Goal: Information Seeking & Learning: Learn about a topic

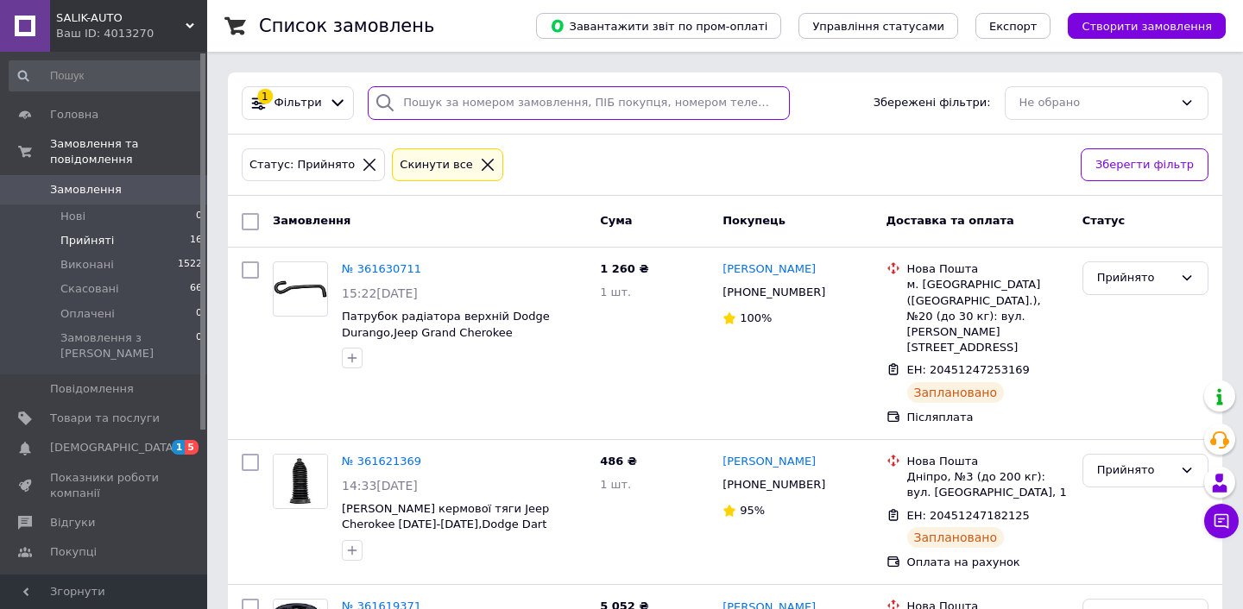
click at [517, 104] on input "search" at bounding box center [579, 103] width 422 height 34
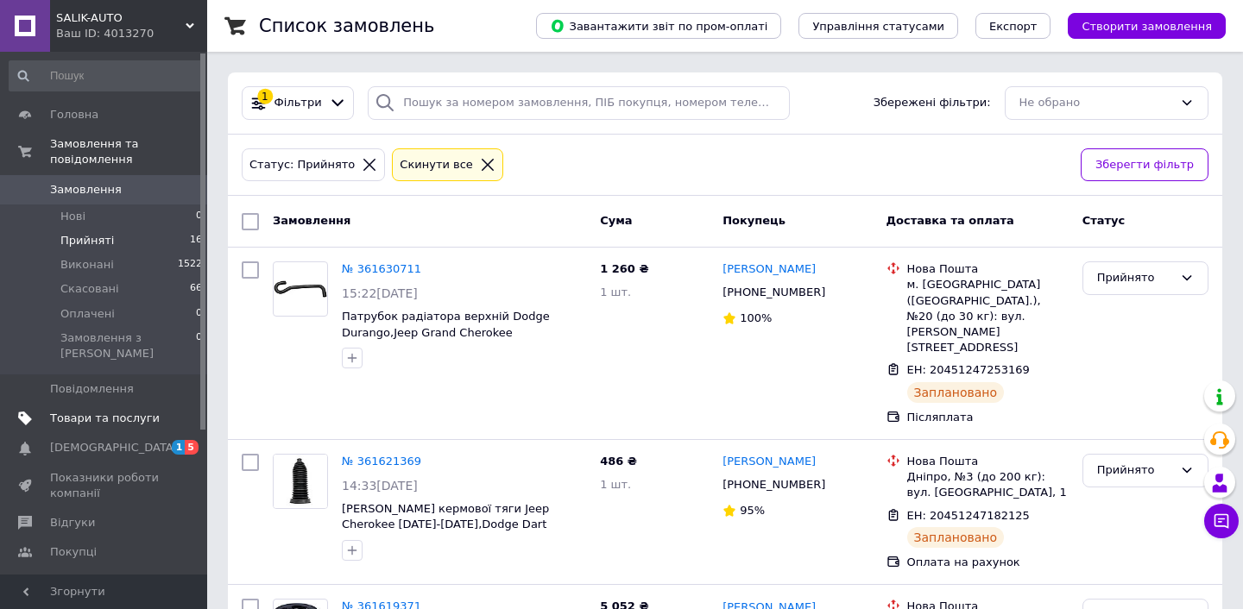
click at [117, 411] on span "Товари та послуги" at bounding box center [105, 419] width 110 height 16
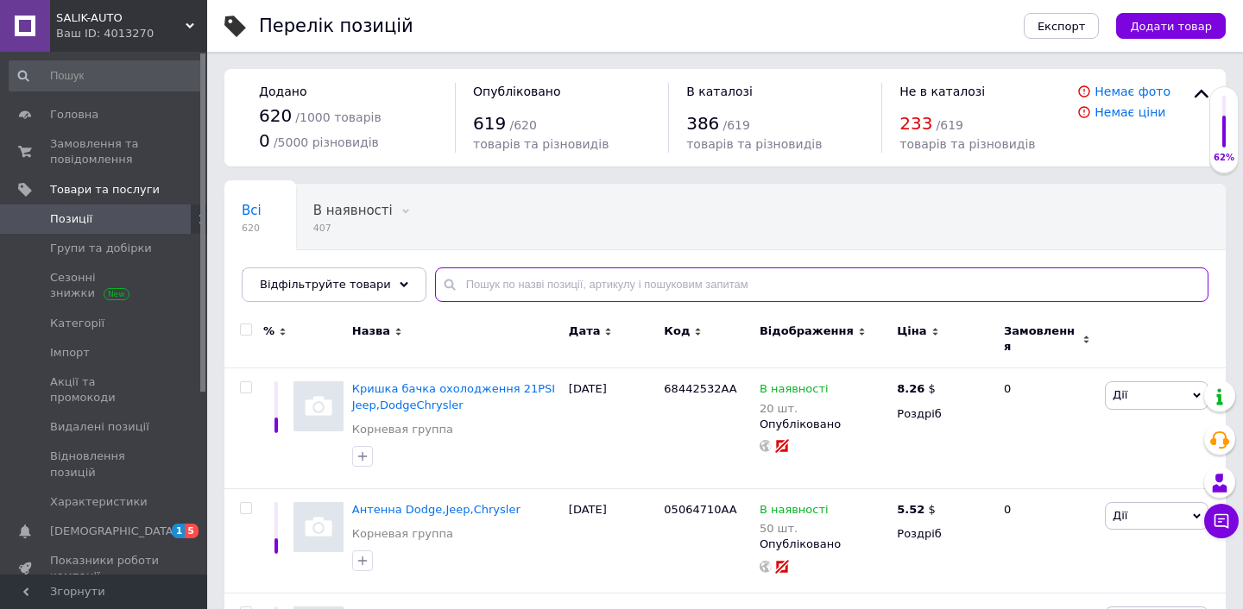
click at [489, 281] on input "text" at bounding box center [821, 285] width 773 height 35
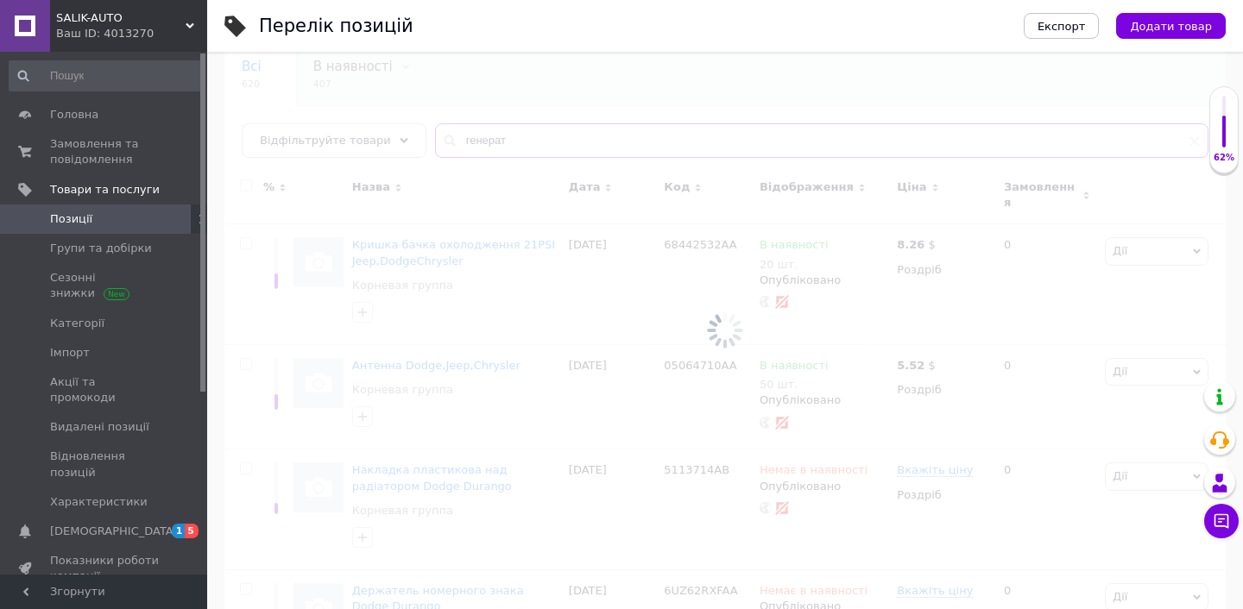
scroll to position [114, 0]
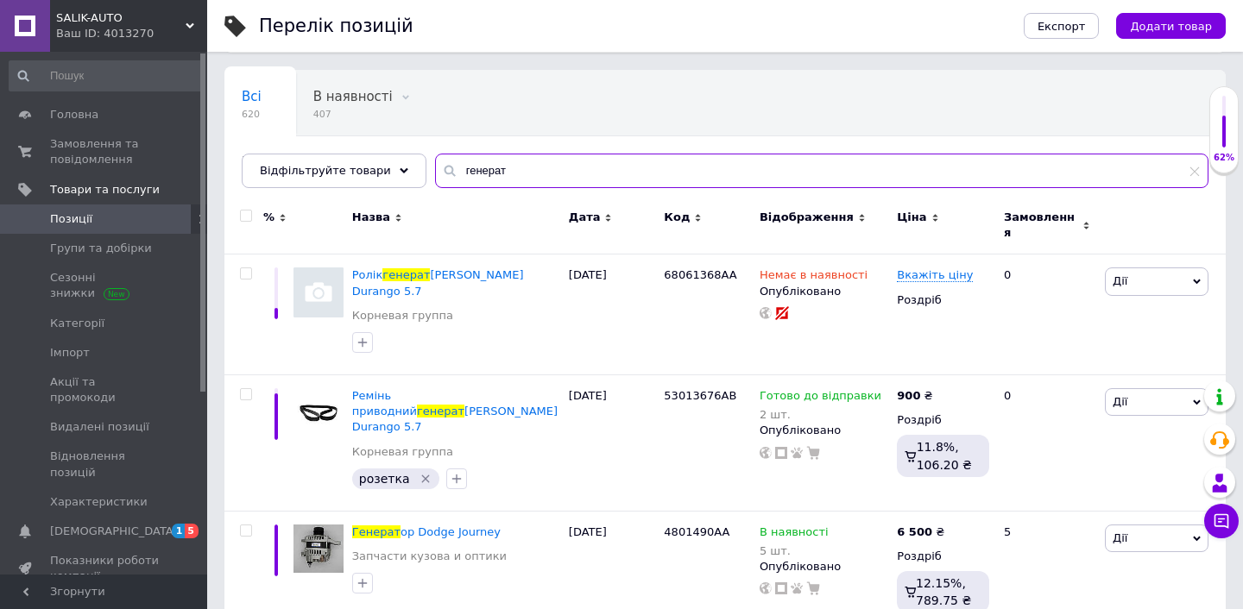
click at [508, 167] on input "генерат" at bounding box center [821, 171] width 773 height 35
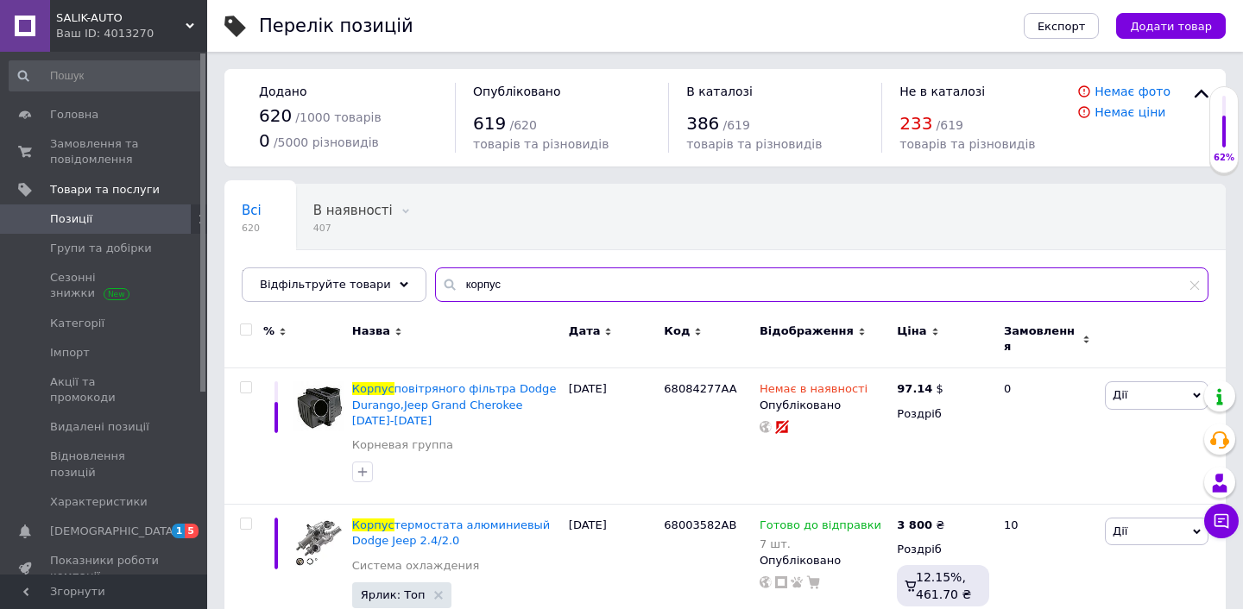
click at [500, 289] on input "корпус" at bounding box center [821, 285] width 773 height 35
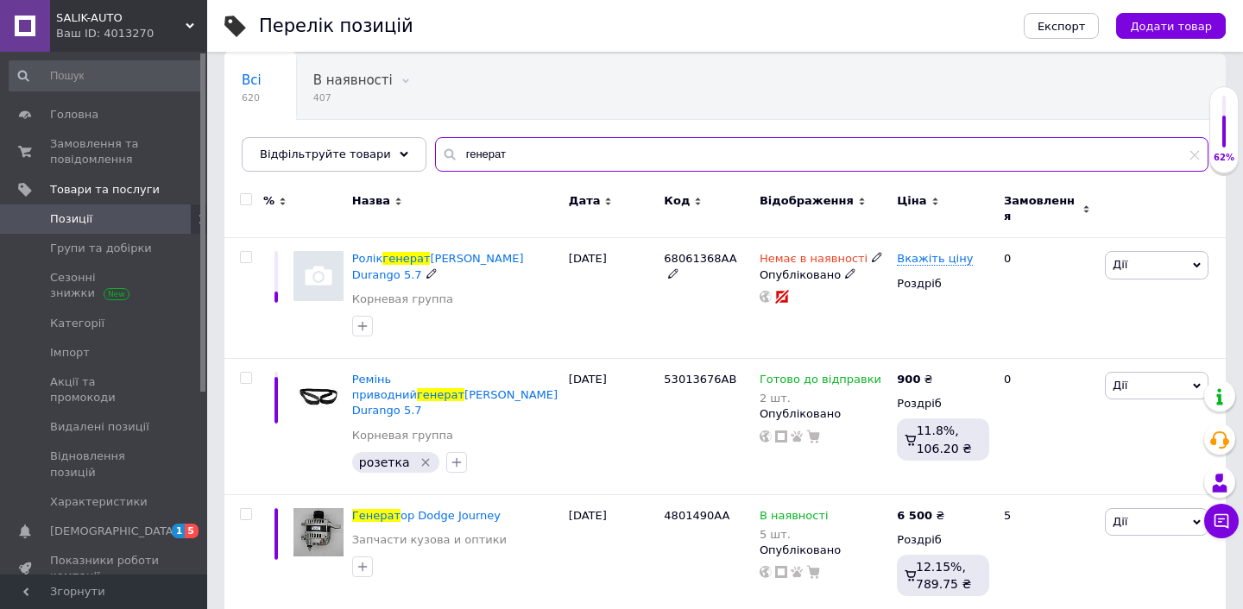
scroll to position [114, 0]
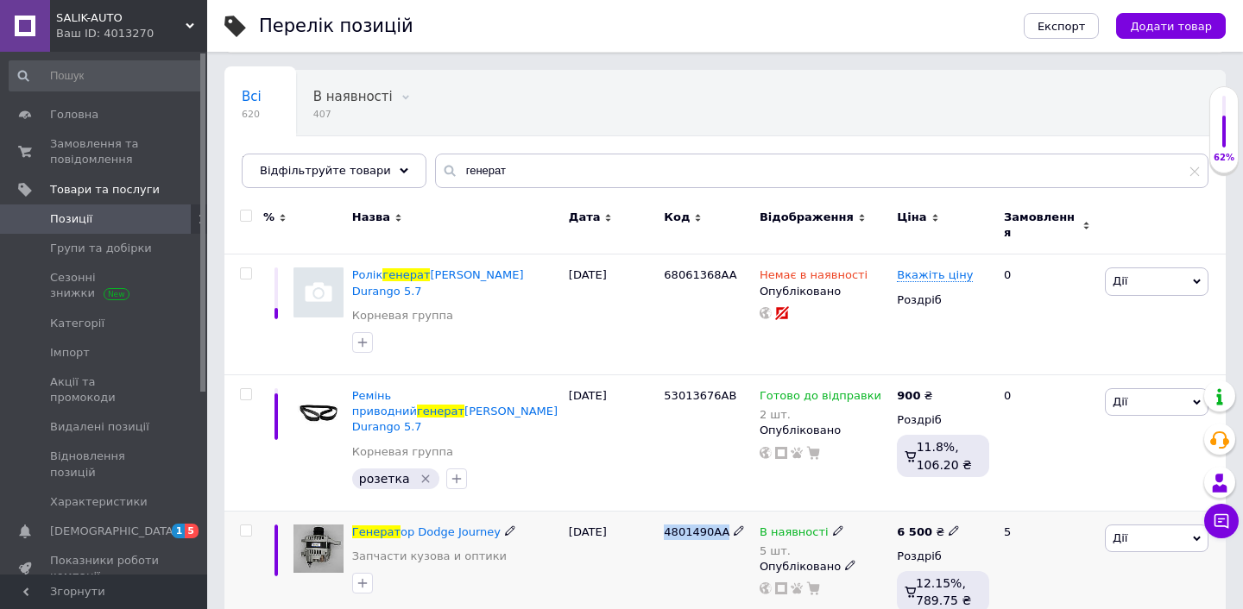
drag, startPoint x: 663, startPoint y: 492, endPoint x: 725, endPoint y: 492, distance: 62.1
click at [725, 511] on div "4801490AA" at bounding box center [707, 572] width 96 height 122
copy span "4801490AA"
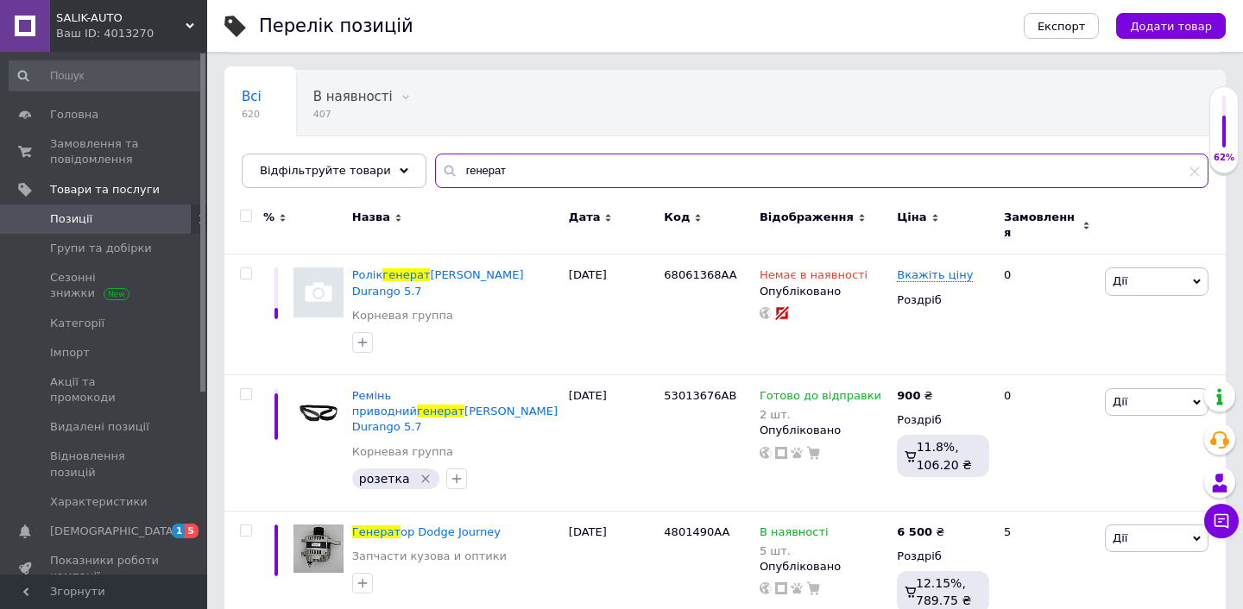
click at [511, 170] on input "генерат" at bounding box center [821, 171] width 773 height 35
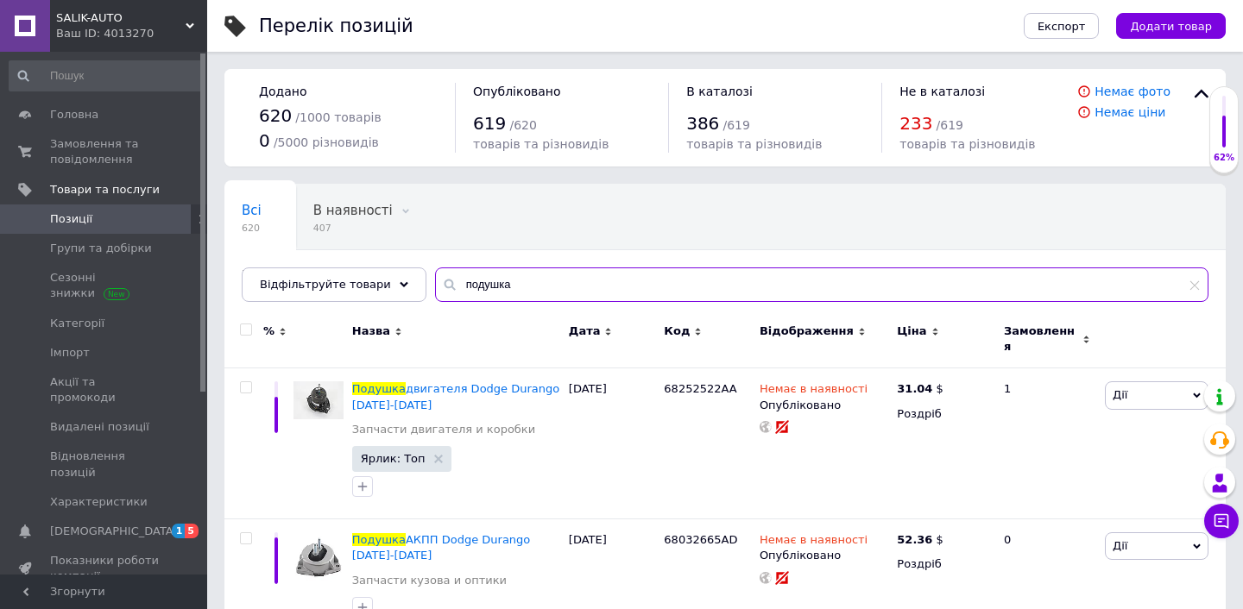
click at [509, 284] on input "подушка" at bounding box center [821, 285] width 773 height 35
paste input "68172350AD"
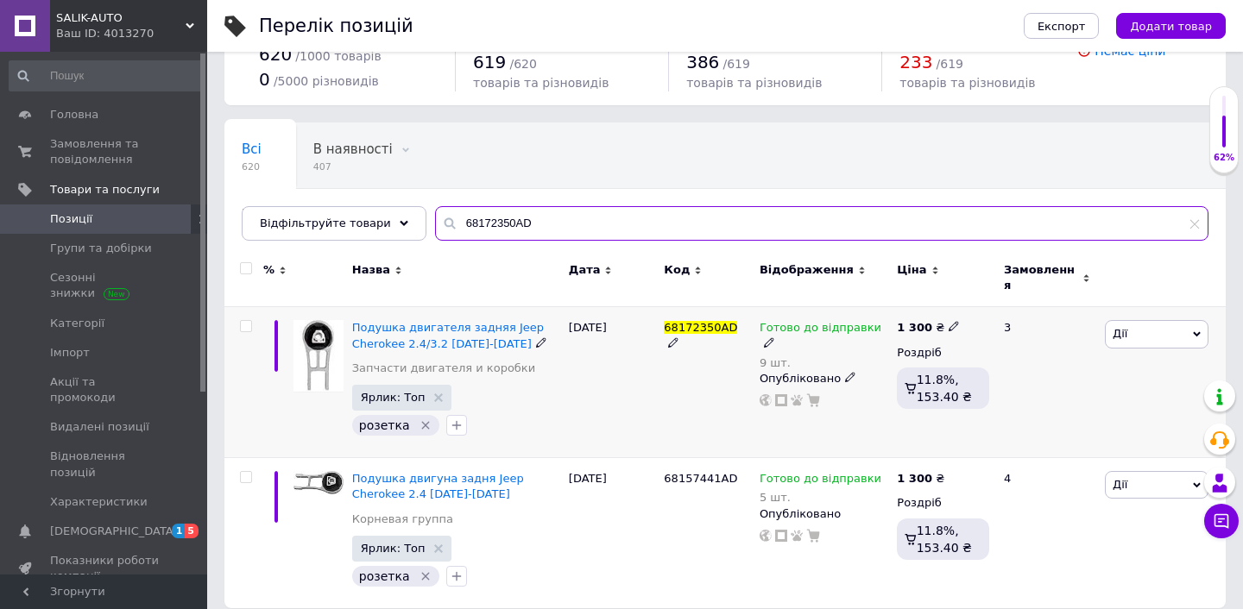
scroll to position [67, 0]
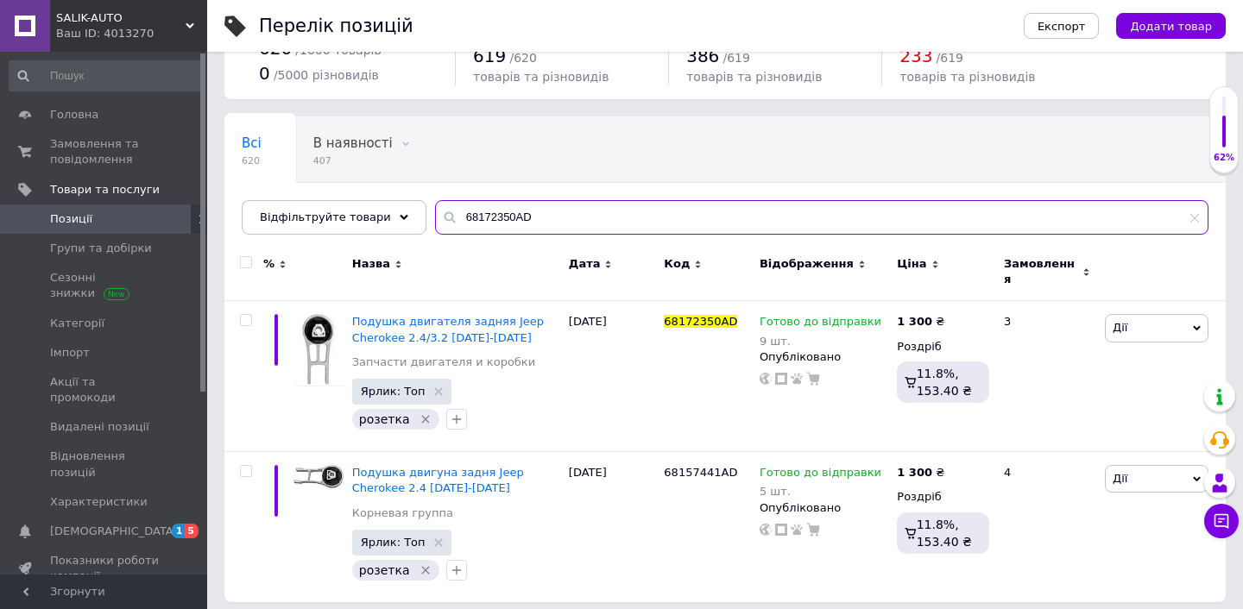
click at [541, 210] on input "68172350AD" at bounding box center [821, 217] width 773 height 35
paste input "CH3519"
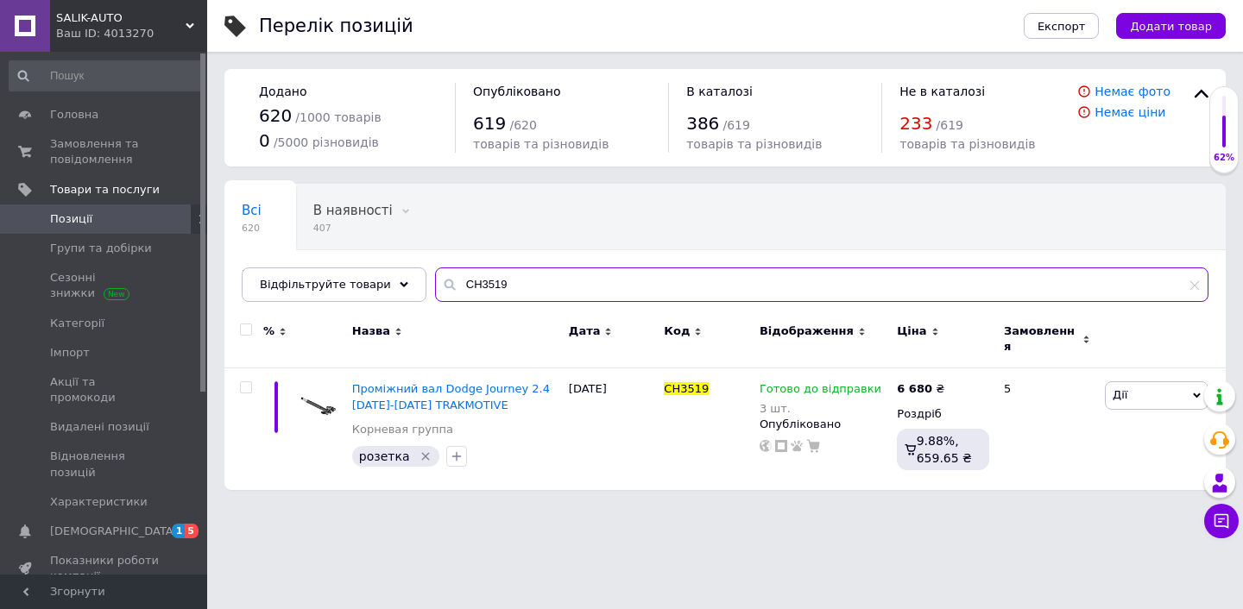
click at [505, 285] on input "CH3519" at bounding box center [821, 285] width 773 height 35
paste input "5273558AG"
type input "5273558AG"
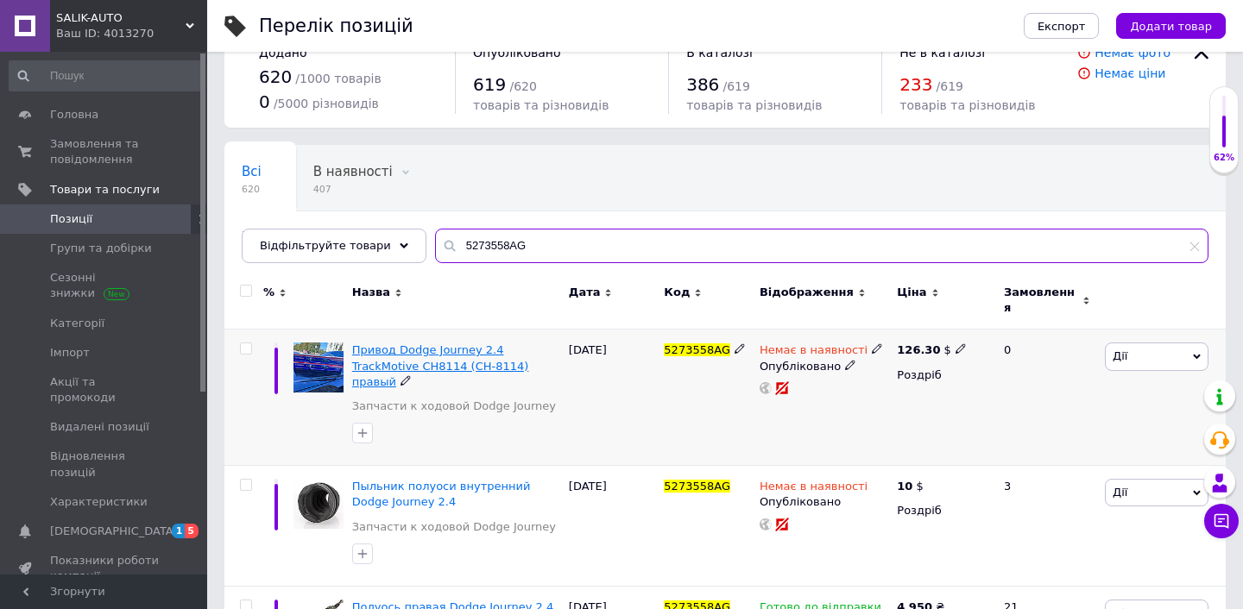
scroll to position [36, 0]
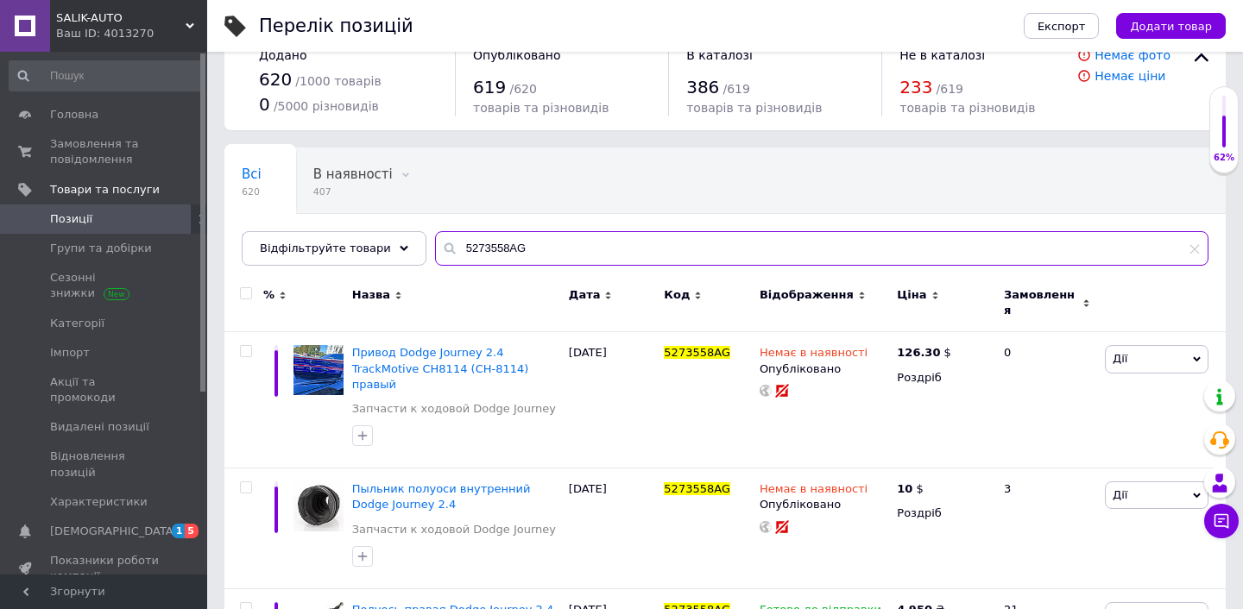
click at [530, 250] on input "5273558AG" at bounding box center [821, 248] width 773 height 35
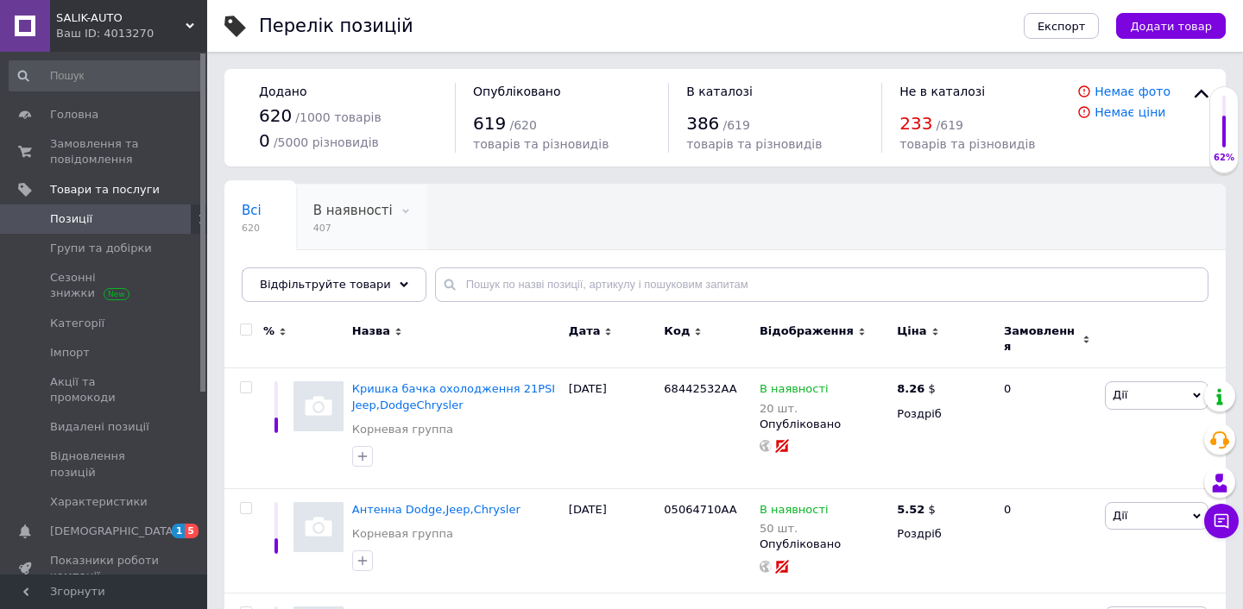
click at [343, 217] on span "В наявності" at bounding box center [352, 211] width 79 height 16
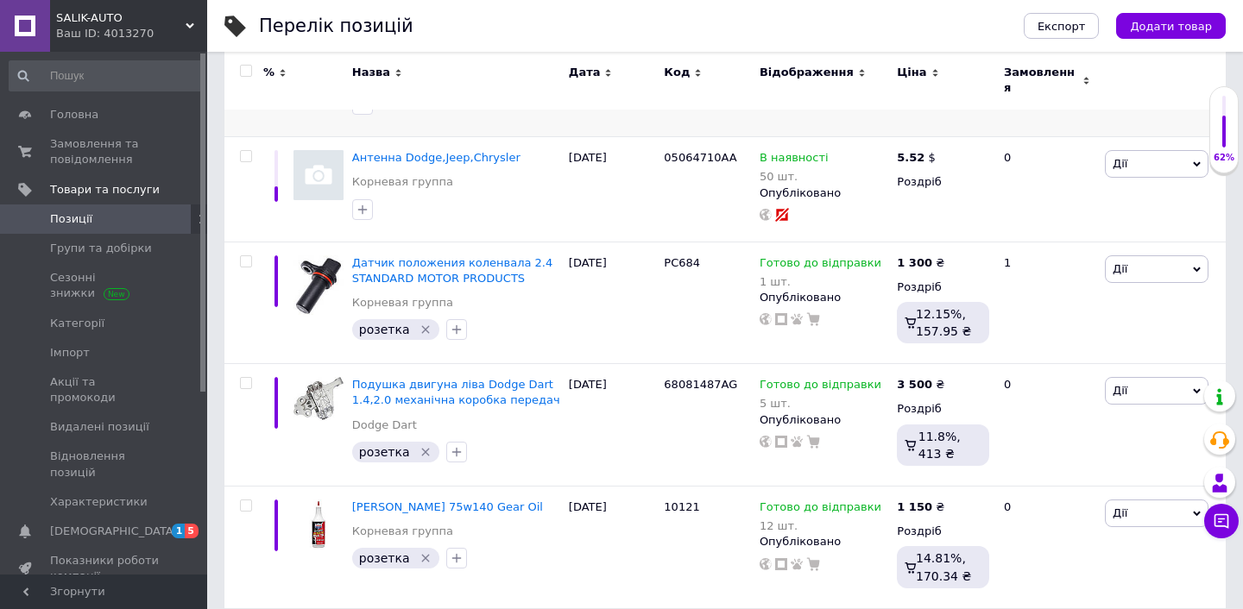
scroll to position [382, 0]
drag, startPoint x: 659, startPoint y: 252, endPoint x: 699, endPoint y: 252, distance: 39.7
click at [699, 252] on div "PC684" at bounding box center [707, 303] width 96 height 123
copy span "PC684"
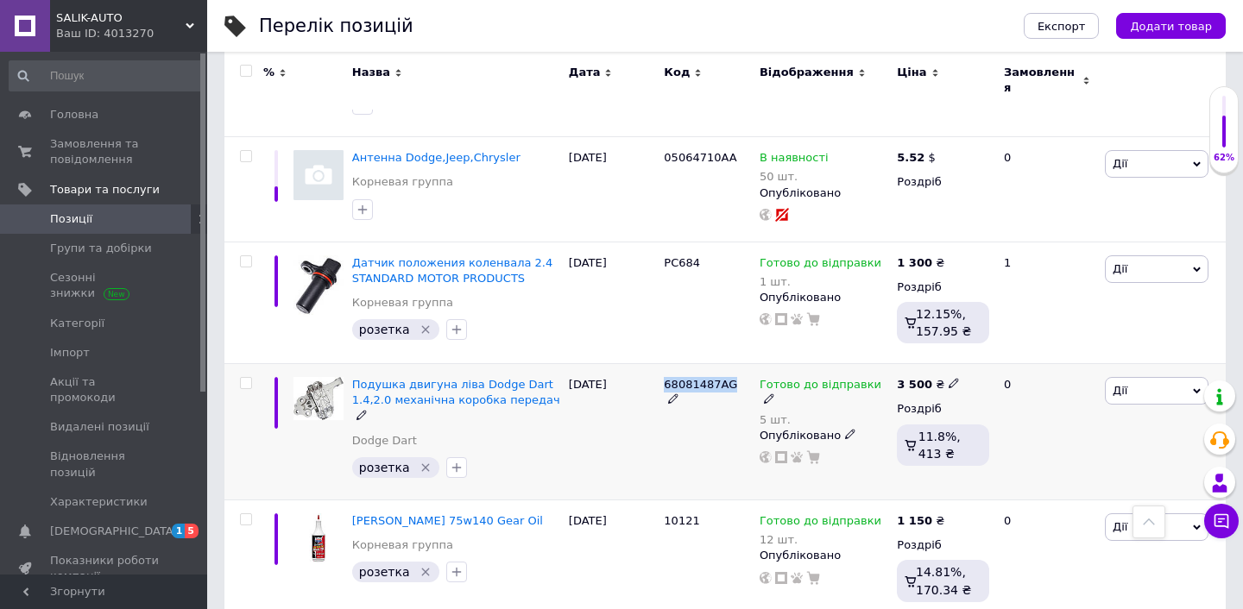
drag, startPoint x: 661, startPoint y: 374, endPoint x: 731, endPoint y: 375, distance: 69.9
click at [731, 375] on div "68081487AG" at bounding box center [707, 432] width 96 height 136
copy span "68081487AG"
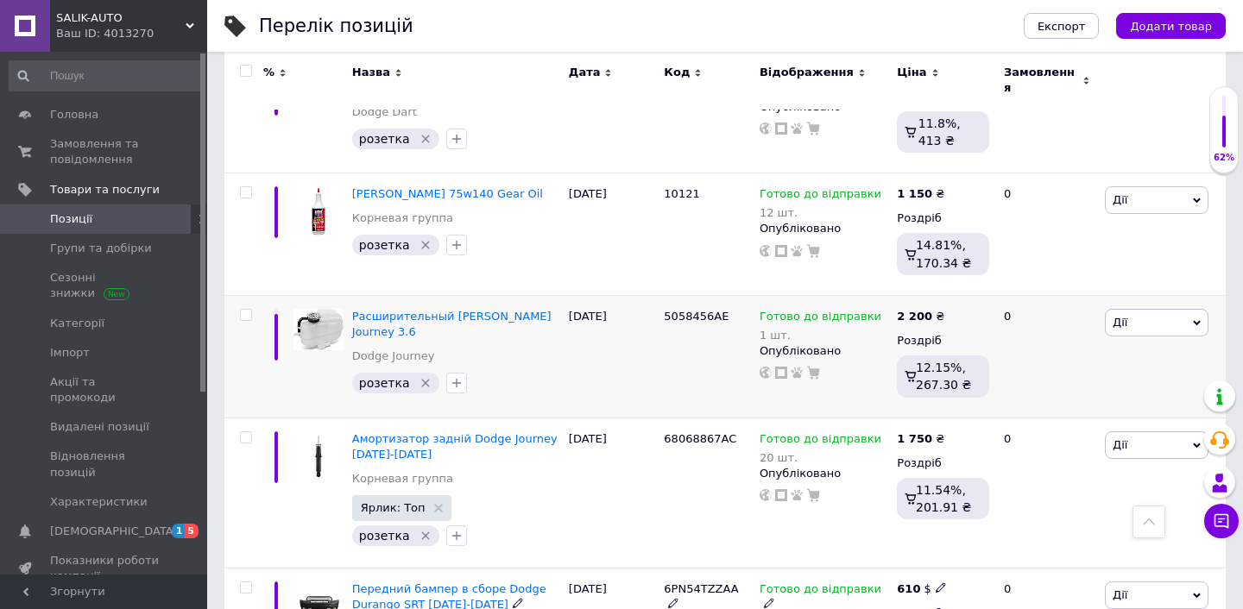
scroll to position [697, 0]
drag, startPoint x: 663, startPoint y: 304, endPoint x: 728, endPoint y: 302, distance: 64.8
click at [728, 308] on div "5058456AE" at bounding box center [707, 316] width 87 height 16
copy span "5058456AE"
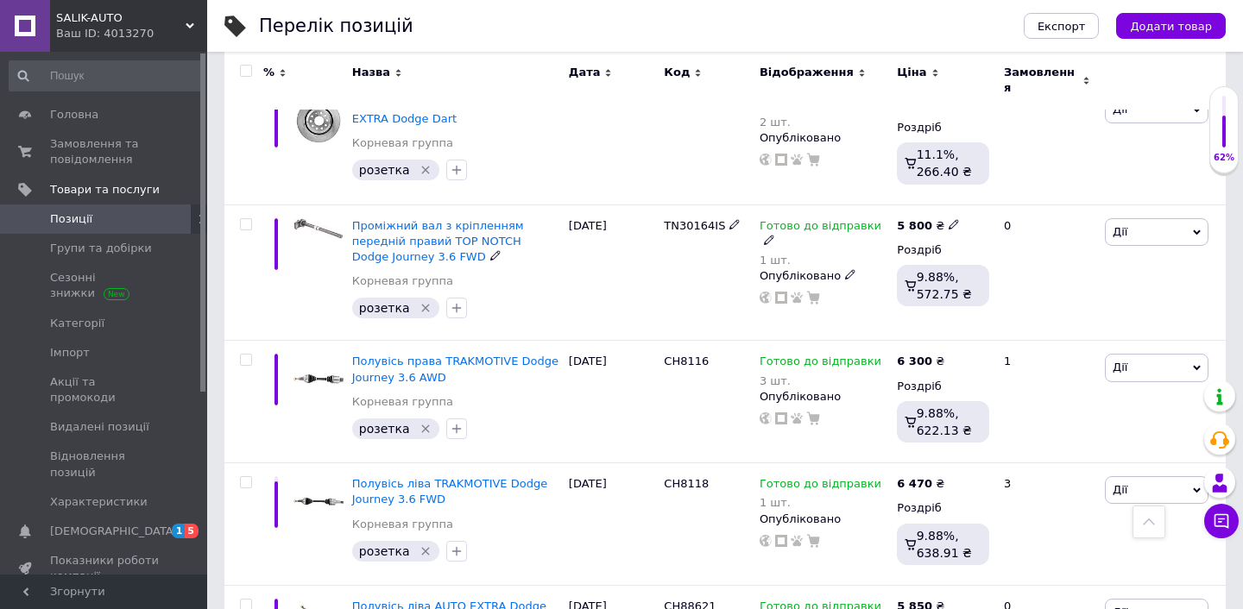
scroll to position [3194, 0]
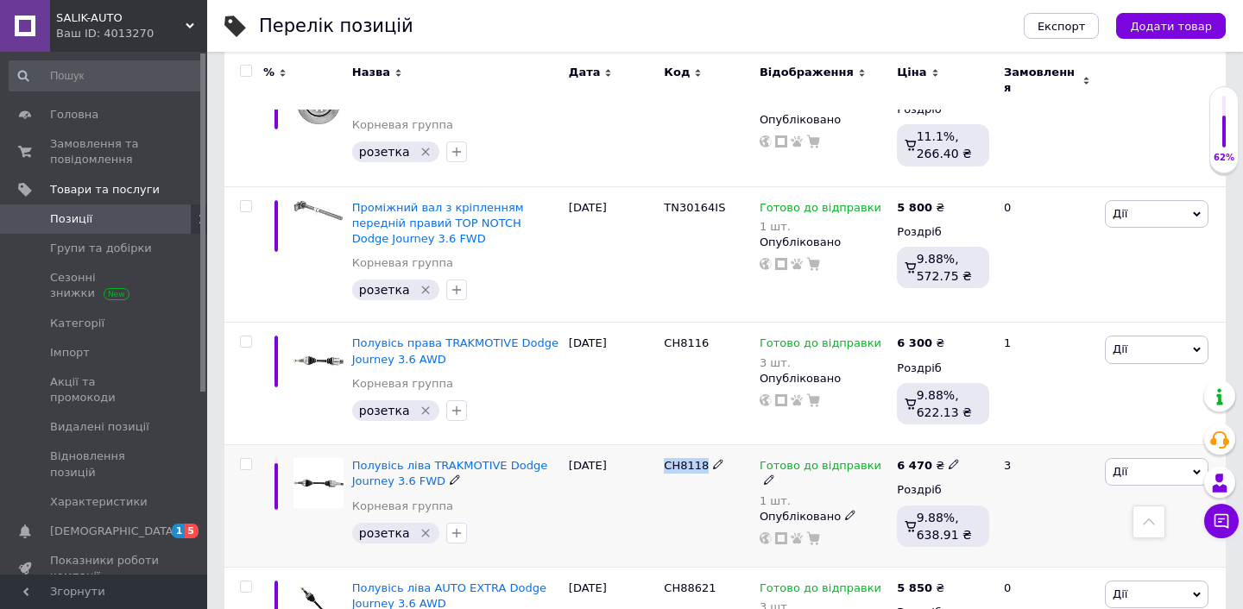
drag, startPoint x: 659, startPoint y: 432, endPoint x: 714, endPoint y: 432, distance: 54.4
click at [714, 445] on div "CH8118" at bounding box center [707, 506] width 96 height 123
copy div "CH8118"
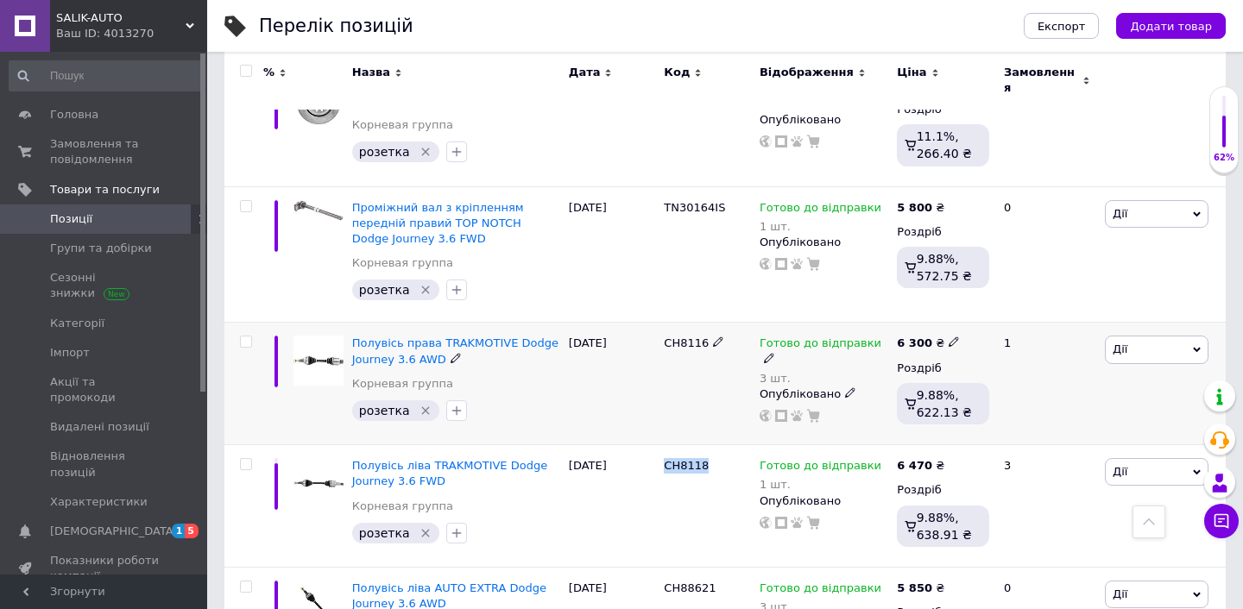
drag, startPoint x: 657, startPoint y: 308, endPoint x: 703, endPoint y: 310, distance: 45.8
click at [703, 323] on div "Полувісь права TRAKMOTIVE Dodge Journey 3.6 AWD Корневая группа розетка   [DATE…" at bounding box center [724, 384] width 1001 height 123
copy div "CH8116"
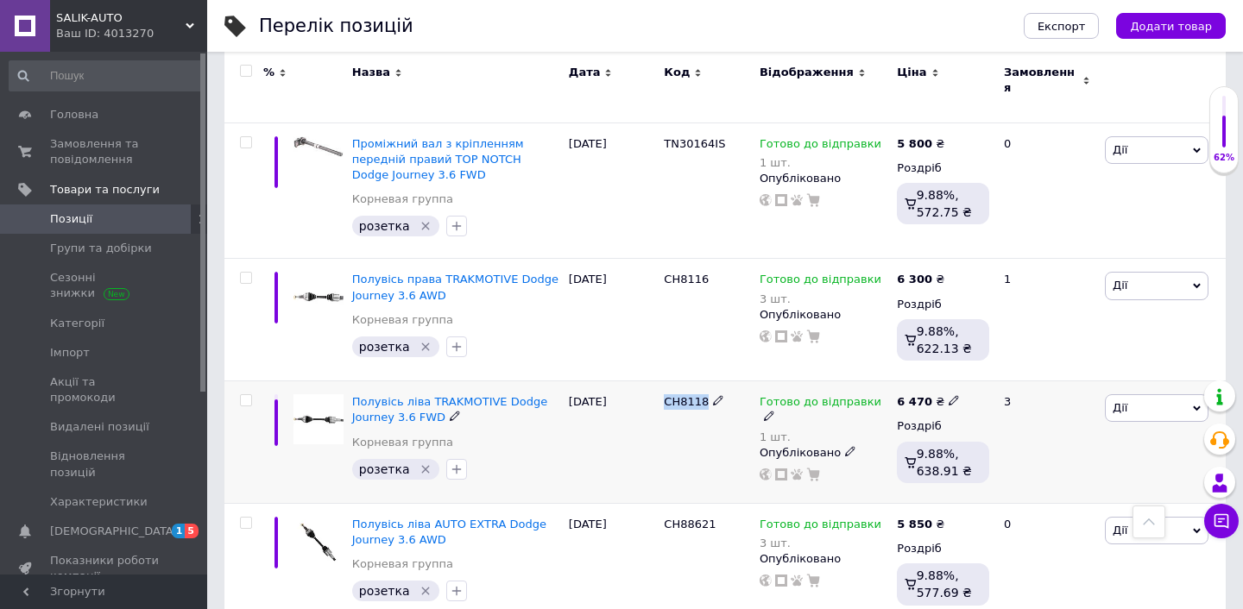
scroll to position [3261, 0]
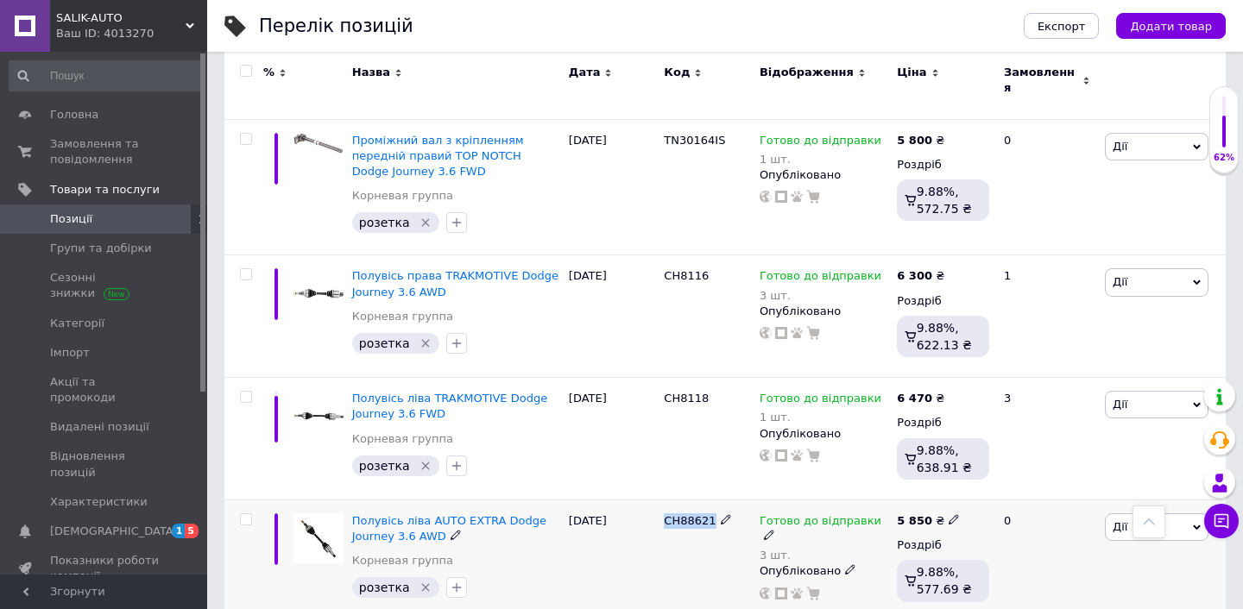
drag, startPoint x: 662, startPoint y: 486, endPoint x: 722, endPoint y: 486, distance: 59.6
click at [722, 500] on div "CH88621" at bounding box center [707, 561] width 96 height 123
copy div "CH88621"
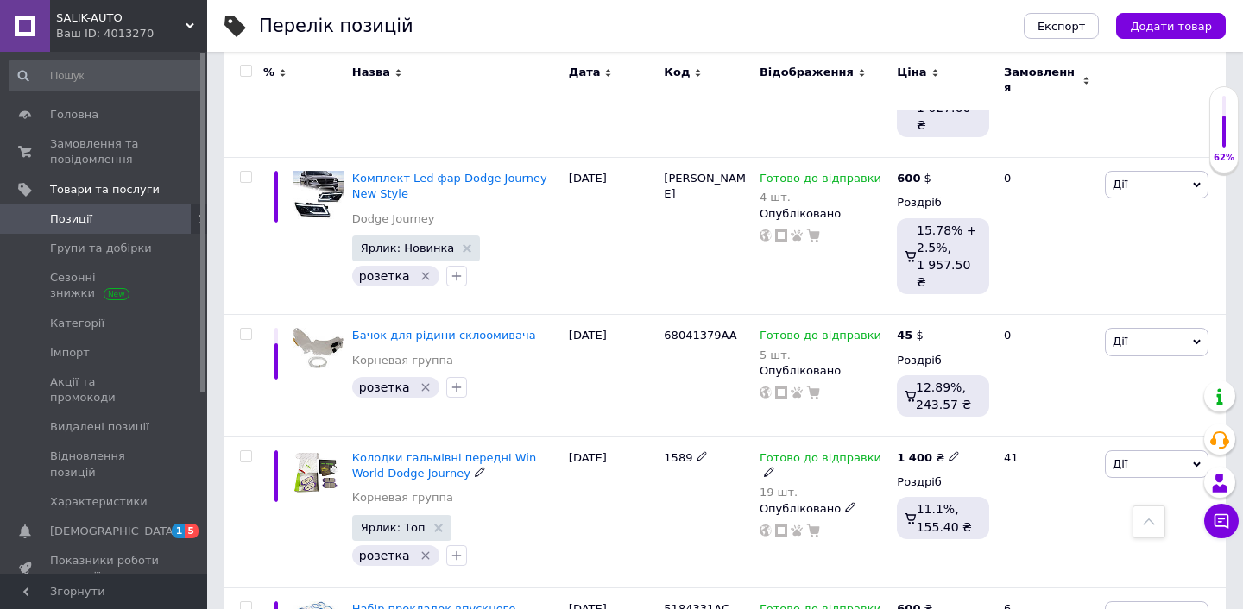
scroll to position [4848, 0]
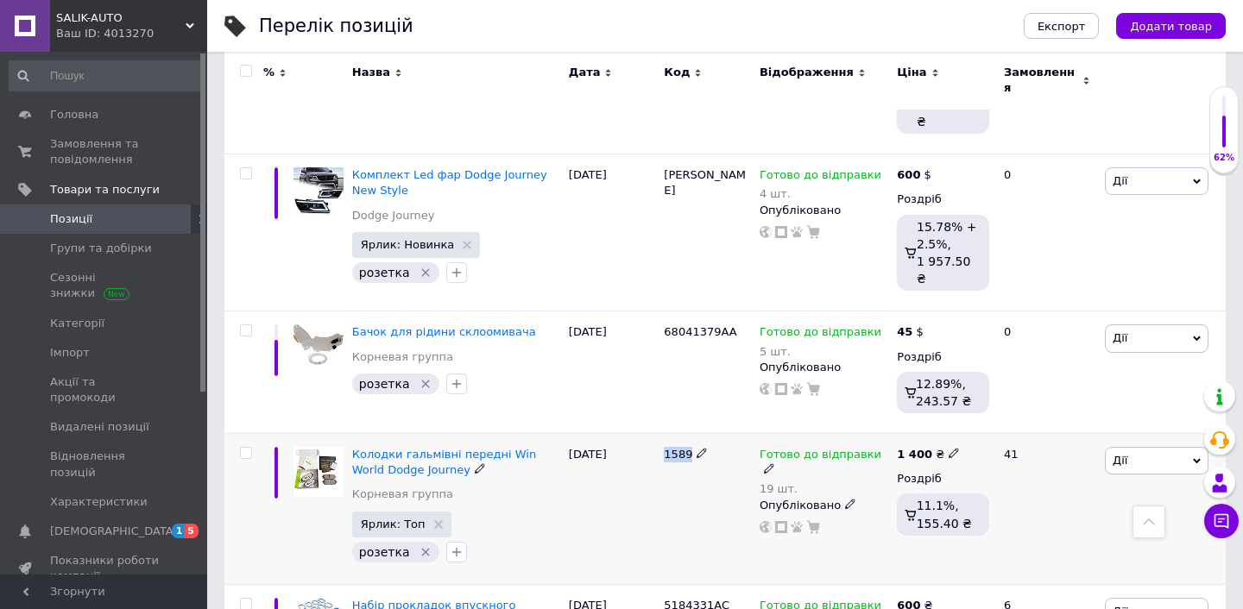
drag, startPoint x: 662, startPoint y: 388, endPoint x: 693, endPoint y: 389, distance: 31.1
click at [693, 434] on div "1589" at bounding box center [707, 509] width 96 height 151
copy span "1589"
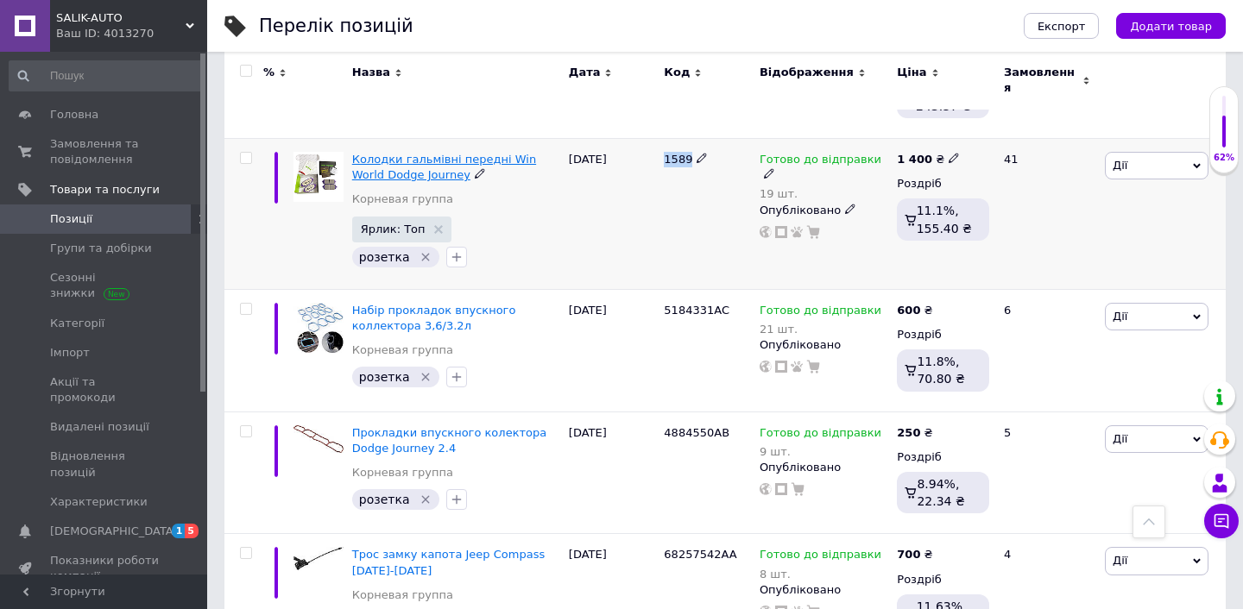
scroll to position [5147, 0]
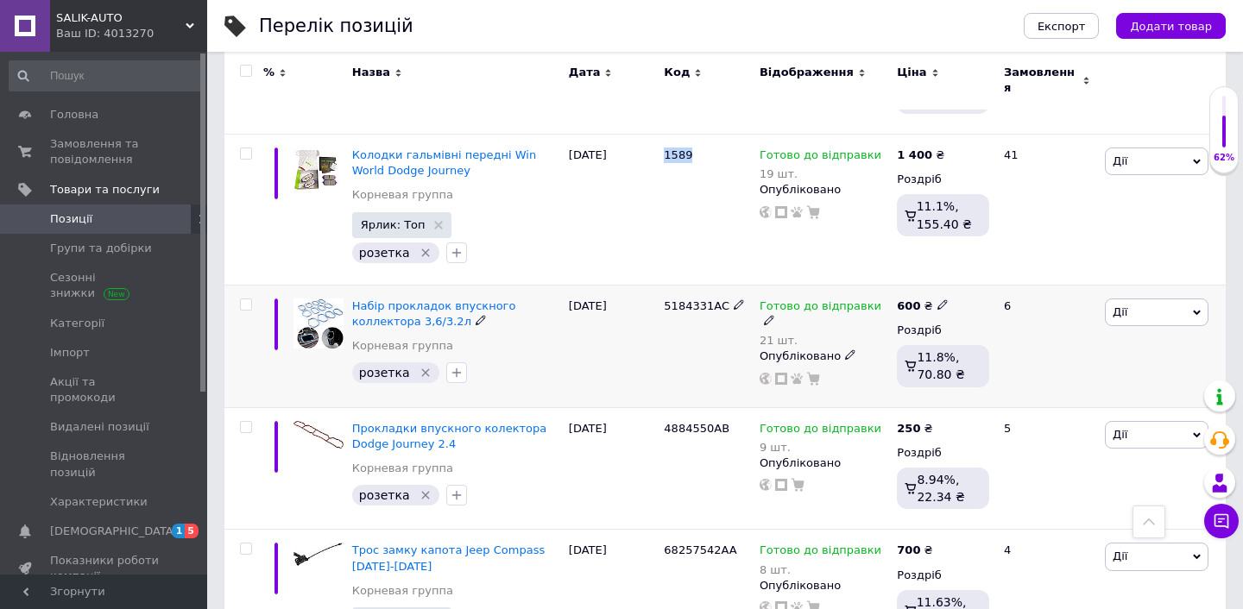
drag, startPoint x: 657, startPoint y: 239, endPoint x: 725, endPoint y: 241, distance: 68.2
click at [725, 285] on div "Набір прокладок впускного коллектора 3,6/3.2л Корневая группа розетка   [DATE] …" at bounding box center [724, 346] width 1001 height 123
copy div "5184331AC"
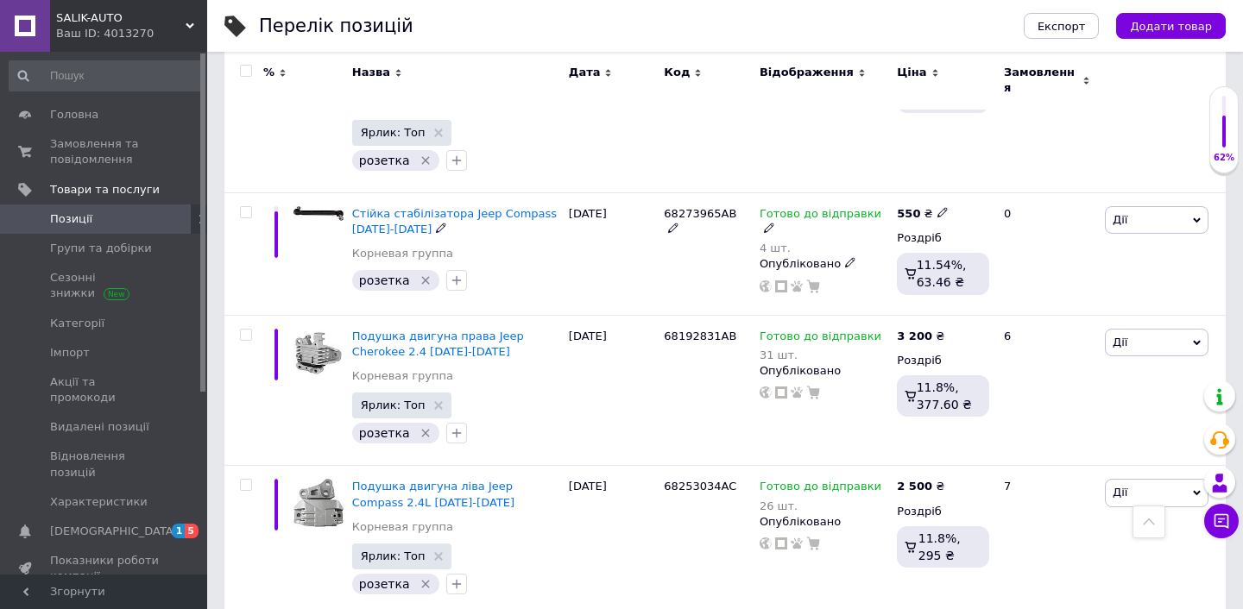
scroll to position [6136, 0]
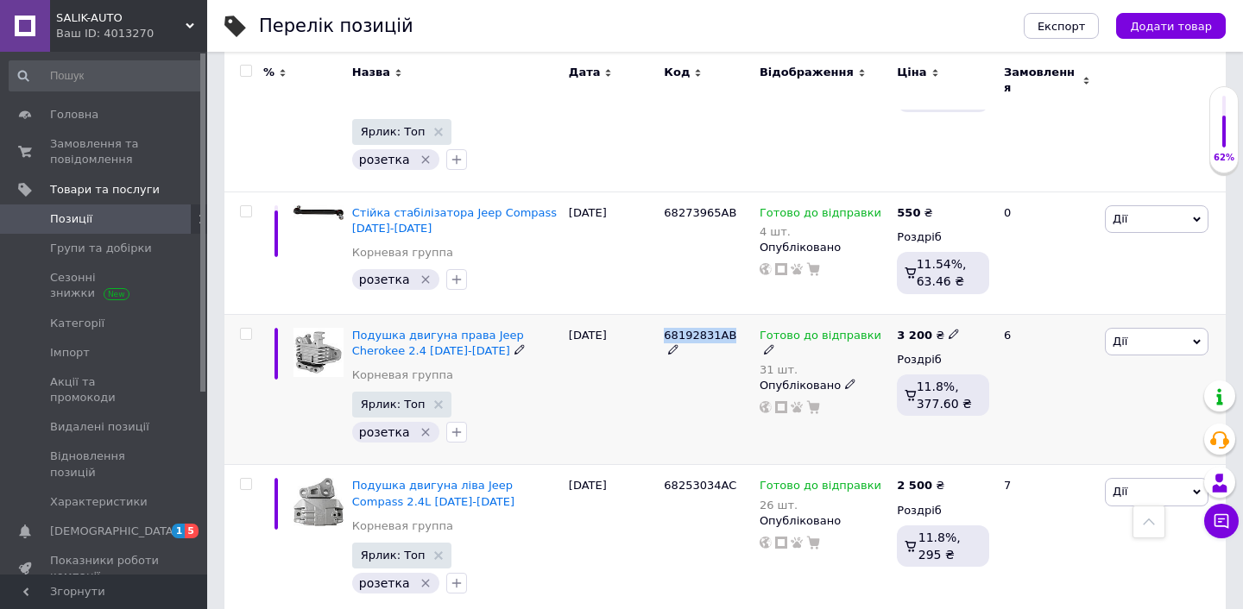
drag, startPoint x: 660, startPoint y: 237, endPoint x: 734, endPoint y: 234, distance: 73.5
click at [734, 314] on div "68192831AB" at bounding box center [707, 389] width 96 height 151
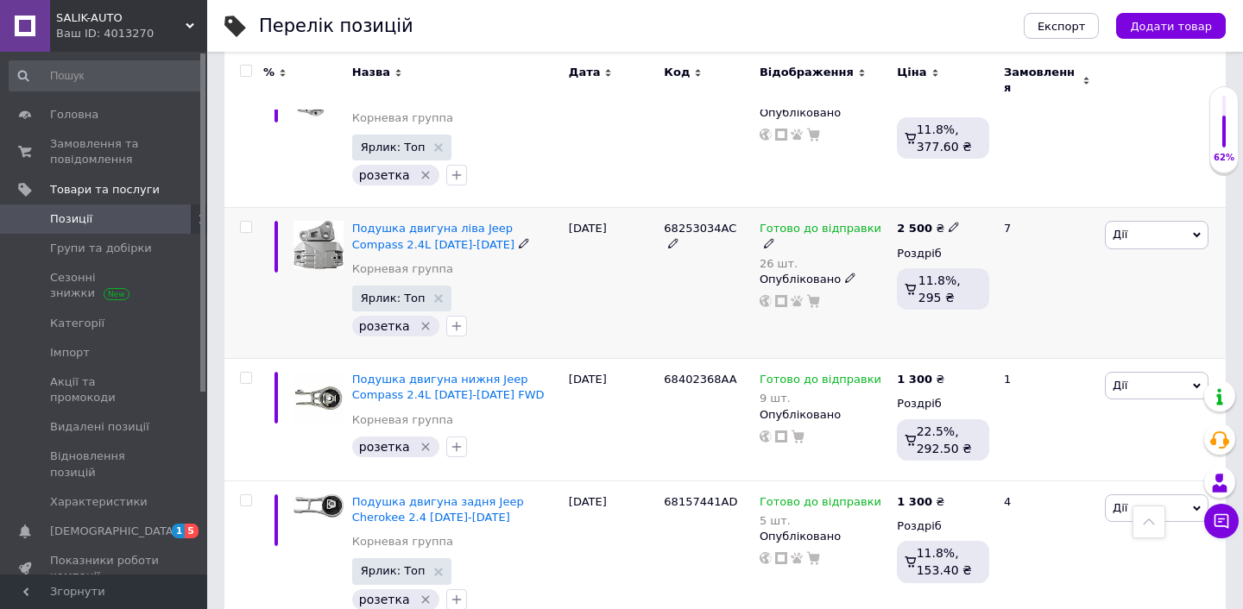
scroll to position [6392, 0]
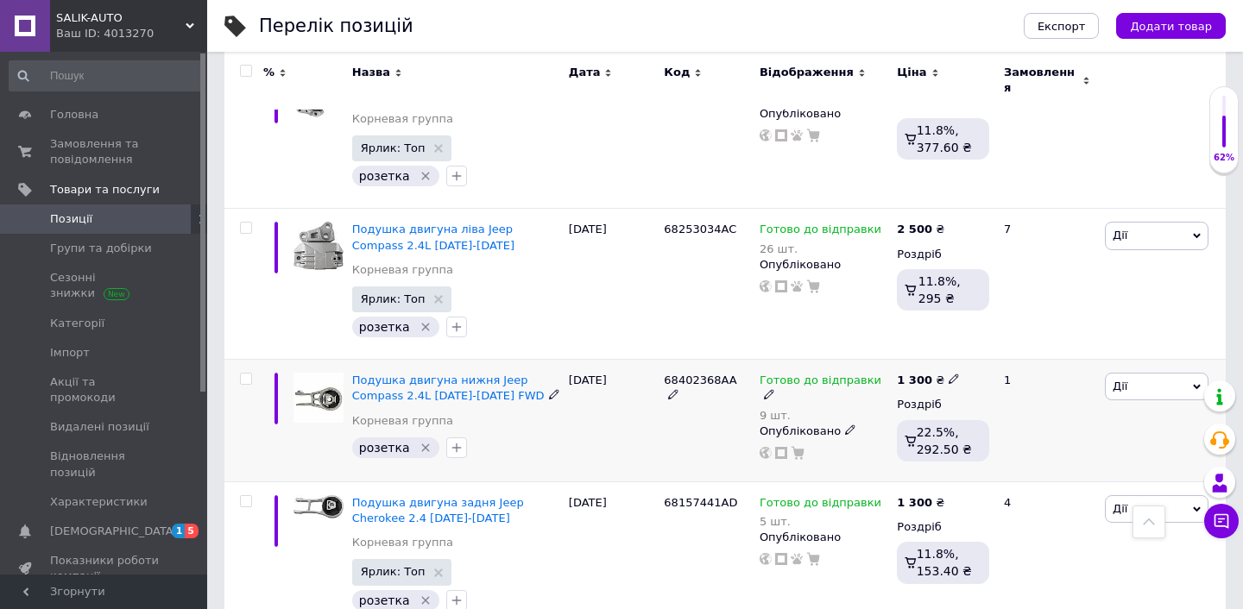
drag, startPoint x: 655, startPoint y: 281, endPoint x: 741, endPoint y: 281, distance: 85.5
click at [741, 360] on div "Подушка двигуна нижня Jeep Compass 2.4L [DATE]-[DATE] FWD Корневая группа розет…" at bounding box center [724, 421] width 1001 height 123
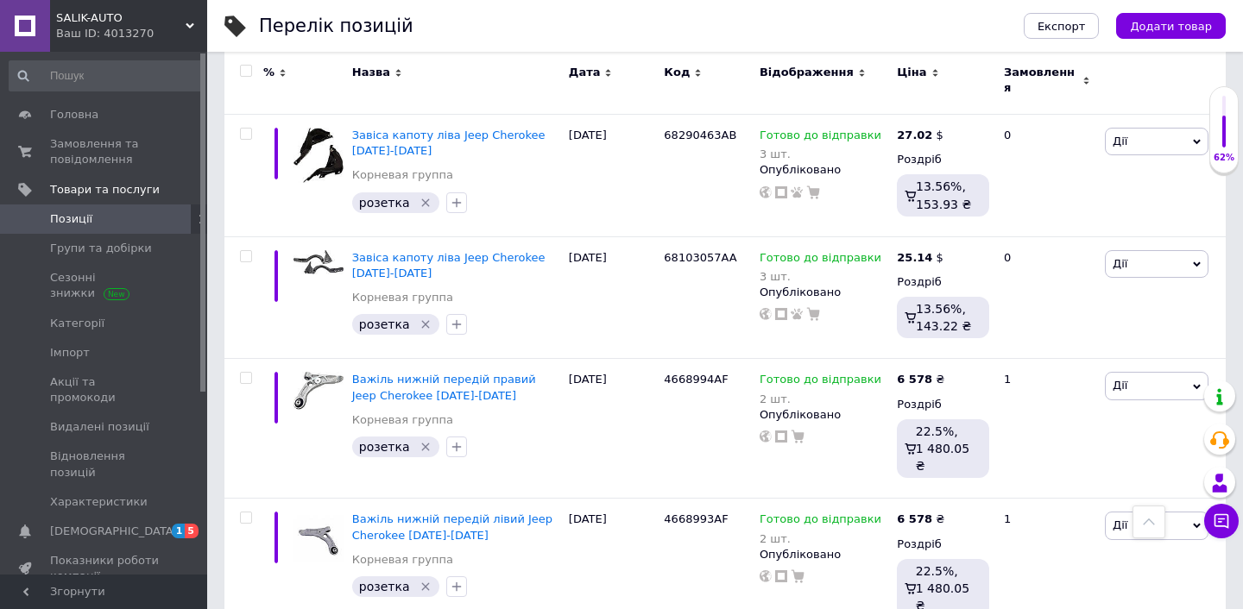
scroll to position [12757, 0]
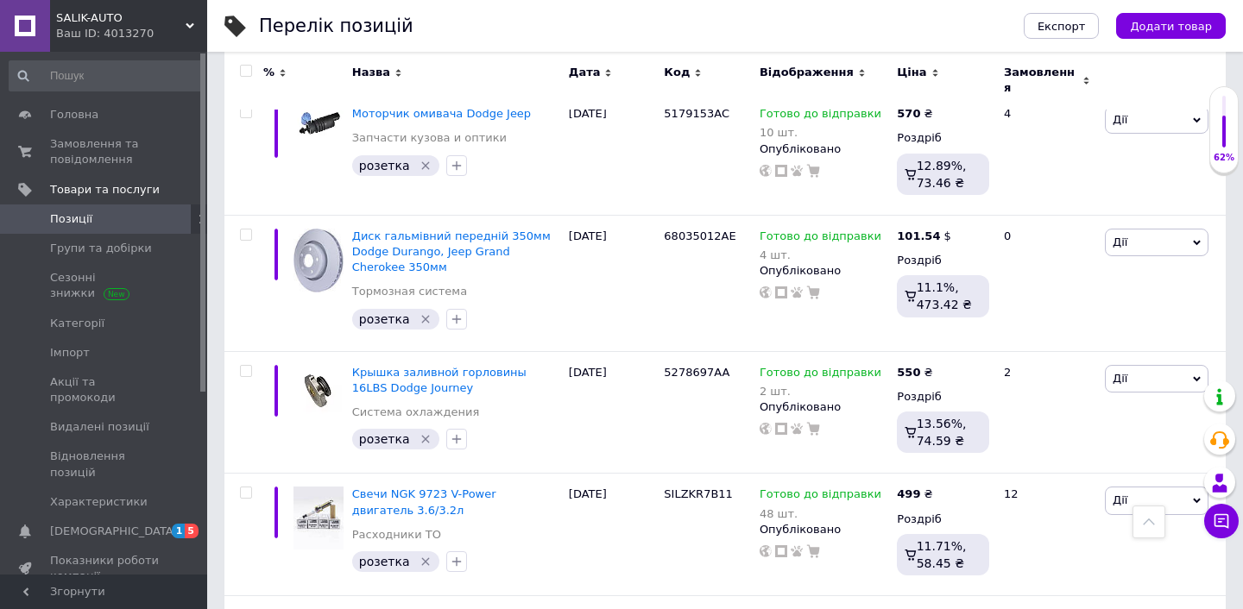
scroll to position [12266, 0]
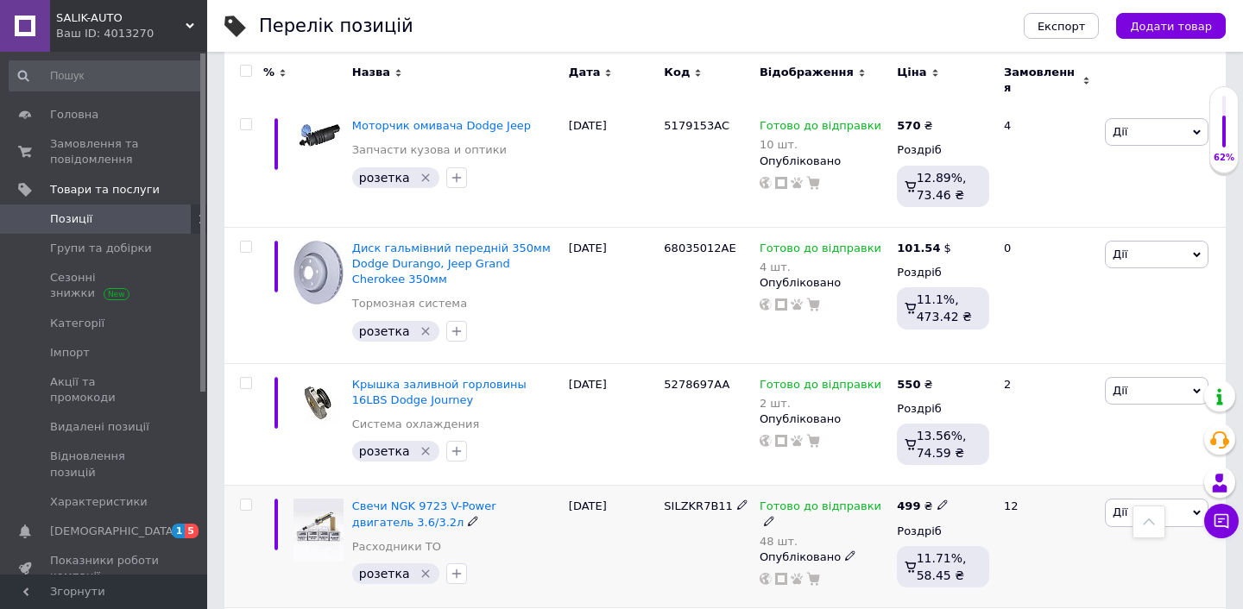
drag, startPoint x: 658, startPoint y: 340, endPoint x: 729, endPoint y: 344, distance: 71.7
click at [729, 486] on div "Свечи NGK 9723 V-Power двигатель 3.6/3.2л Расходники ТО розетка   [DATE] SILZKR…" at bounding box center [724, 547] width 1001 height 123
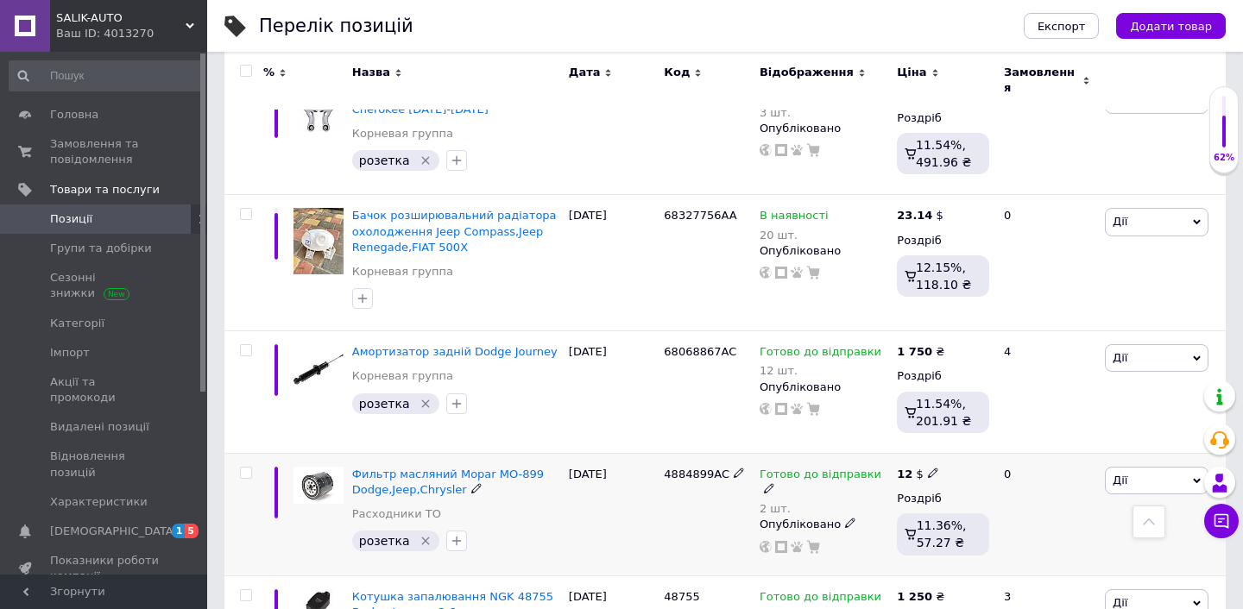
scroll to position [9160, 0]
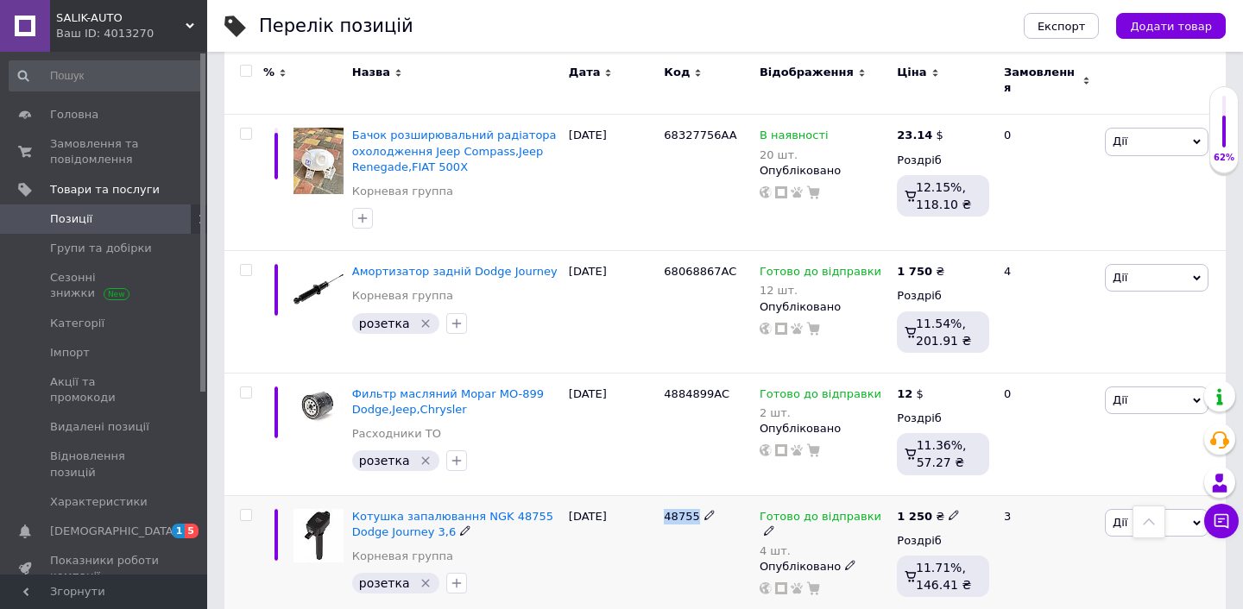
drag, startPoint x: 661, startPoint y: 375, endPoint x: 700, endPoint y: 375, distance: 38.9
click at [700, 495] on div "48755" at bounding box center [707, 556] width 96 height 123
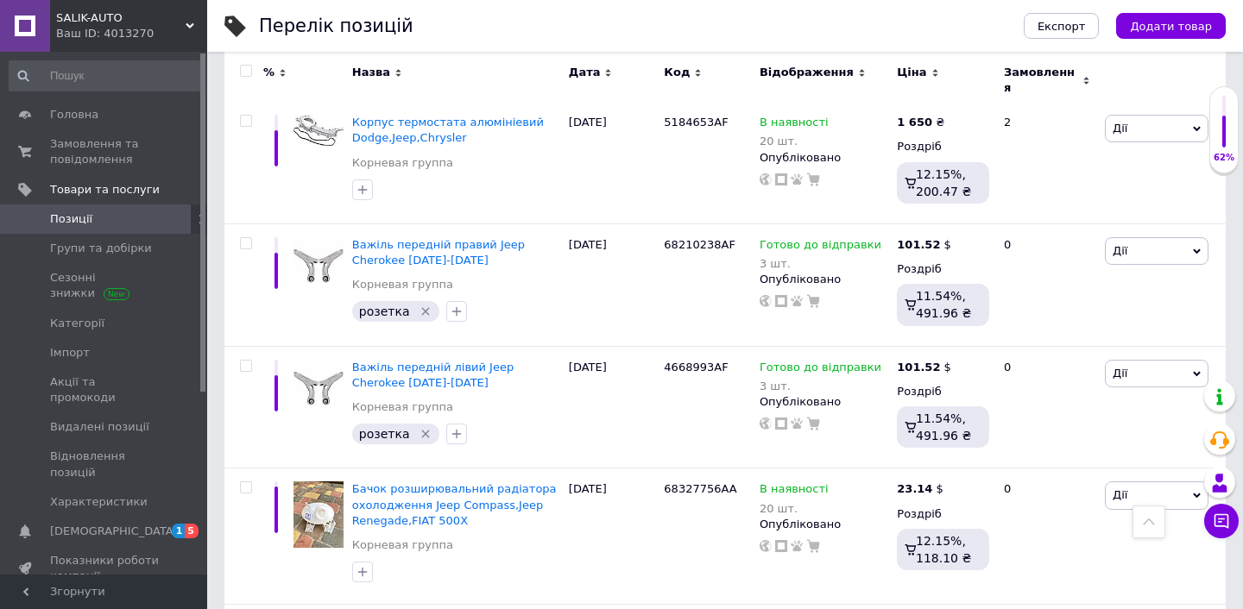
scroll to position [8804, 0]
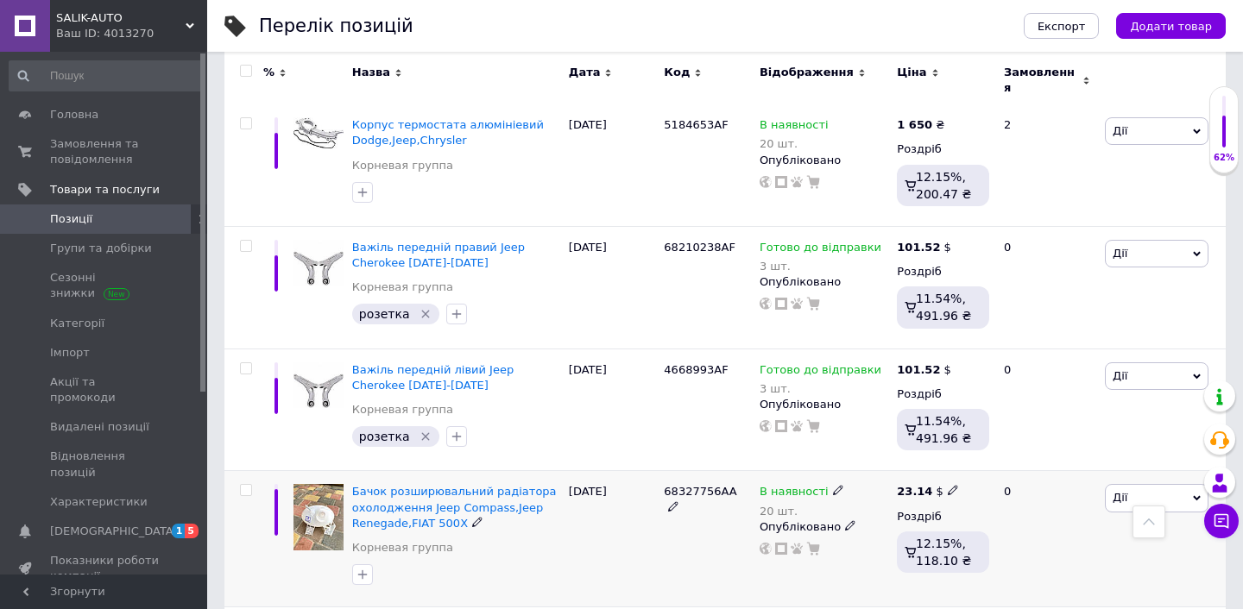
drag, startPoint x: 659, startPoint y: 351, endPoint x: 739, endPoint y: 353, distance: 80.3
click at [739, 471] on div "Бачок розширювальний радіатора охолодження Jeep Compass,Jeep Renegade,FIAT 500X…" at bounding box center [724, 539] width 1001 height 136
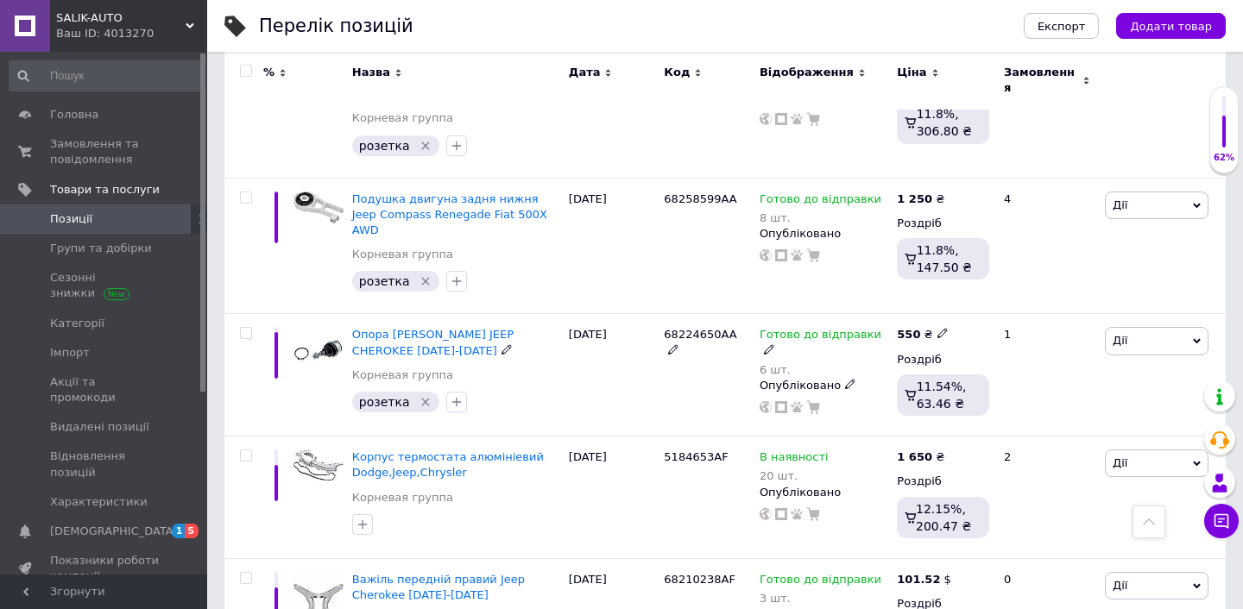
scroll to position [8461, 0]
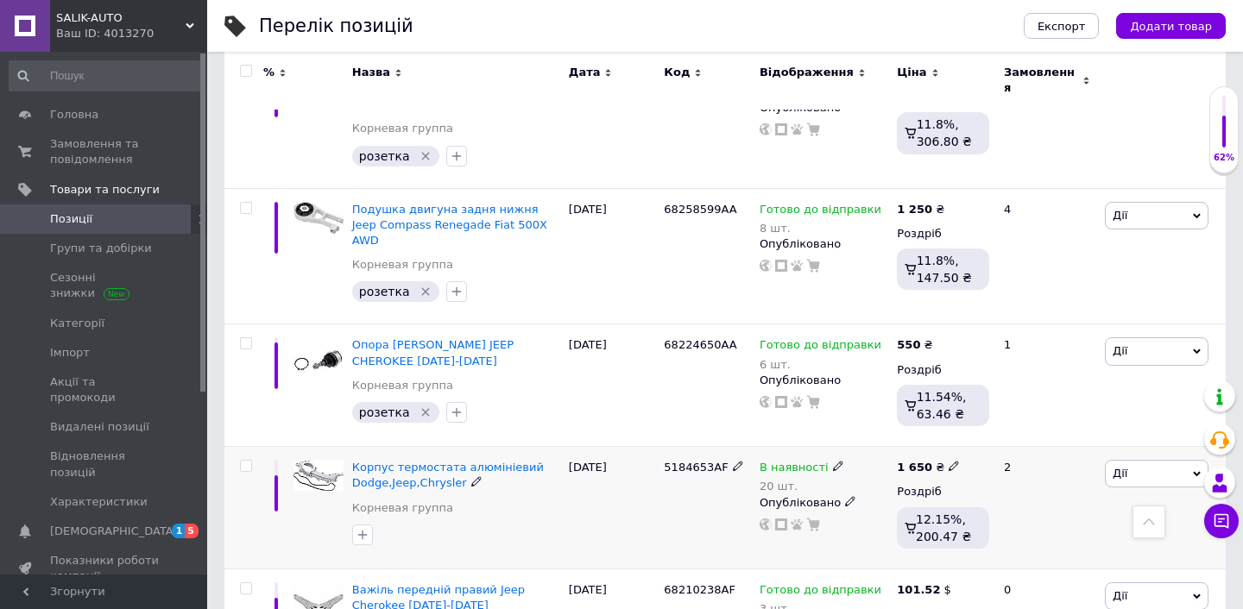
drag, startPoint x: 658, startPoint y: 331, endPoint x: 725, endPoint y: 329, distance: 67.4
click at [725, 447] on div "Корпус термостата алюмініевий Dodge,Jeep,Chrysler Корневая группа [DATE] 518465…" at bounding box center [724, 508] width 1001 height 123
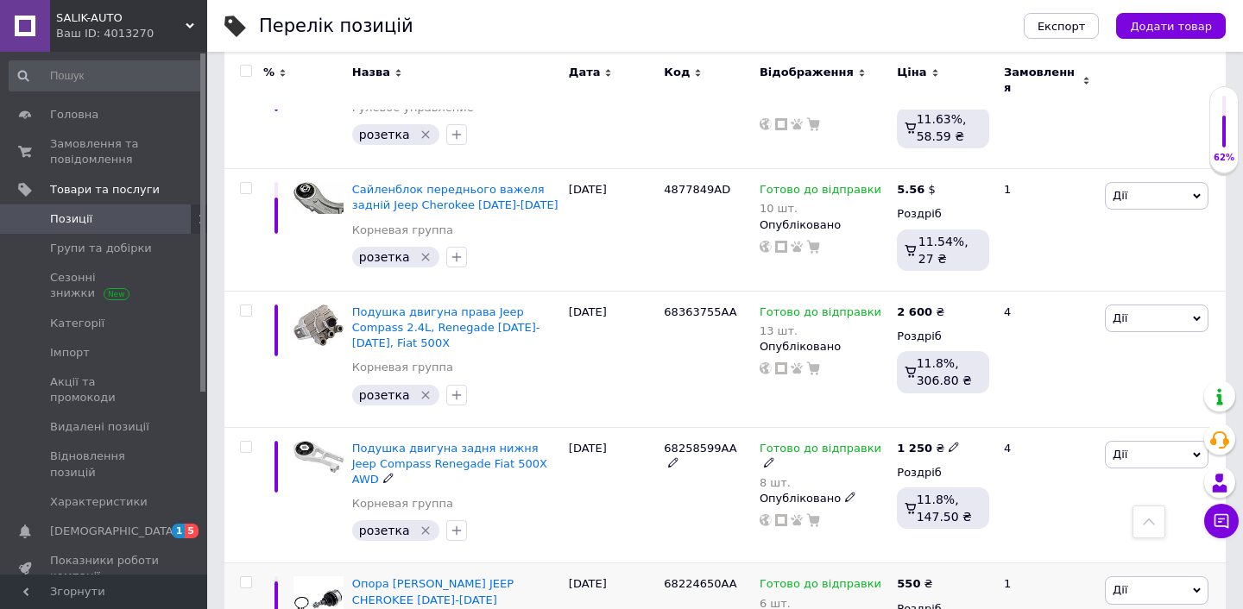
scroll to position [8204, 0]
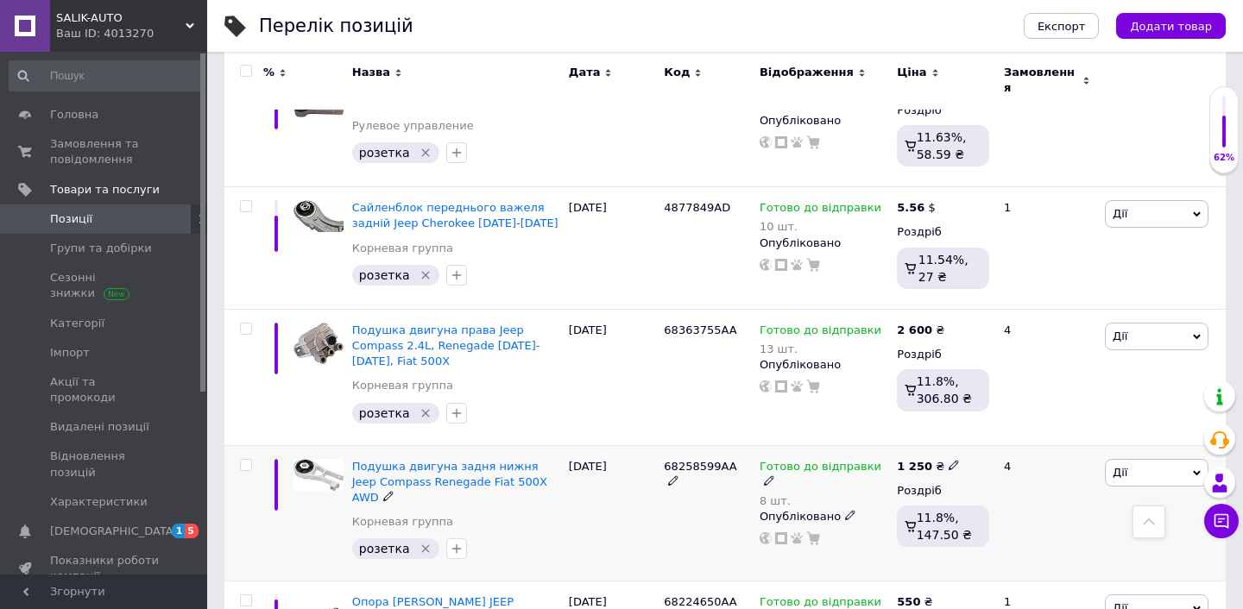
drag, startPoint x: 658, startPoint y: 338, endPoint x: 733, endPoint y: 338, distance: 75.1
click at [733, 445] on div "Подушка двигуна задня нижня Jeep Compass Renegade Fiat 500X AWD Корневая группа…" at bounding box center [724, 513] width 1001 height 136
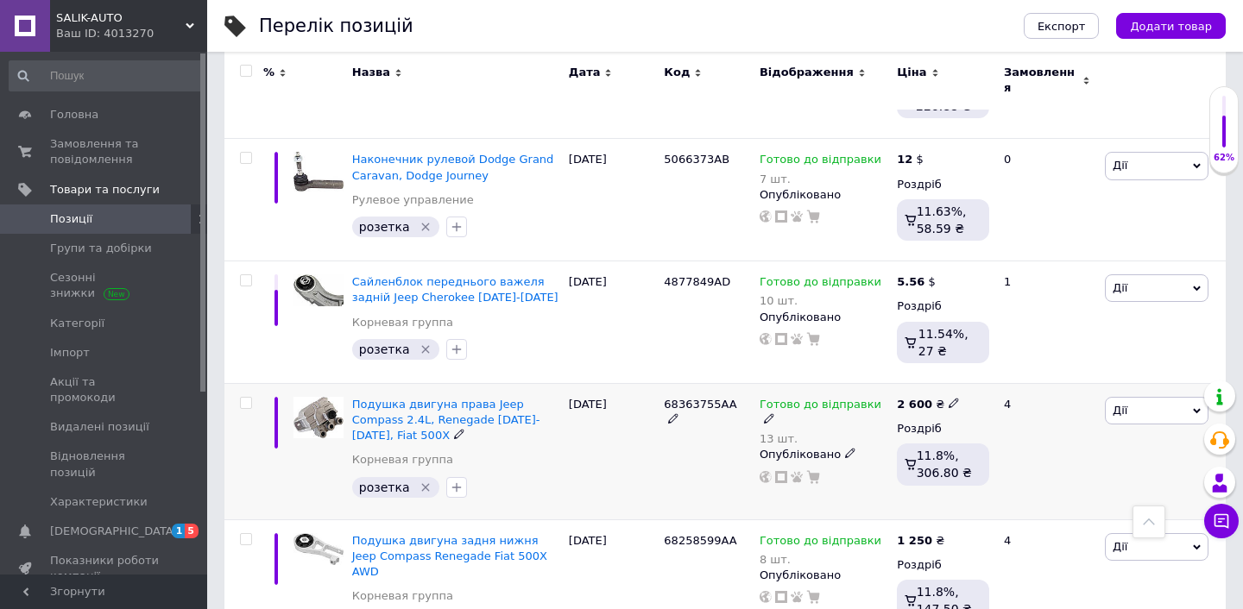
scroll to position [8129, 0]
click at [654, 384] on div "Подушка двигуна права Jeep Compass 2.4L, Renegade [DATE]-[DATE], Fiat 500X Корн…" at bounding box center [724, 452] width 1001 height 136
drag, startPoint x: 733, startPoint y: 281, endPoint x: 664, endPoint y: 281, distance: 69.1
click at [664, 399] on span "68363755AA" at bounding box center [700, 405] width 73 height 13
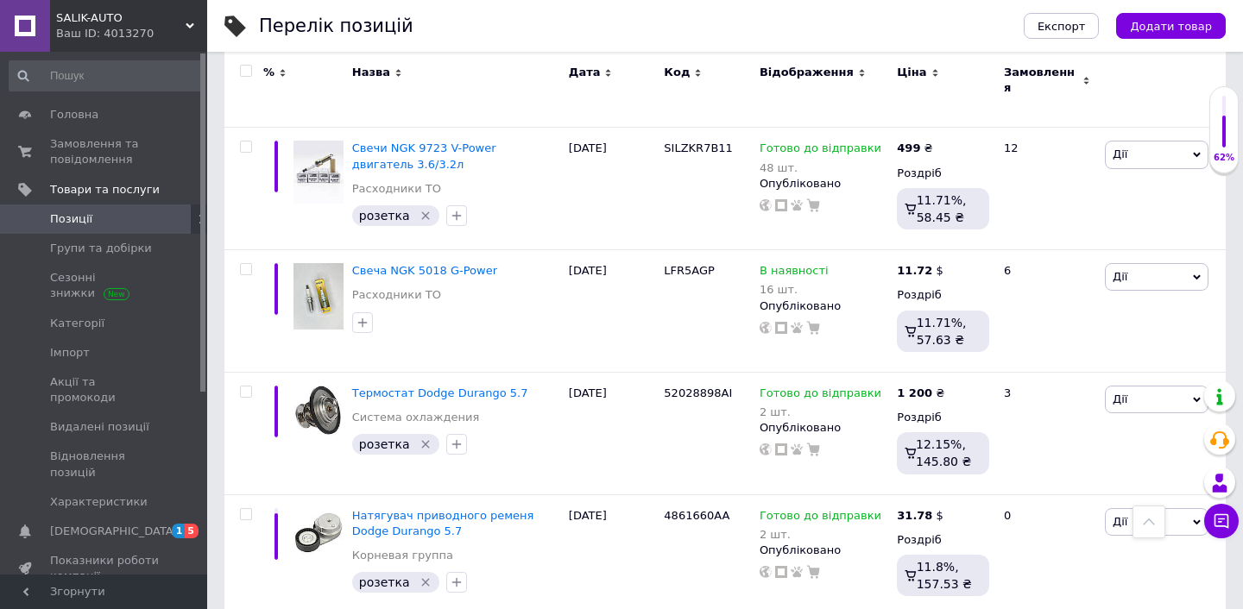
scroll to position [12659, 0]
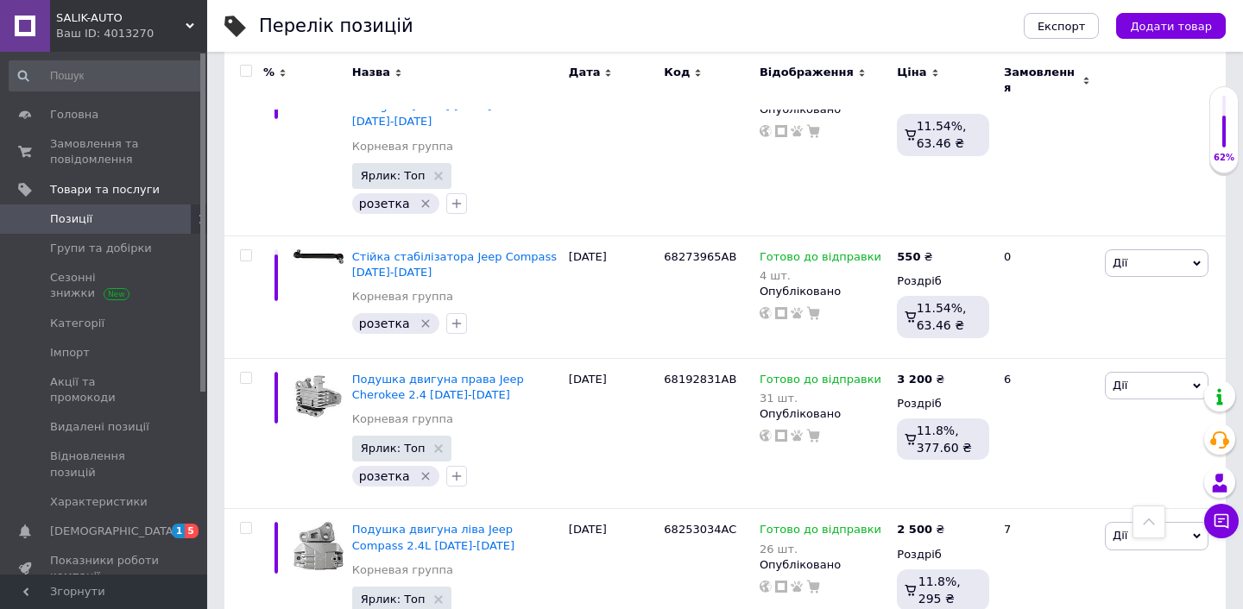
scroll to position [6092, 0]
drag, startPoint x: 659, startPoint y: 432, endPoint x: 739, endPoint y: 432, distance: 80.3
click at [739, 508] on div "Подушка двигуна ліва Jeep Compass 2.4L [DATE]-[DATE] Корневая группа Ярлик: Топ…" at bounding box center [724, 583] width 1001 height 151
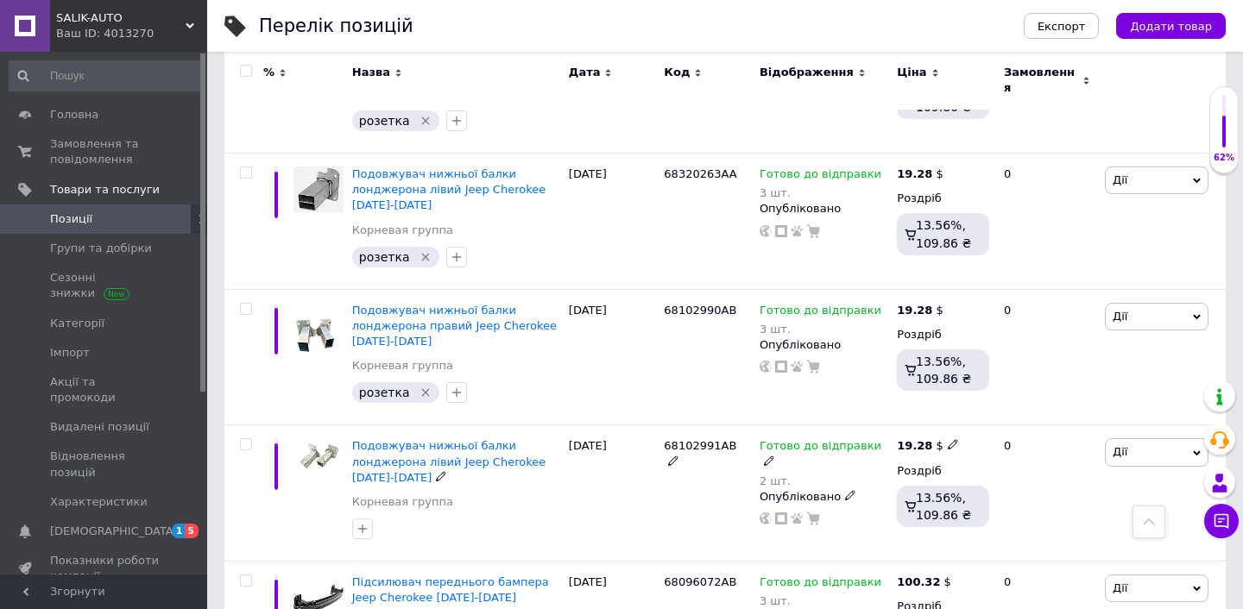
scroll to position [12757, 0]
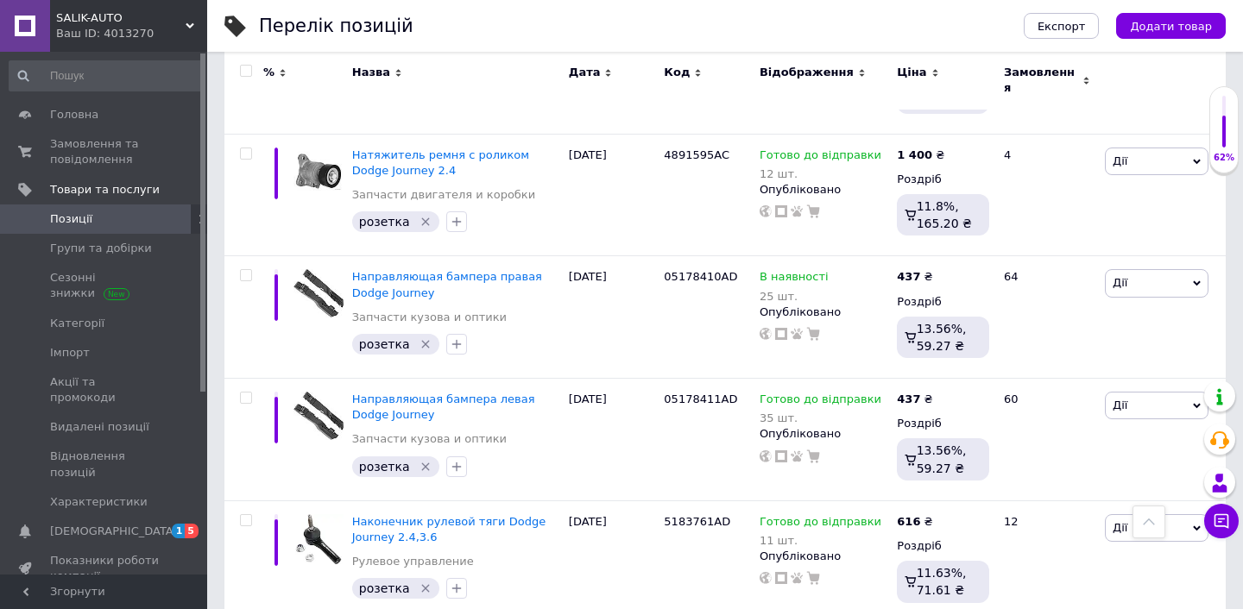
scroll to position [11089, 0]
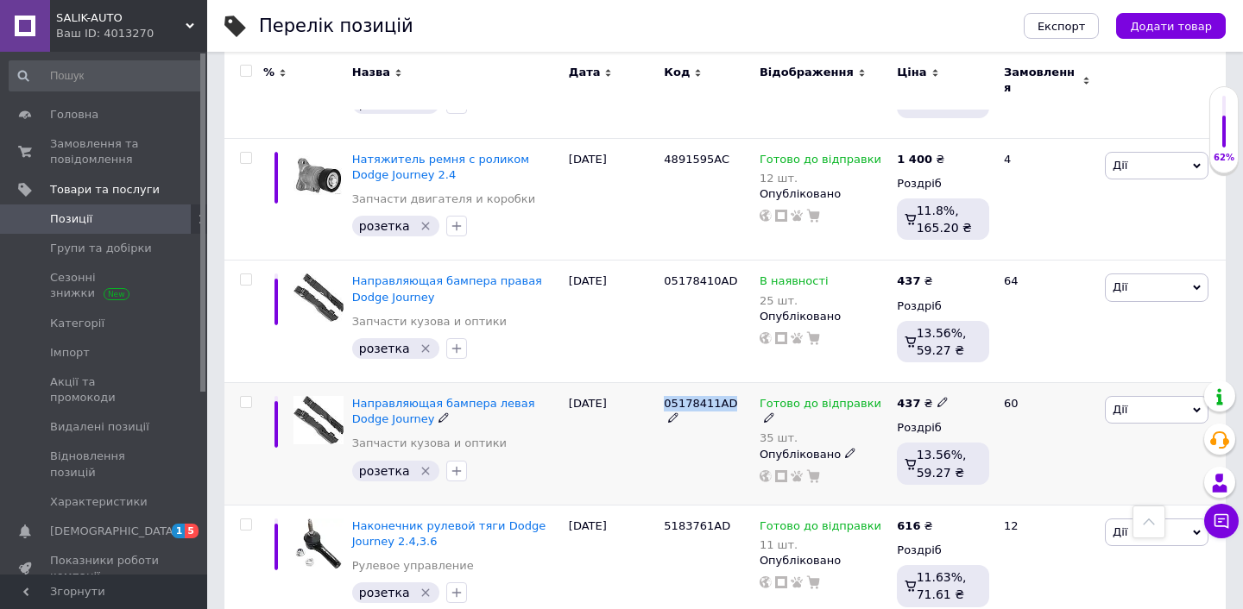
drag, startPoint x: 661, startPoint y: 344, endPoint x: 735, endPoint y: 344, distance: 73.4
click at [735, 383] on div "05178411AD" at bounding box center [707, 444] width 96 height 123
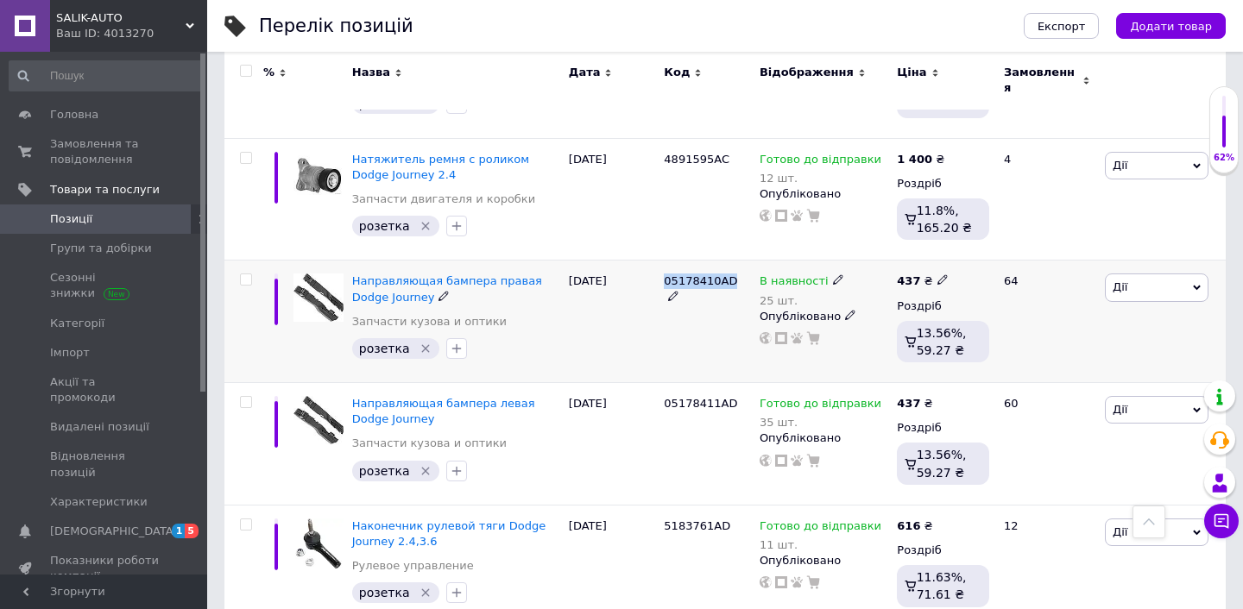
drag, startPoint x: 660, startPoint y: 222, endPoint x: 731, endPoint y: 221, distance: 70.8
click at [731, 261] on div "05178410AD" at bounding box center [707, 322] width 96 height 123
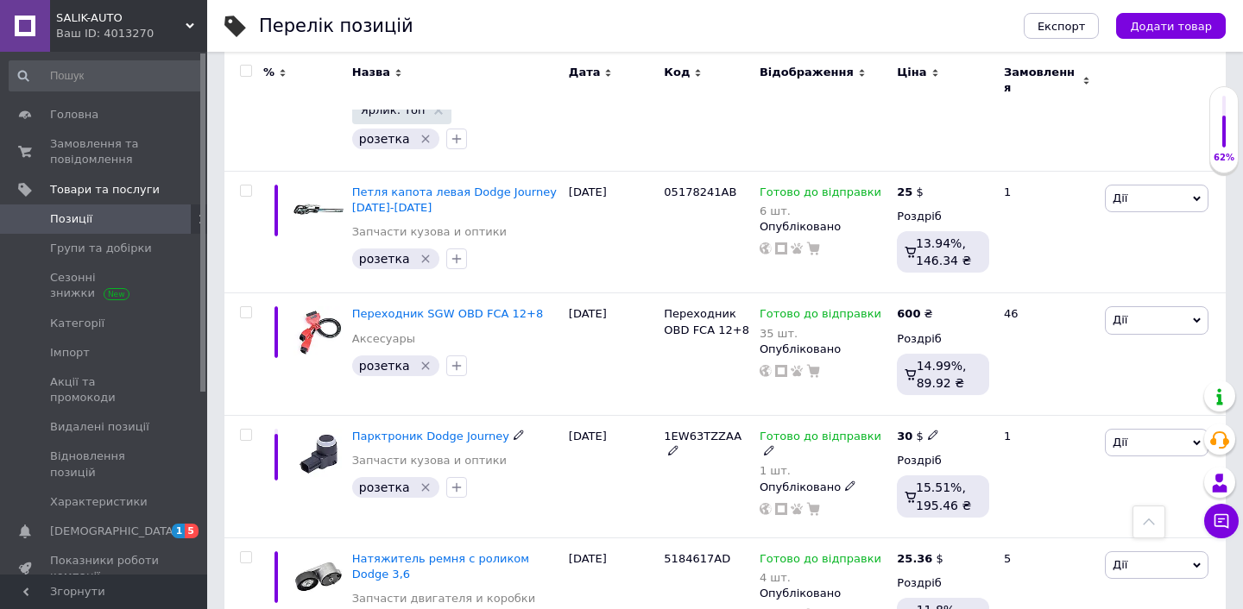
scroll to position [10565, 0]
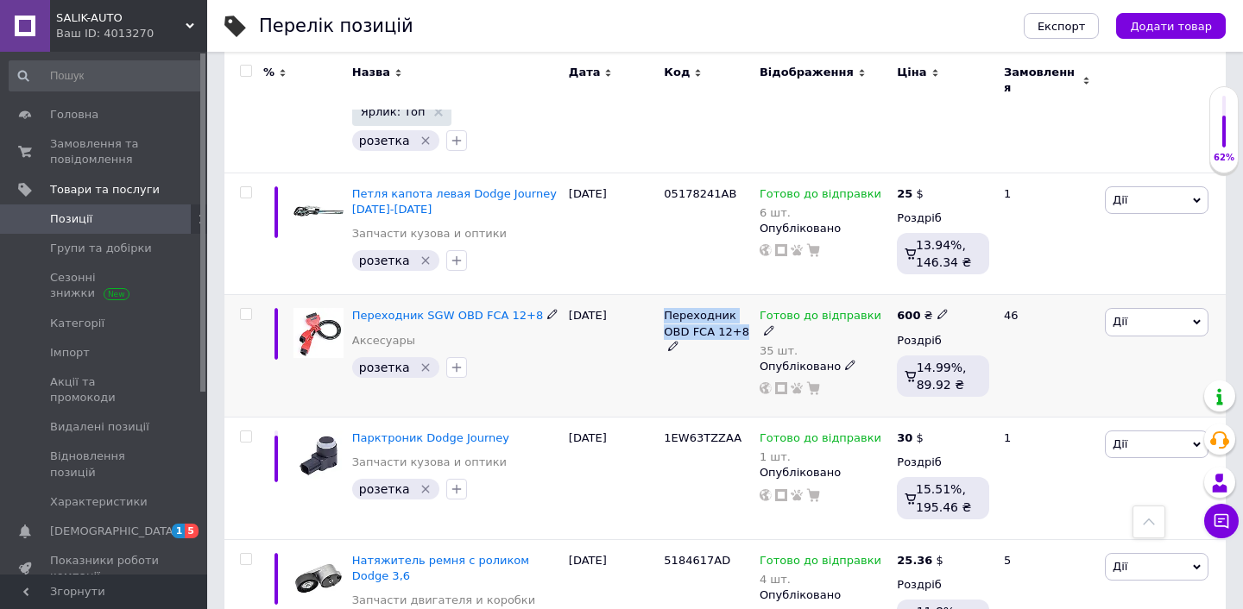
drag, startPoint x: 661, startPoint y: 256, endPoint x: 742, endPoint y: 275, distance: 83.5
click at [742, 295] on div "Переходник OBD FCA 12+8" at bounding box center [707, 356] width 96 height 123
click at [604, 295] on div "[DATE]" at bounding box center [613, 356] width 96 height 123
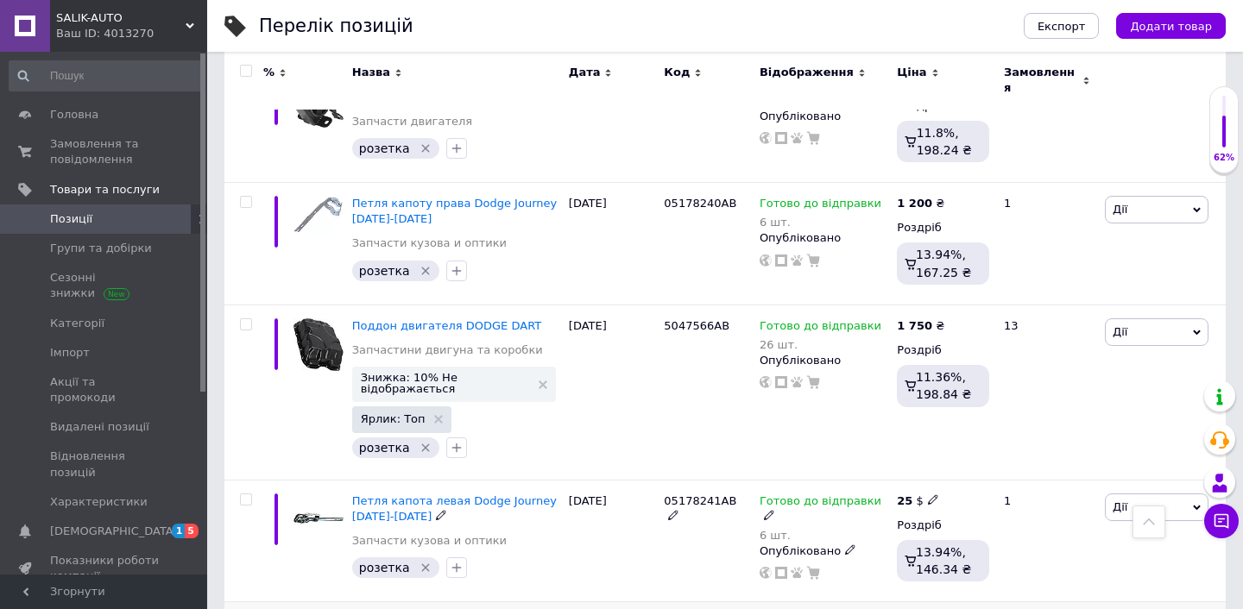
scroll to position [10257, 0]
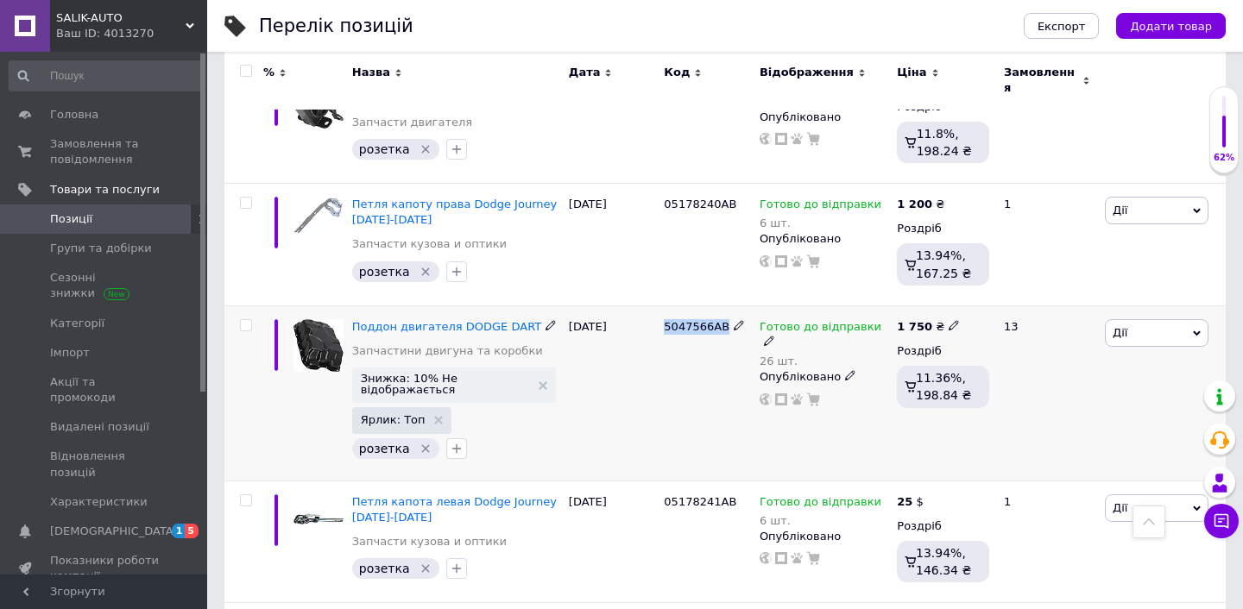
drag, startPoint x: 660, startPoint y: 267, endPoint x: 729, endPoint y: 268, distance: 68.2
click at [729, 306] on div "5047566AB" at bounding box center [707, 393] width 96 height 175
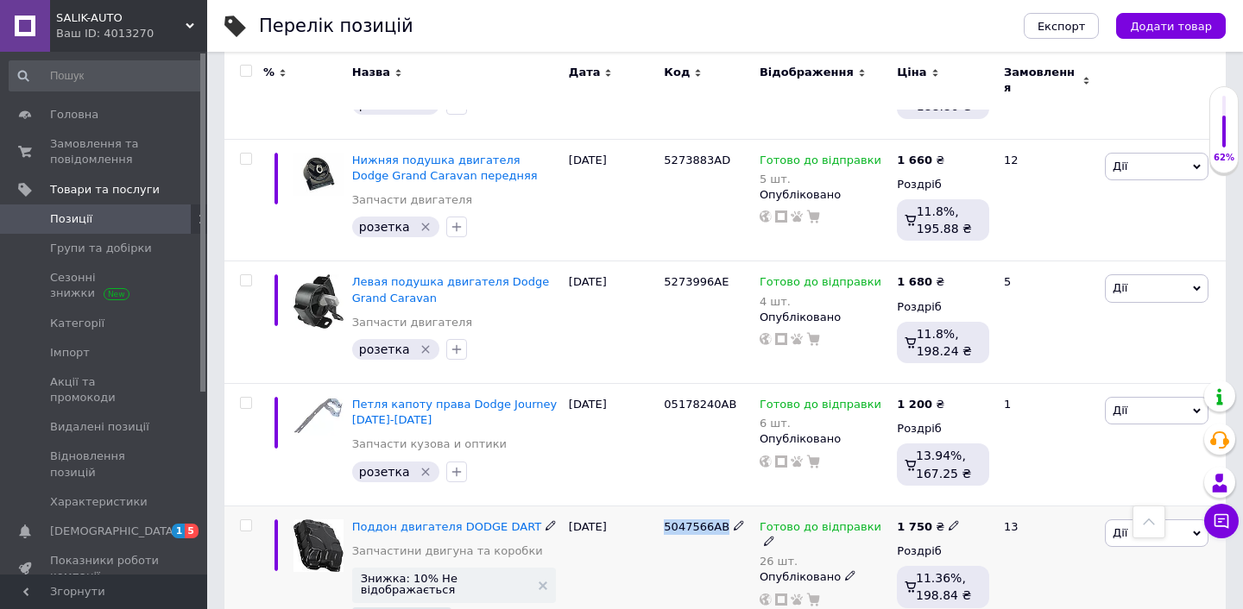
scroll to position [10003, 0]
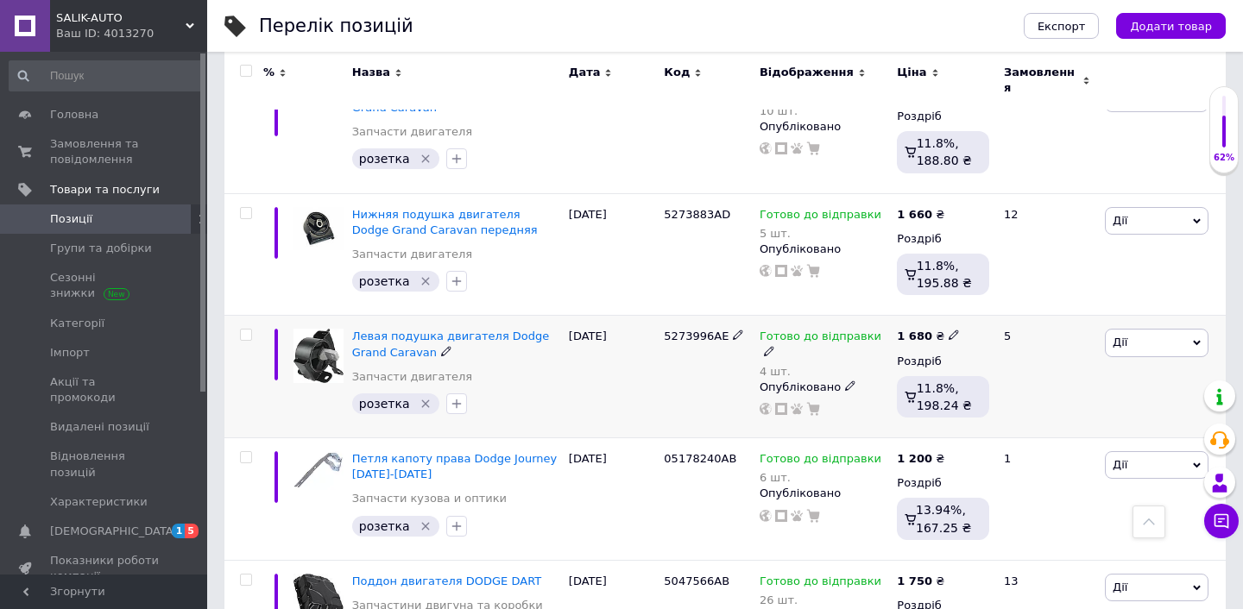
drag, startPoint x: 659, startPoint y: 278, endPoint x: 716, endPoint y: 280, distance: 57.0
click at [716, 316] on div "5273996AE" at bounding box center [707, 377] width 96 height 123
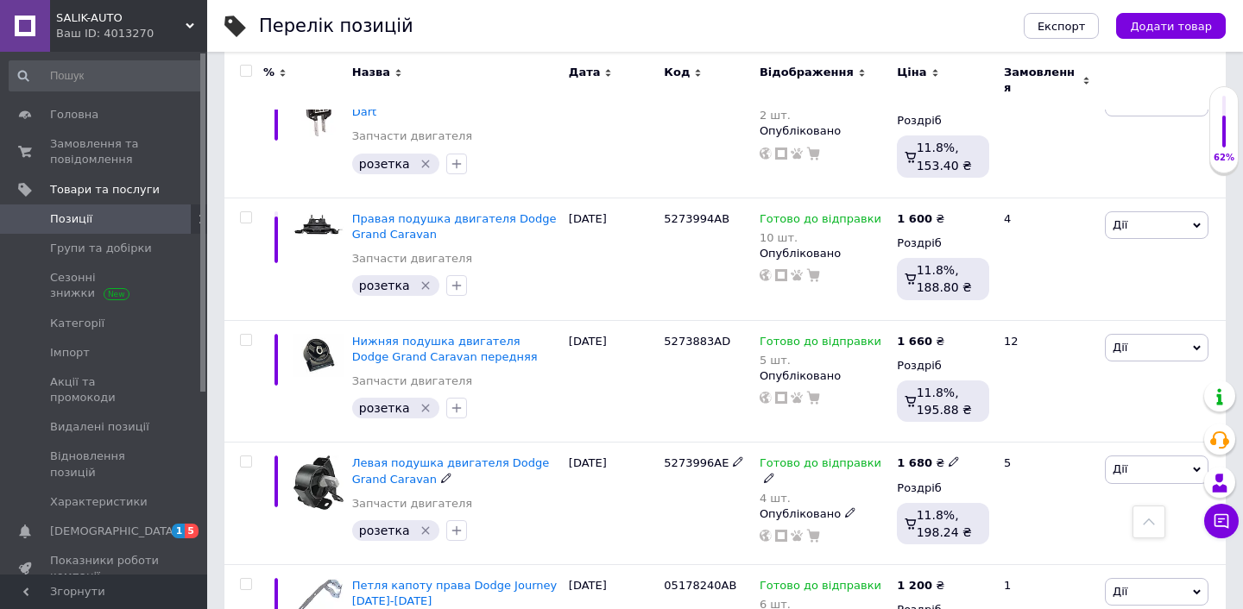
scroll to position [9875, 0]
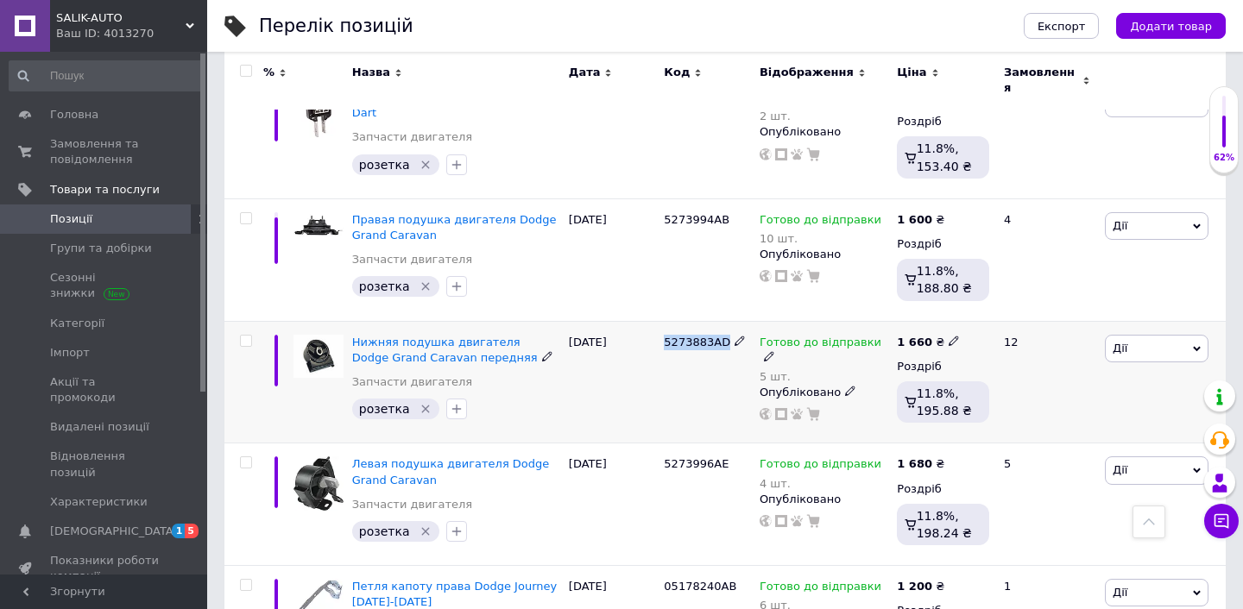
drag, startPoint x: 659, startPoint y: 282, endPoint x: 728, endPoint y: 287, distance: 68.3
click at [728, 321] on div "5273883AD" at bounding box center [707, 382] width 96 height 123
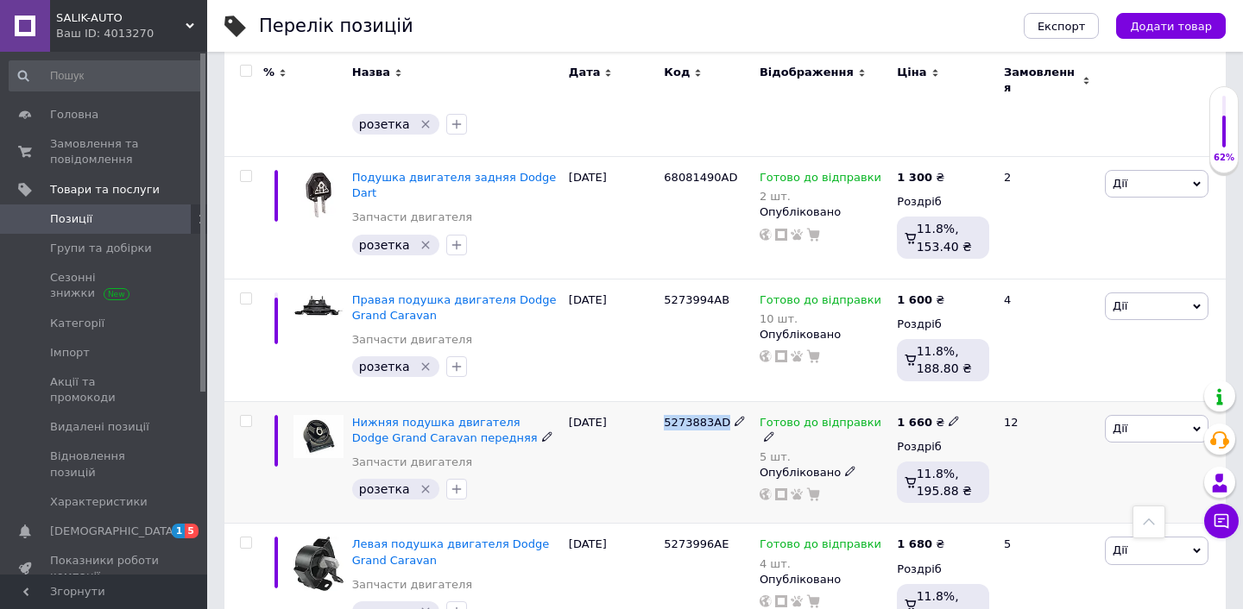
scroll to position [9793, 0]
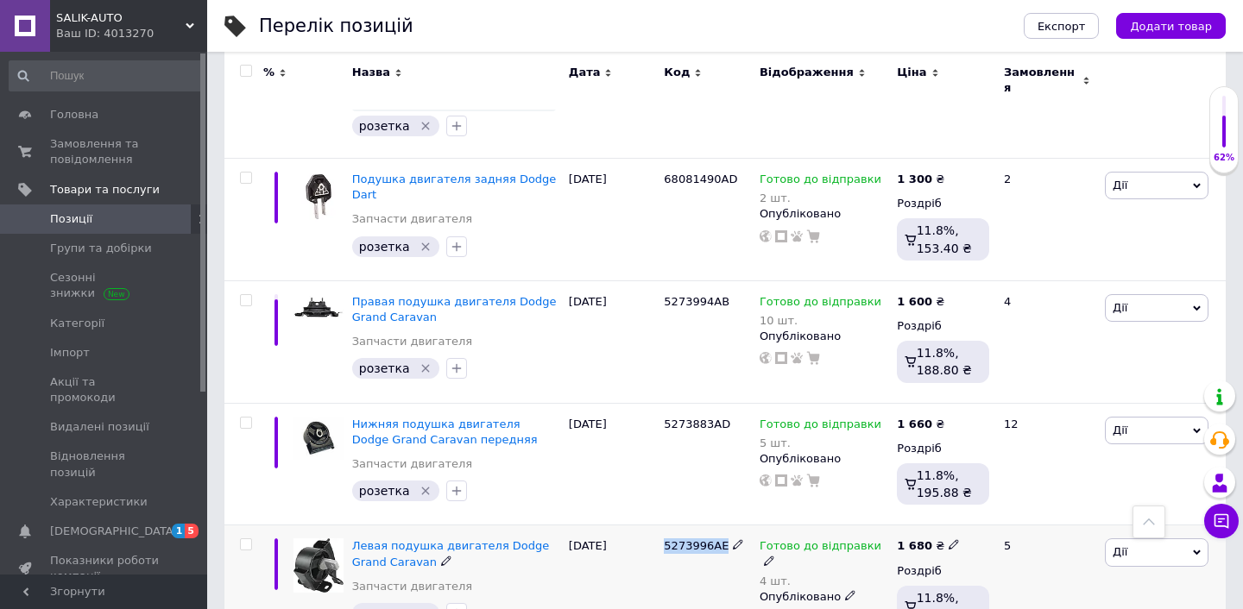
drag, startPoint x: 661, startPoint y: 489, endPoint x: 729, endPoint y: 489, distance: 68.2
click at [729, 526] on div "5273996AE" at bounding box center [707, 587] width 96 height 123
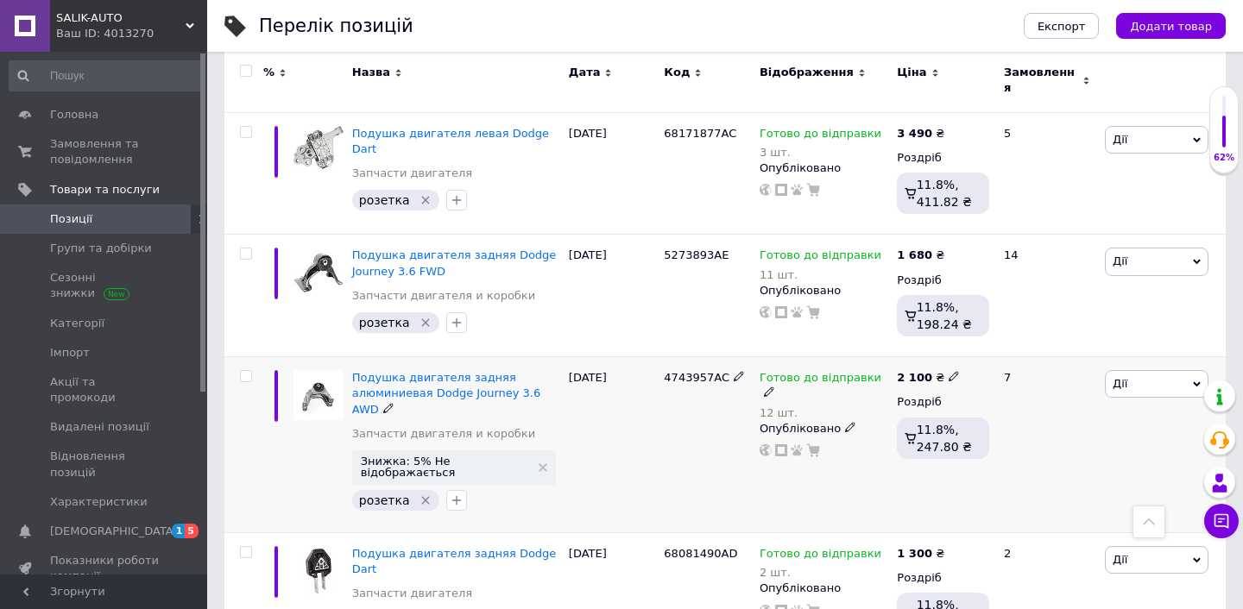
scroll to position [9415, 0]
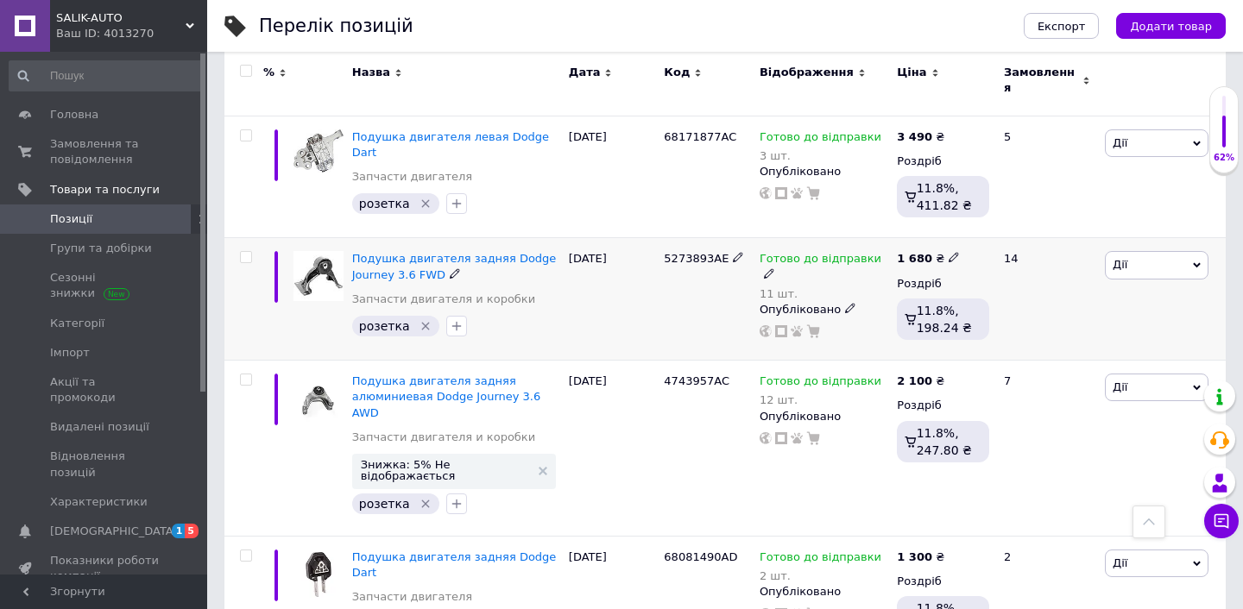
drag, startPoint x: 659, startPoint y: 215, endPoint x: 726, endPoint y: 214, distance: 67.3
click at [726, 238] on div "Подушка двигателя задняя Dodge Journey 3.6 FWD Запчасти двигателя и коробки роз…" at bounding box center [724, 299] width 1001 height 123
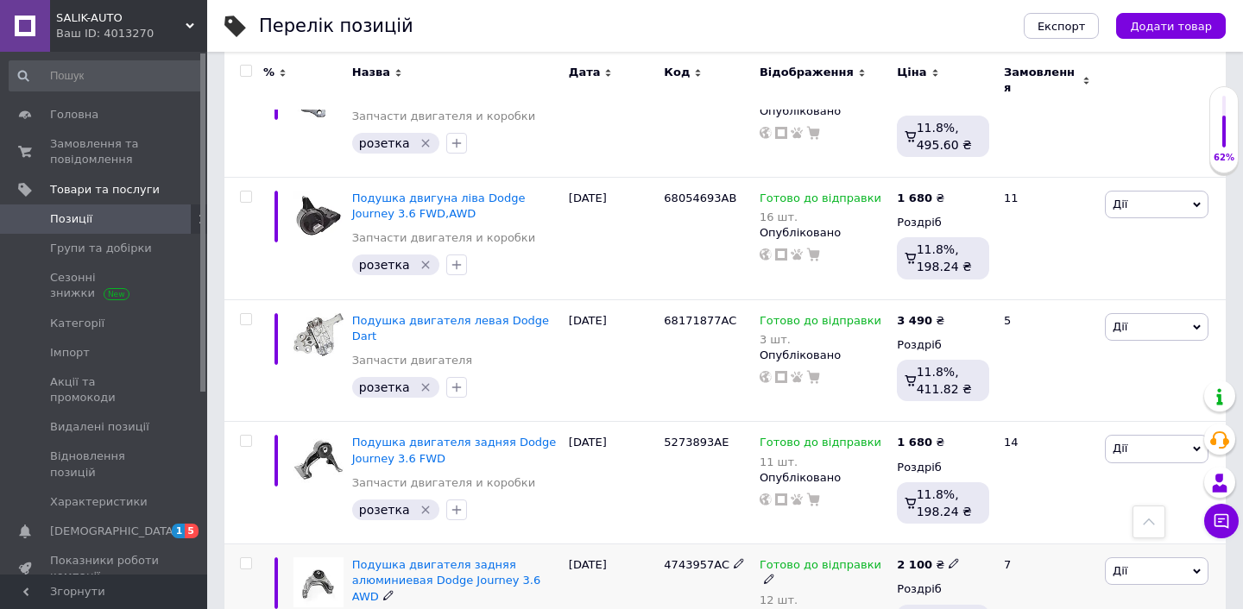
scroll to position [9206, 0]
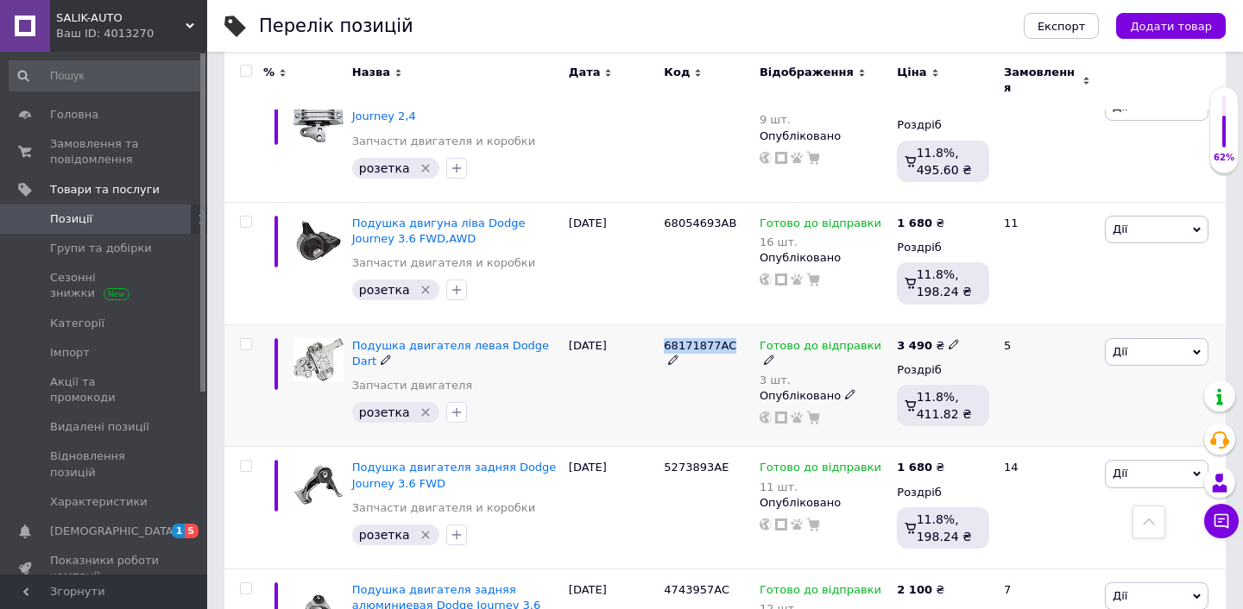
drag, startPoint x: 661, startPoint y: 306, endPoint x: 727, endPoint y: 306, distance: 65.6
click at [727, 325] on div "68171877AC" at bounding box center [707, 386] width 96 height 123
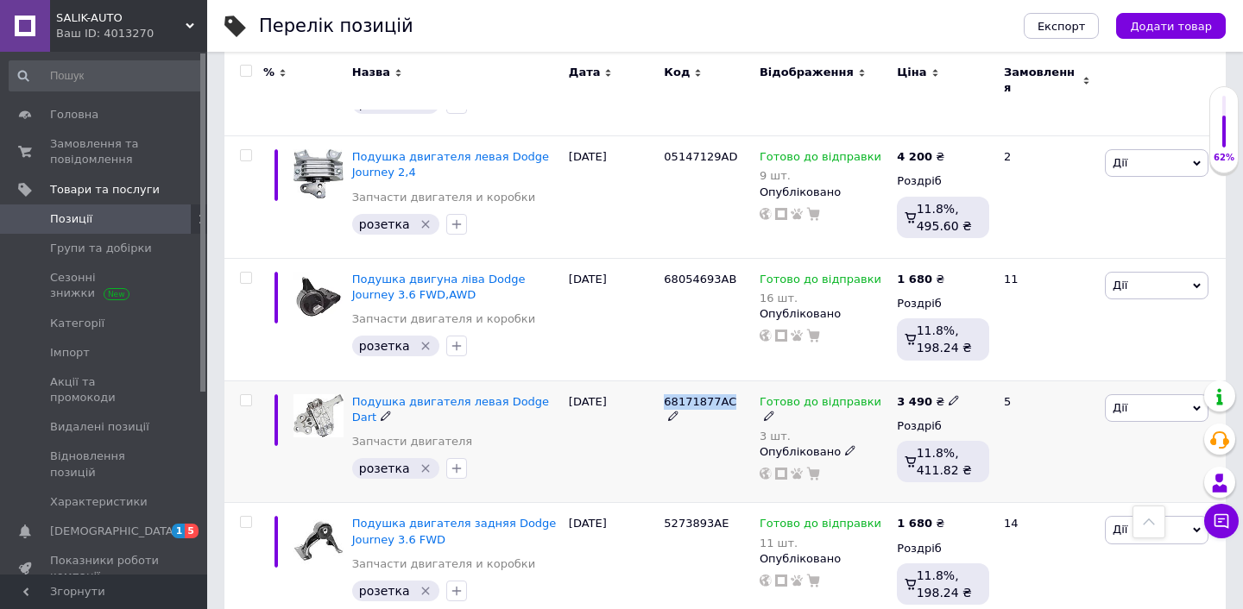
scroll to position [9149, 0]
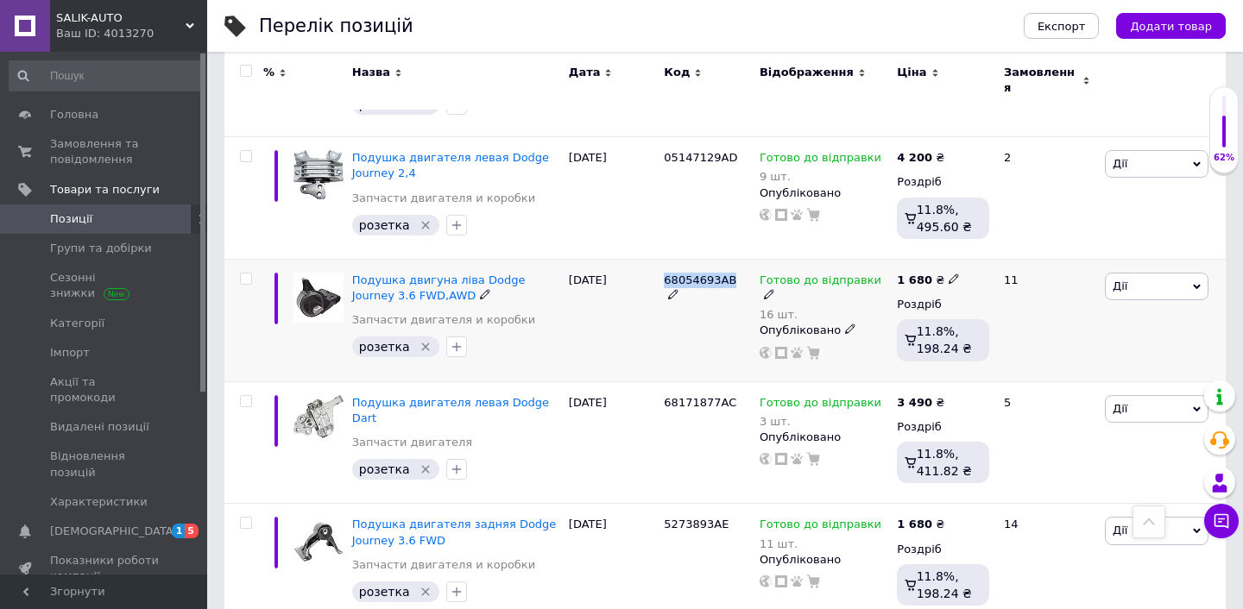
drag, startPoint x: 664, startPoint y: 241, endPoint x: 740, endPoint y: 244, distance: 76.0
click at [740, 273] on div "68054693AB" at bounding box center [707, 288] width 87 height 31
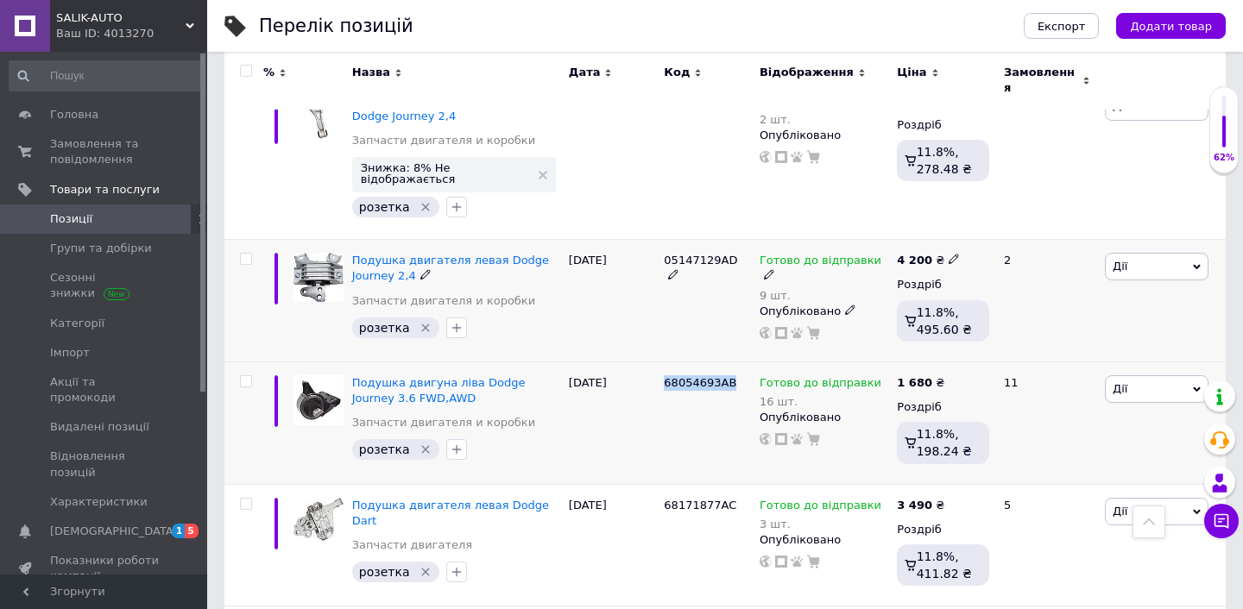
scroll to position [9047, 0]
click at [661, 239] on div "05147129AD" at bounding box center [707, 300] width 96 height 123
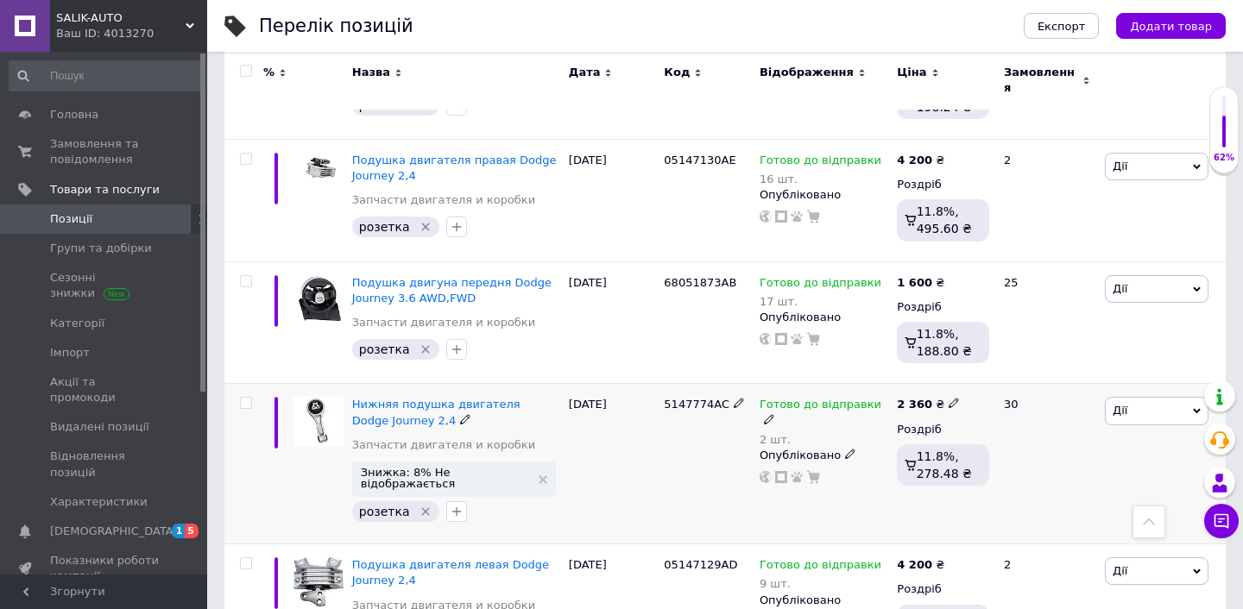
scroll to position [8736, 0]
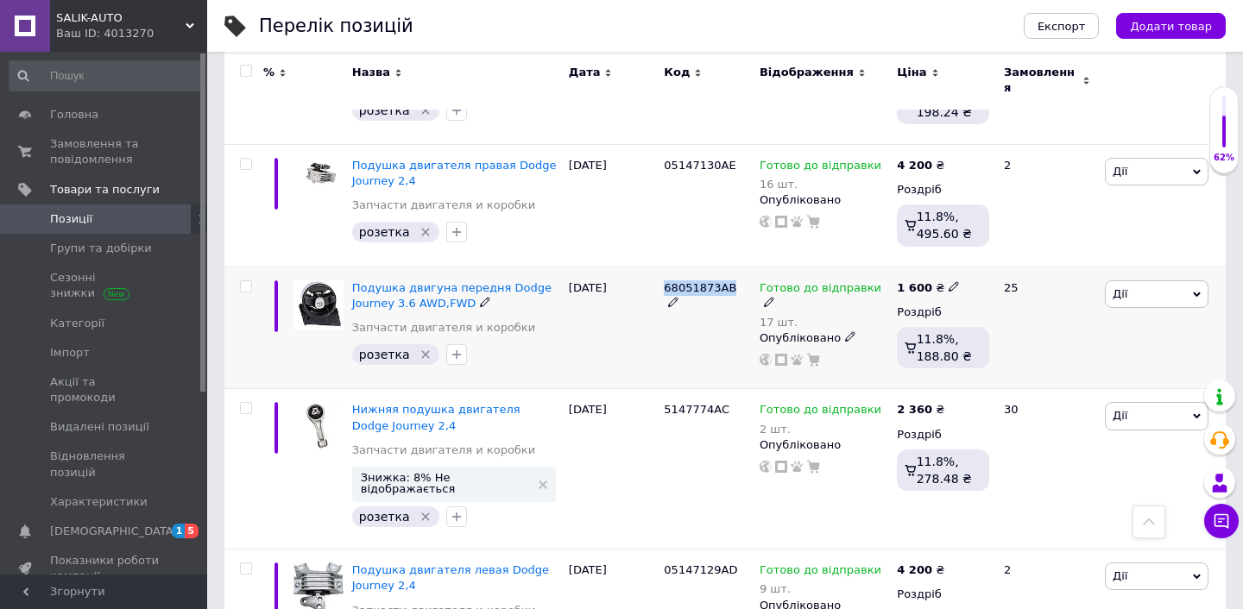
drag, startPoint x: 659, startPoint y: 249, endPoint x: 733, endPoint y: 244, distance: 73.5
click at [733, 267] on div "68051873AB" at bounding box center [707, 328] width 96 height 123
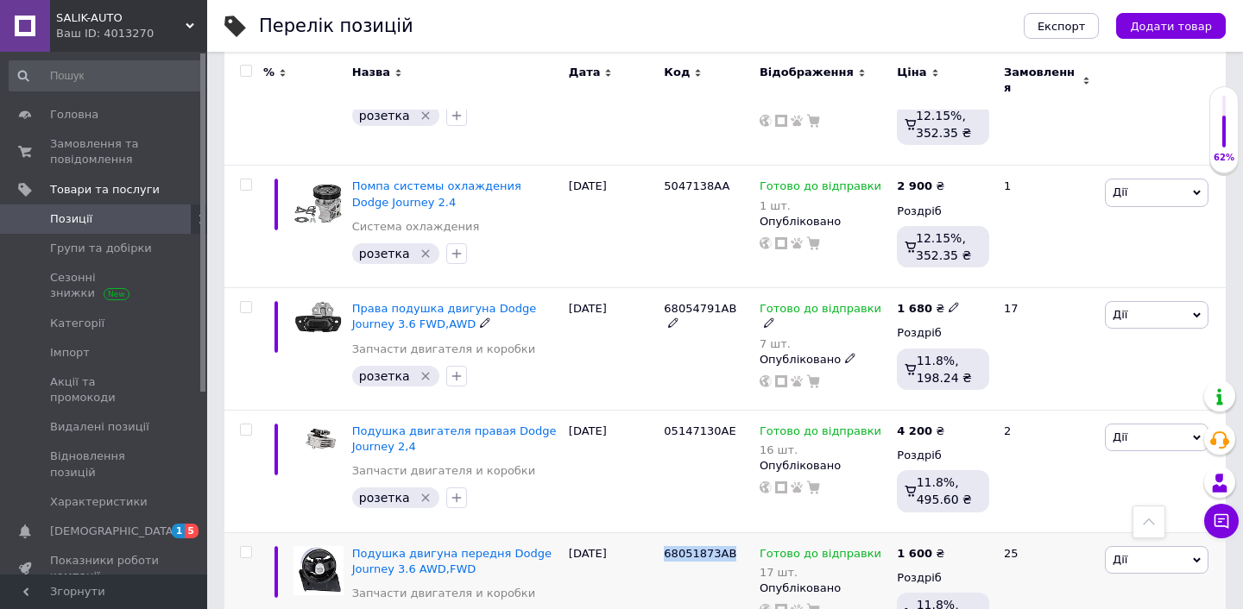
scroll to position [8469, 0]
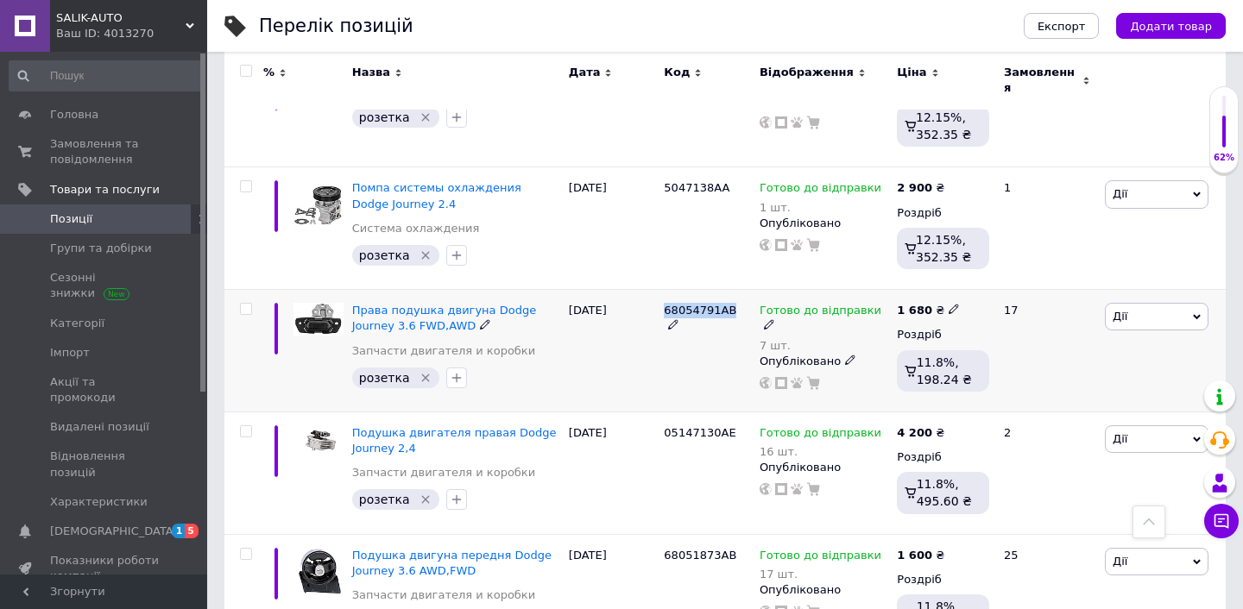
drag, startPoint x: 659, startPoint y: 272, endPoint x: 733, endPoint y: 271, distance: 73.4
click at [733, 290] on div "68054791AB" at bounding box center [707, 351] width 96 height 123
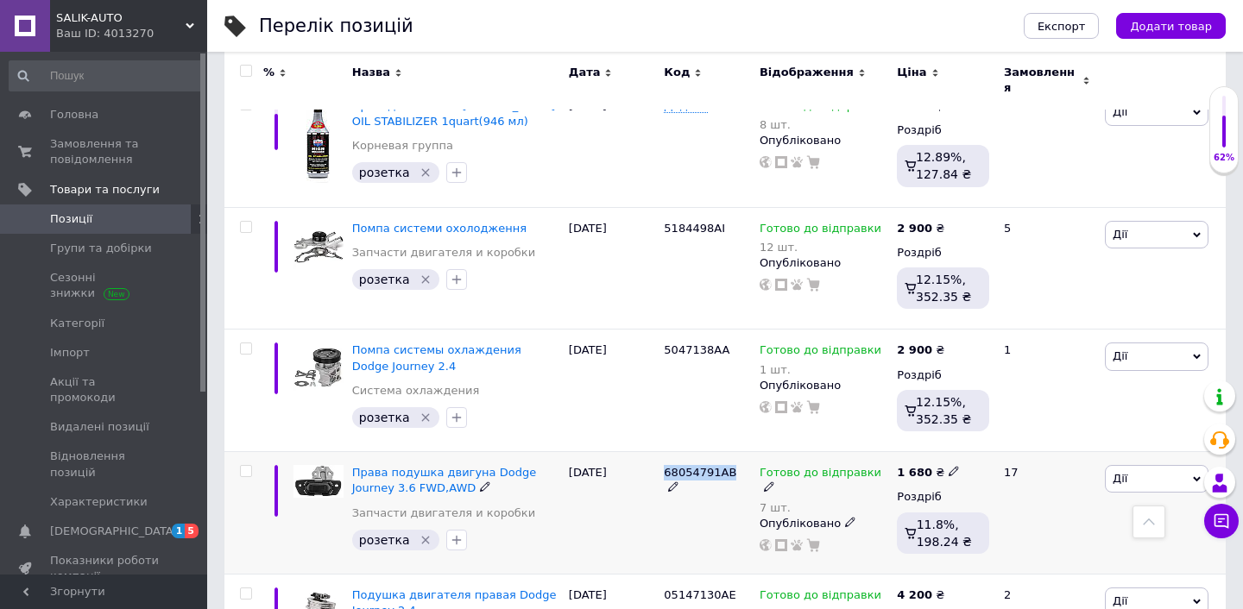
scroll to position [8300, 0]
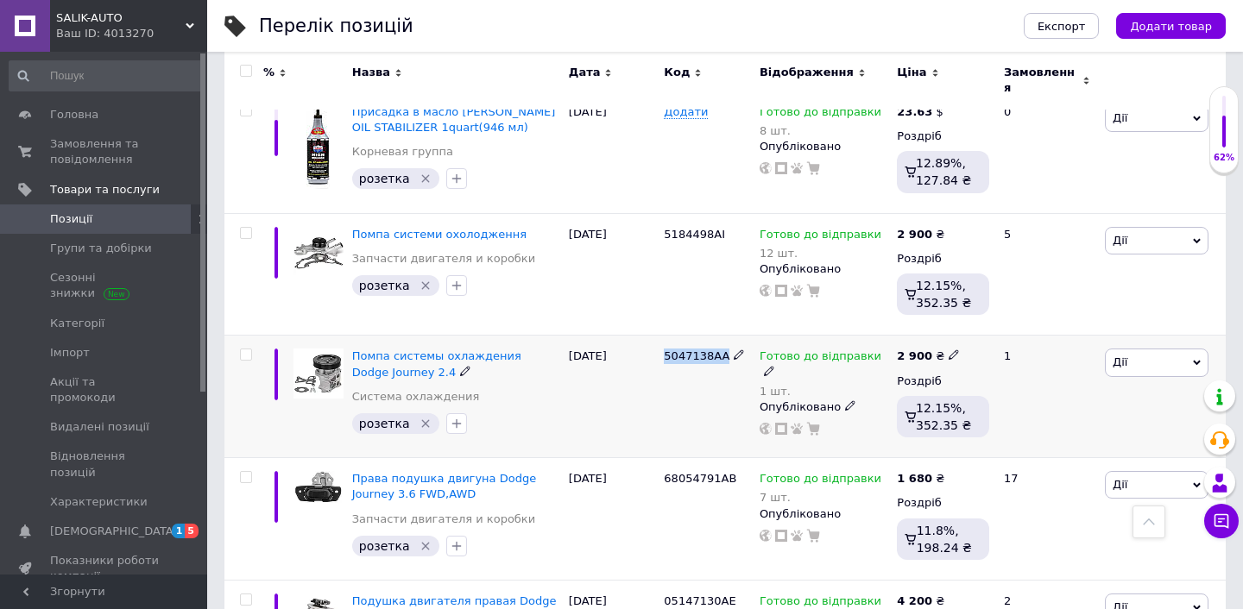
drag, startPoint x: 659, startPoint y: 317, endPoint x: 728, endPoint y: 317, distance: 68.2
click at [728, 336] on div "5047138AA" at bounding box center [707, 397] width 96 height 123
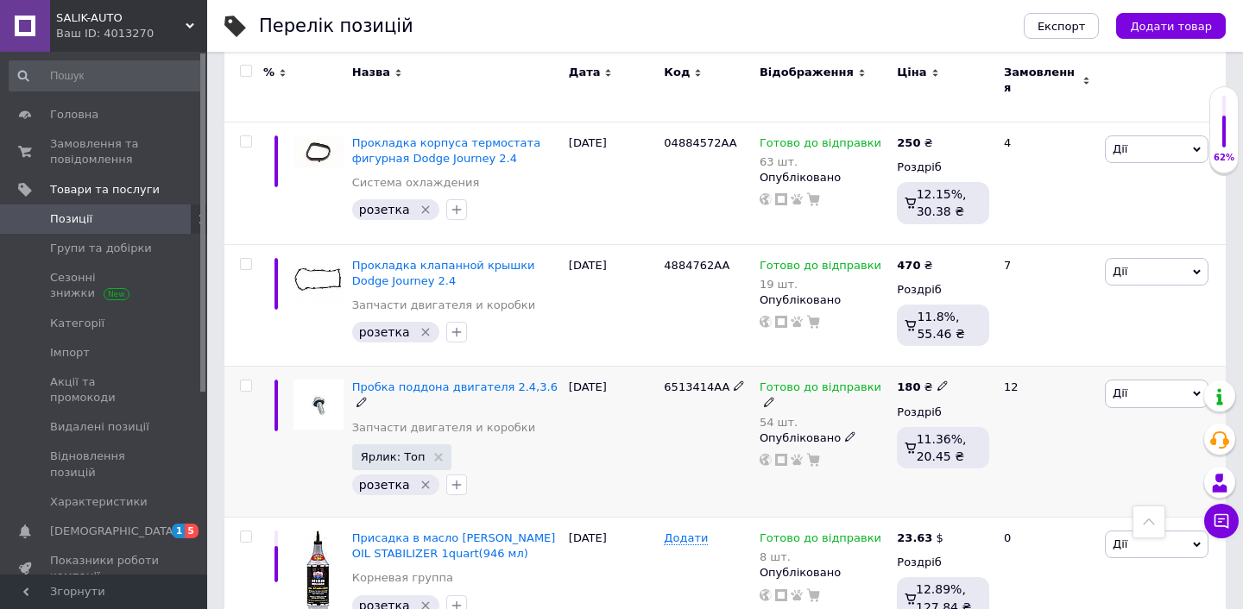
scroll to position [7888, 0]
drag, startPoint x: 662, startPoint y: 353, endPoint x: 736, endPoint y: 354, distance: 74.2
click at [736, 369] on div "6513414AA" at bounding box center [707, 444] width 96 height 151
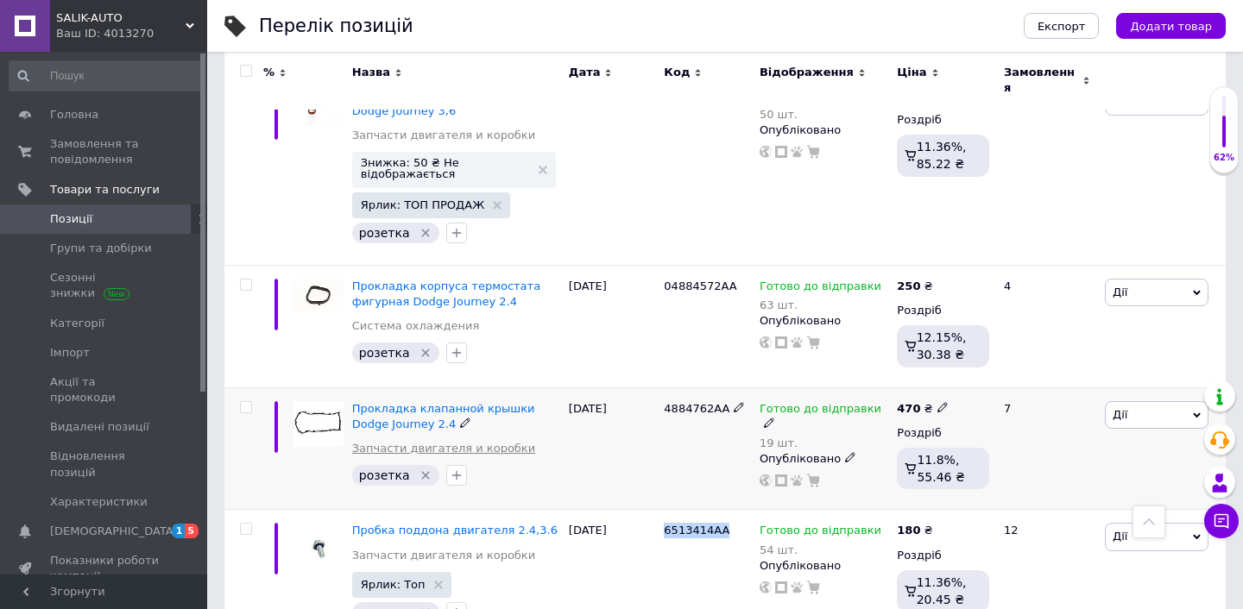
scroll to position [7745, 0]
drag, startPoint x: 661, startPoint y: 374, endPoint x: 728, endPoint y: 374, distance: 66.5
click at [728, 388] on div "4884762AA" at bounding box center [707, 449] width 96 height 123
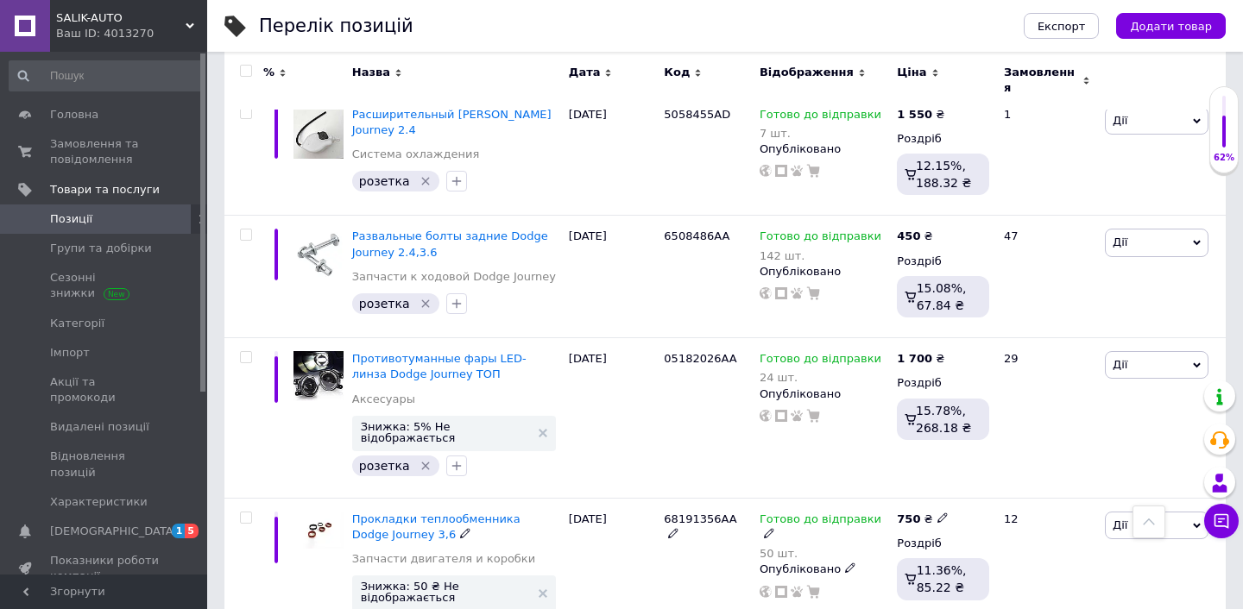
scroll to position [7321, 0]
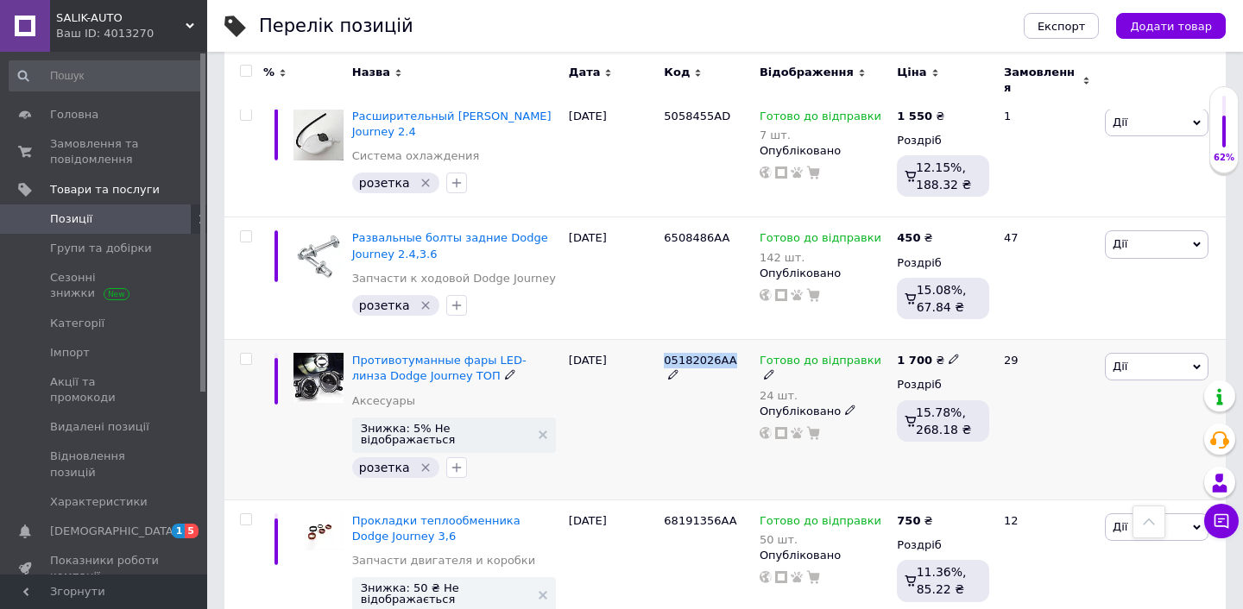
drag, startPoint x: 661, startPoint y: 324, endPoint x: 733, endPoint y: 325, distance: 71.6
click at [733, 340] on div "05182026AA" at bounding box center [707, 420] width 96 height 161
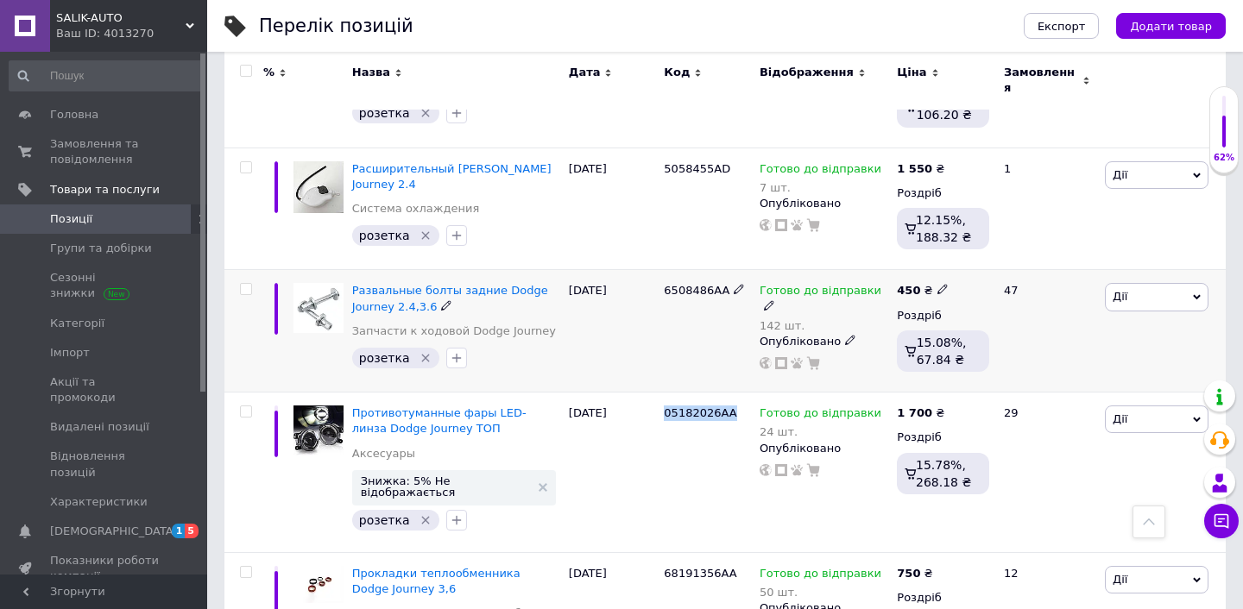
scroll to position [7266, 0]
drag, startPoint x: 658, startPoint y: 259, endPoint x: 734, endPoint y: 258, distance: 76.0
click at [734, 272] on div "Развальные болты задние Dodge Journey 2.4,3.6 Запчасти к ходовой Dodge Journey …" at bounding box center [724, 333] width 1001 height 123
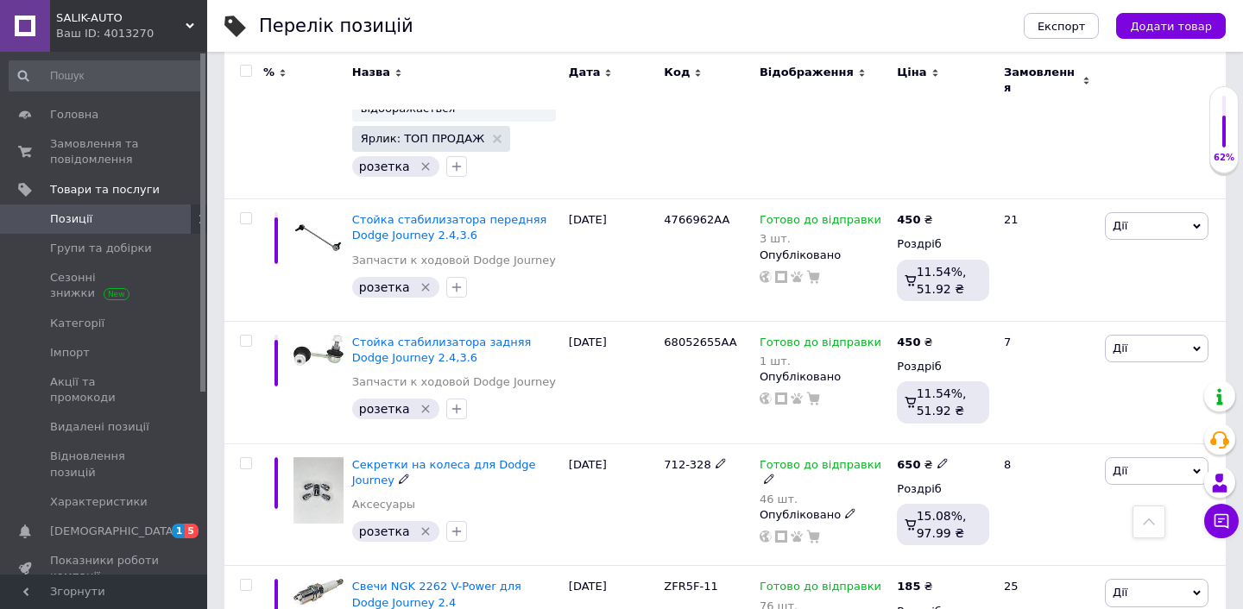
scroll to position [5439, 0]
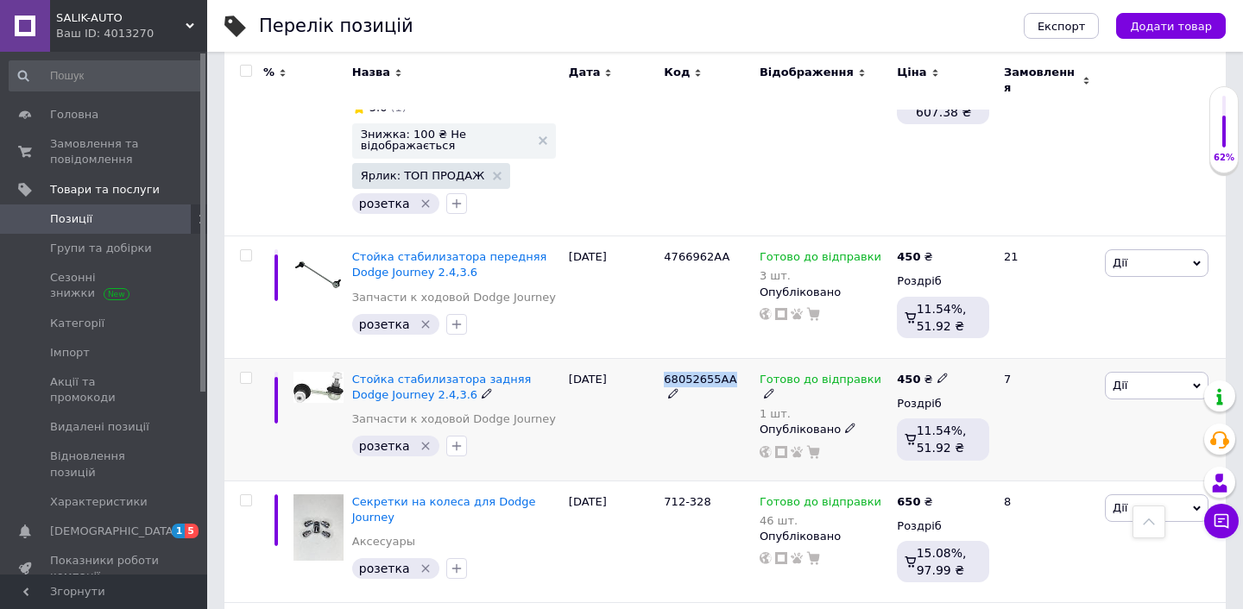
drag, startPoint x: 664, startPoint y: 363, endPoint x: 735, endPoint y: 363, distance: 70.8
click at [735, 372] on div "68052655AA" at bounding box center [707, 387] width 87 height 31
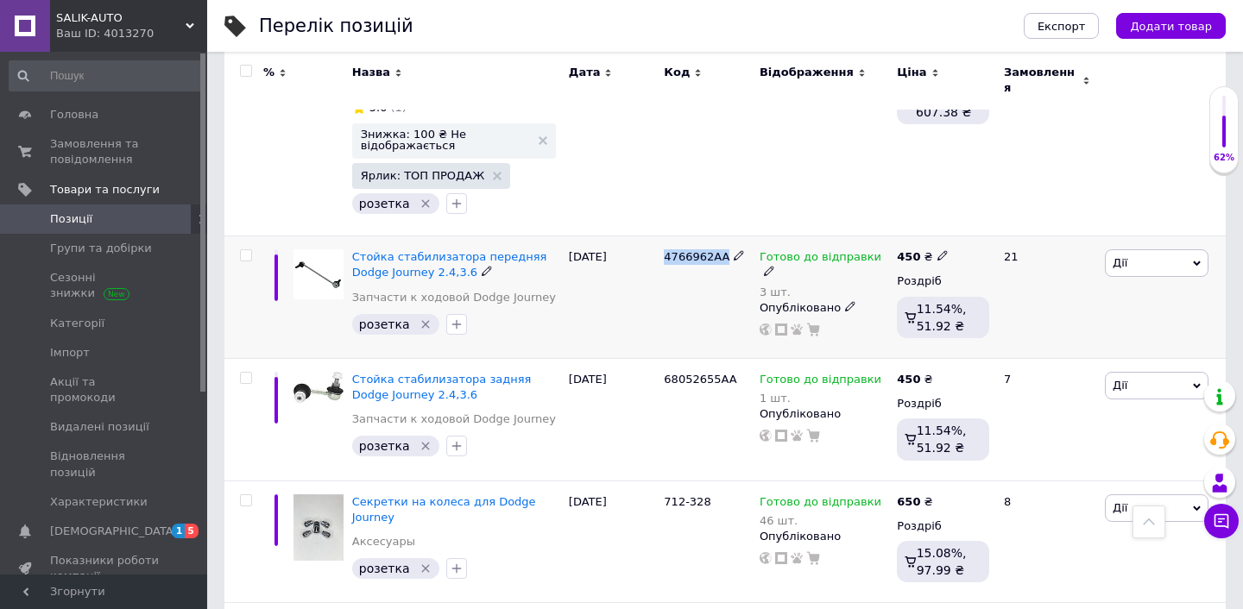
drag, startPoint x: 662, startPoint y: 241, endPoint x: 729, endPoint y: 241, distance: 66.5
click at [729, 241] on div "4766962AA" at bounding box center [707, 298] width 96 height 123
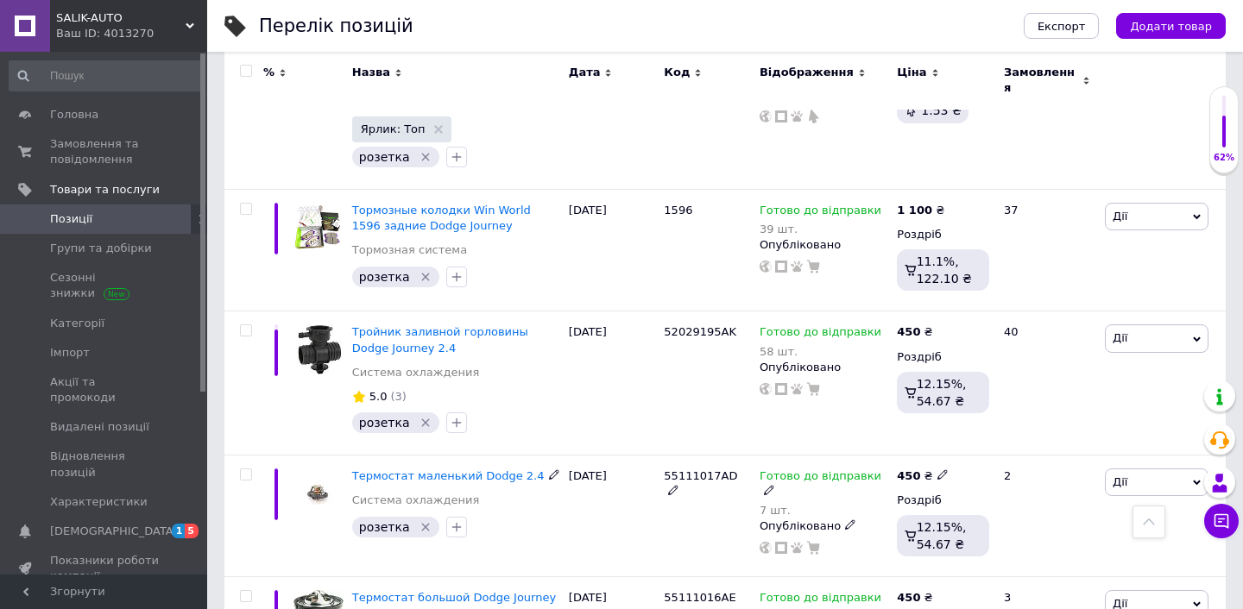
scroll to position [4495, 0]
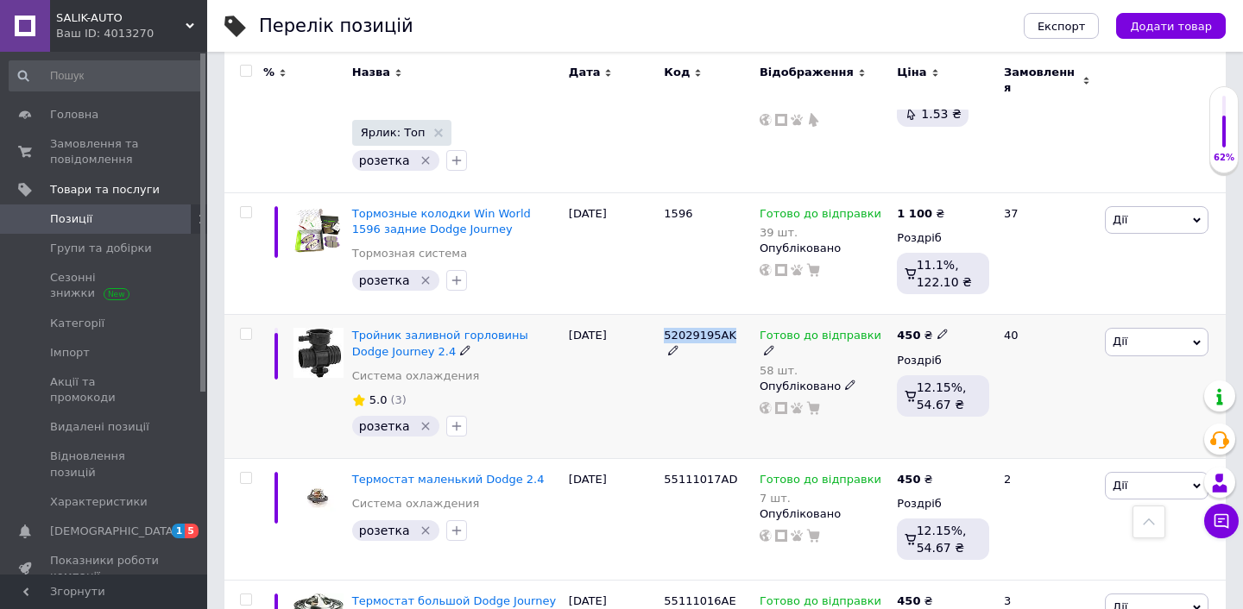
drag, startPoint x: 662, startPoint y: 318, endPoint x: 734, endPoint y: 319, distance: 71.6
click at [734, 319] on div "52029195AK" at bounding box center [707, 386] width 96 height 143
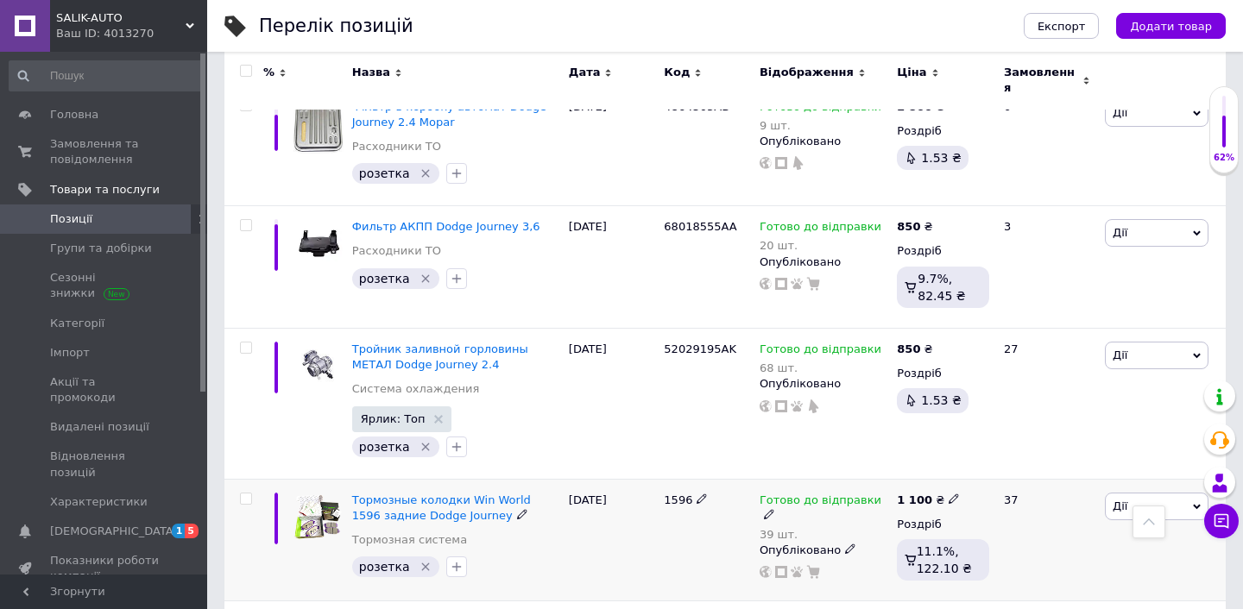
scroll to position [4208, 0]
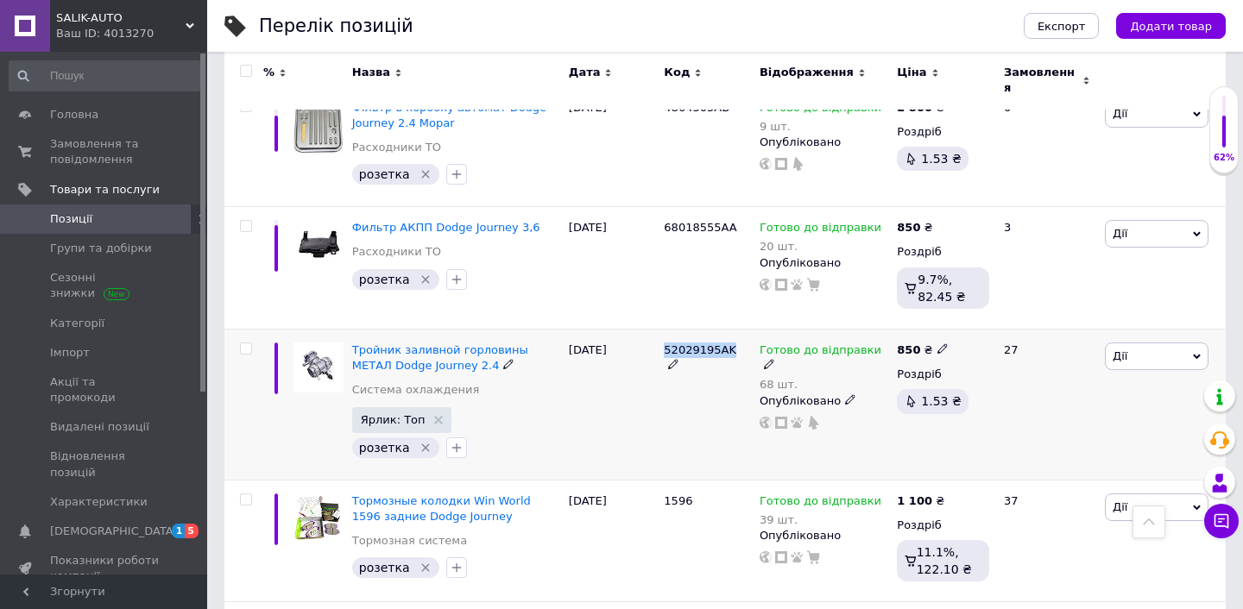
drag, startPoint x: 660, startPoint y: 331, endPoint x: 733, endPoint y: 331, distance: 72.5
click at [733, 331] on div "52029195AK" at bounding box center [707, 404] width 96 height 151
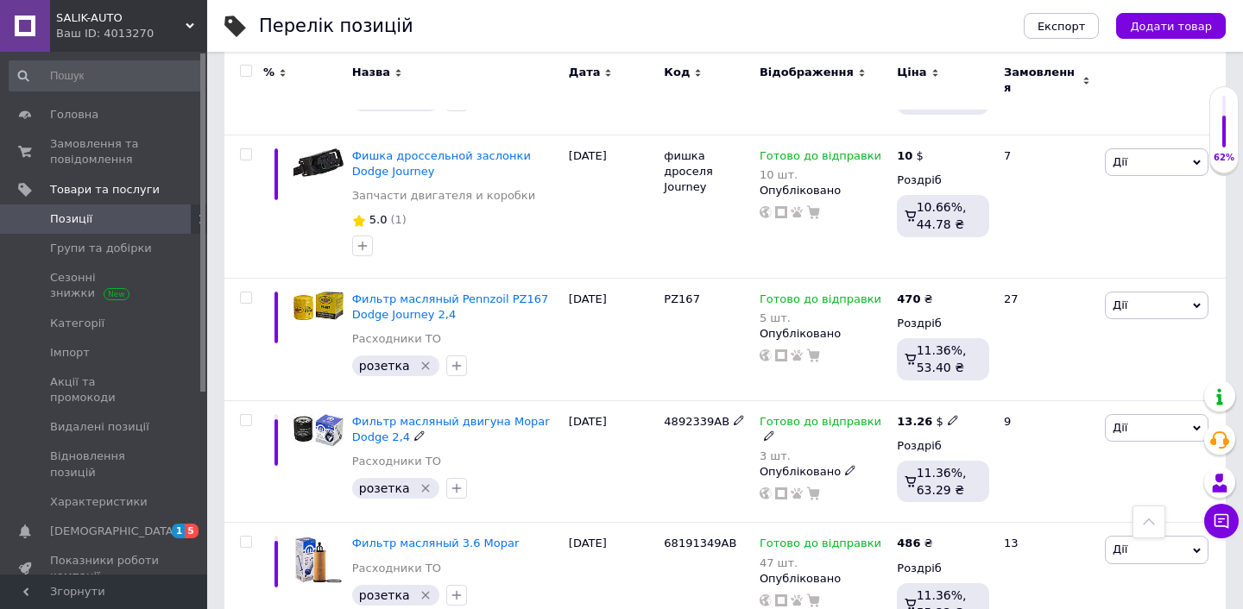
scroll to position [3404, 0]
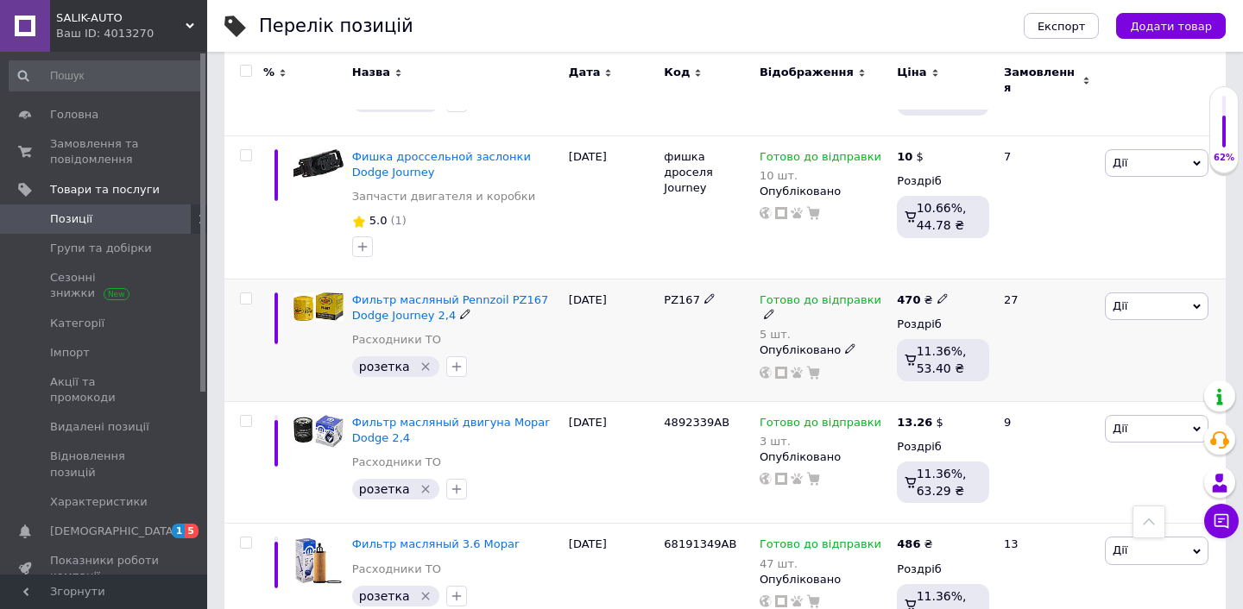
drag, startPoint x: 657, startPoint y: 287, endPoint x: 701, endPoint y: 287, distance: 44.0
click at [701, 287] on div "Фильтр масляный Pennzoil PZ167 Dodge Journey 2,4 Расходники ТО розетка   [DATE]…" at bounding box center [724, 340] width 1001 height 123
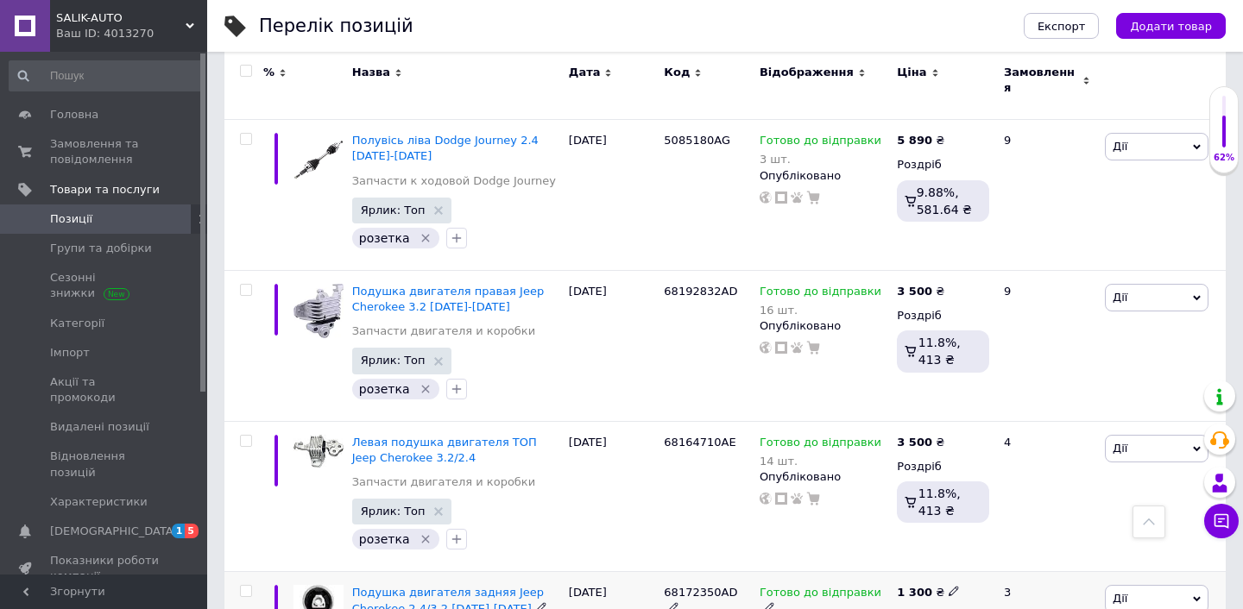
scroll to position [1420, 0]
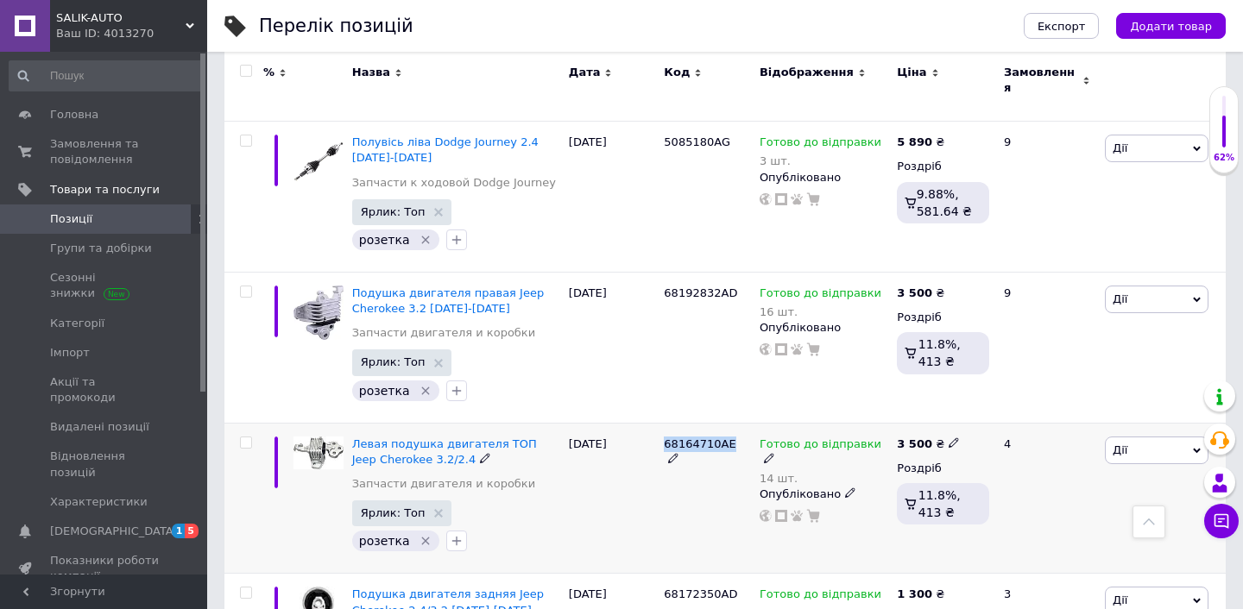
drag, startPoint x: 662, startPoint y: 429, endPoint x: 729, endPoint y: 430, distance: 67.3
click at [729, 430] on div "68164710AE" at bounding box center [707, 498] width 96 height 151
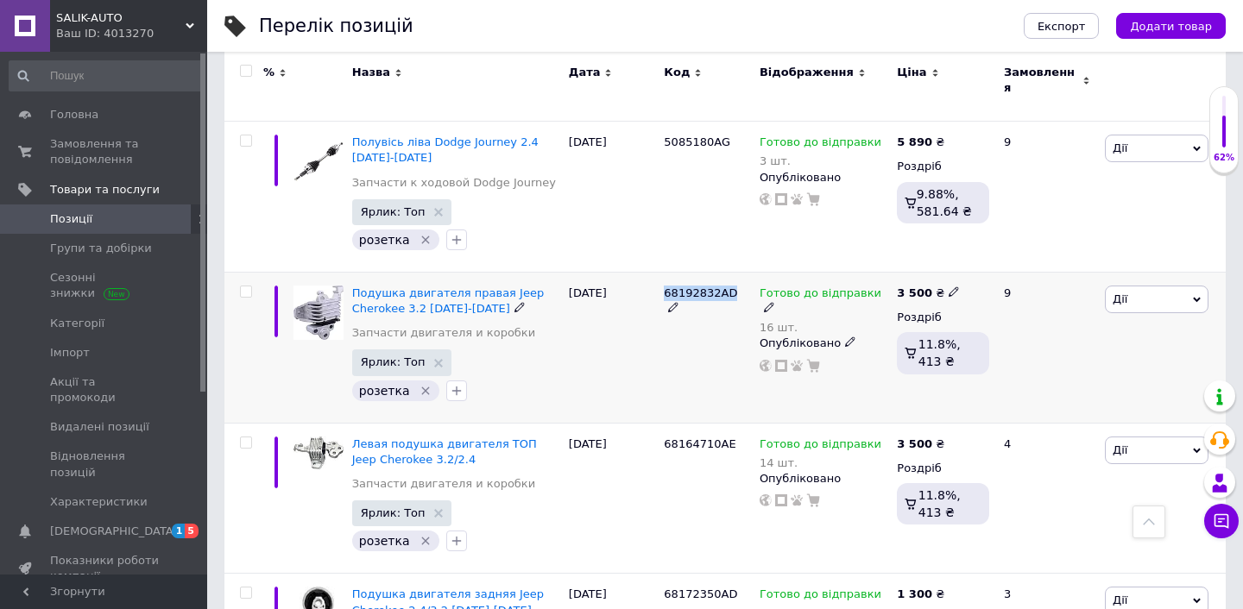
drag, startPoint x: 663, startPoint y: 283, endPoint x: 735, endPoint y: 283, distance: 71.6
click at [735, 283] on div "68192832AD" at bounding box center [707, 347] width 96 height 151
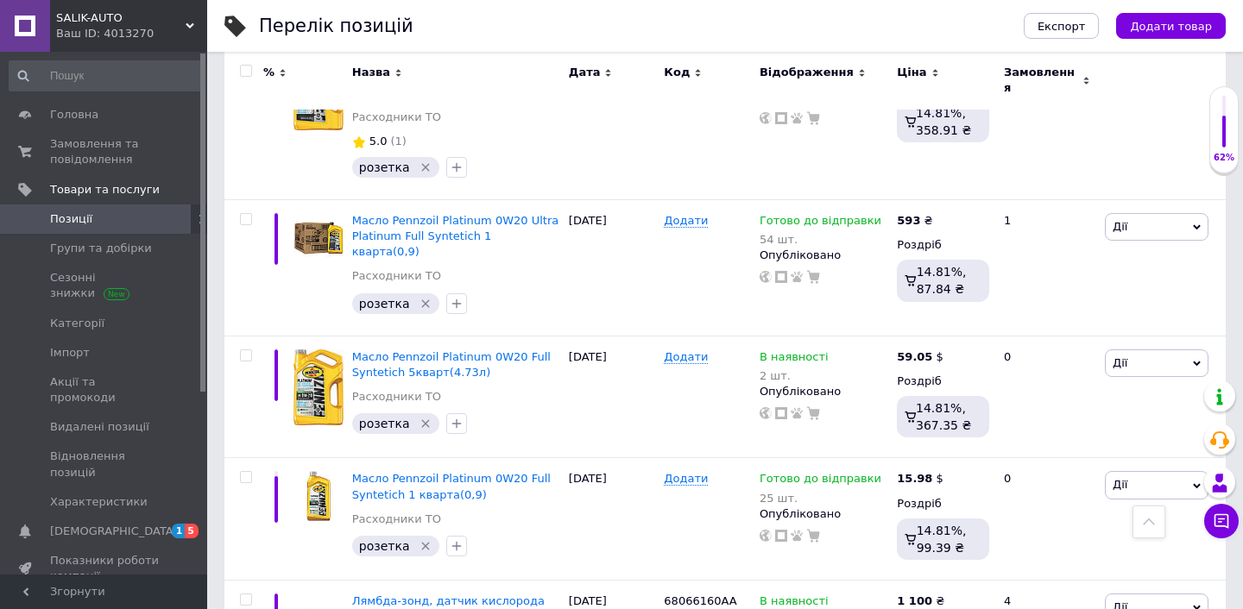
scroll to position [12726, 0]
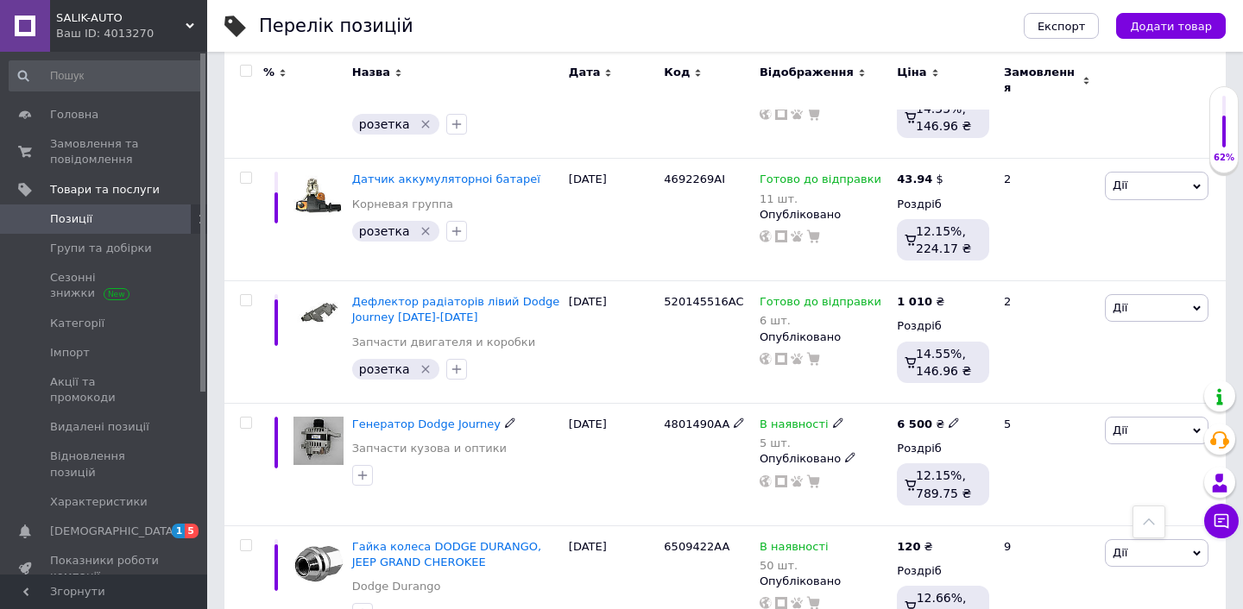
scroll to position [11680, 0]
drag, startPoint x: 658, startPoint y: 382, endPoint x: 729, endPoint y: 382, distance: 70.8
click at [729, 527] on div "Гайка колеса DODGE DURANGO, JEEP GRAND CHEROKEE Dodge Durango [DATE] 6509422AA …" at bounding box center [724, 588] width 1001 height 123
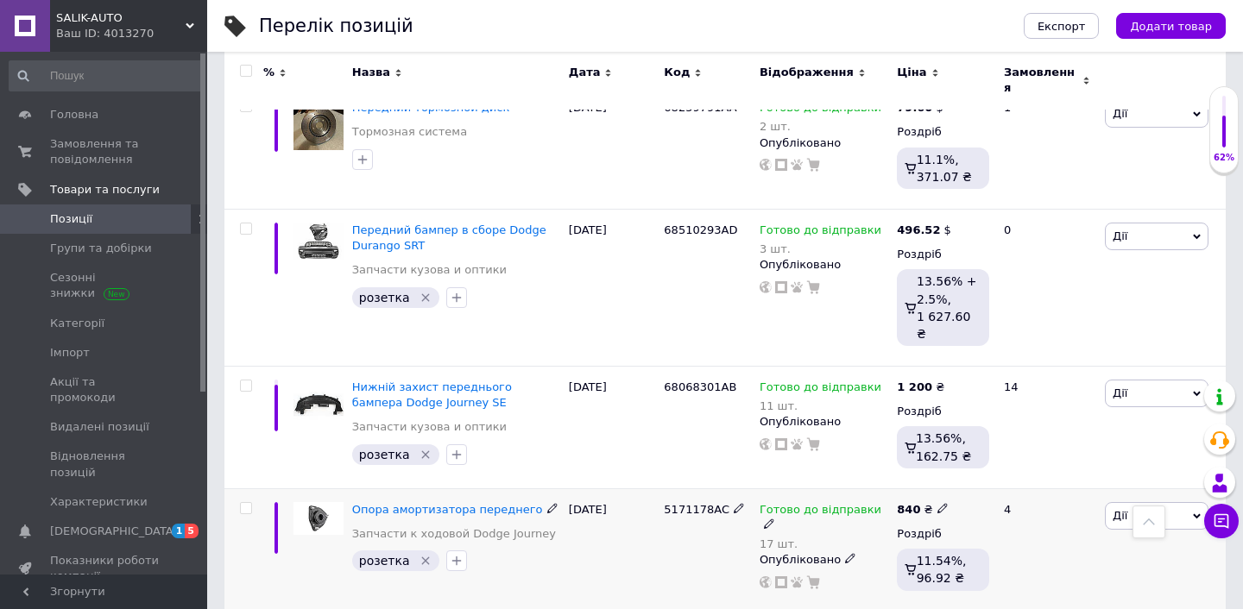
scroll to position [8324, 0]
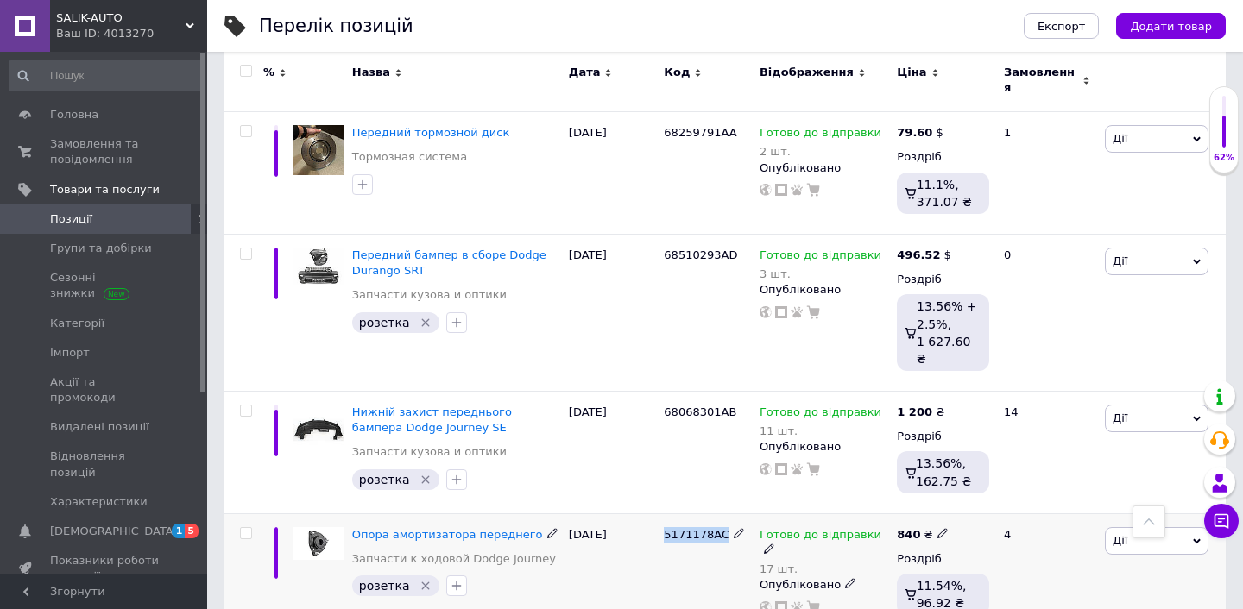
drag, startPoint x: 659, startPoint y: 448, endPoint x: 721, endPoint y: 451, distance: 61.4
click at [721, 514] on div "5171178AC" at bounding box center [707, 575] width 96 height 123
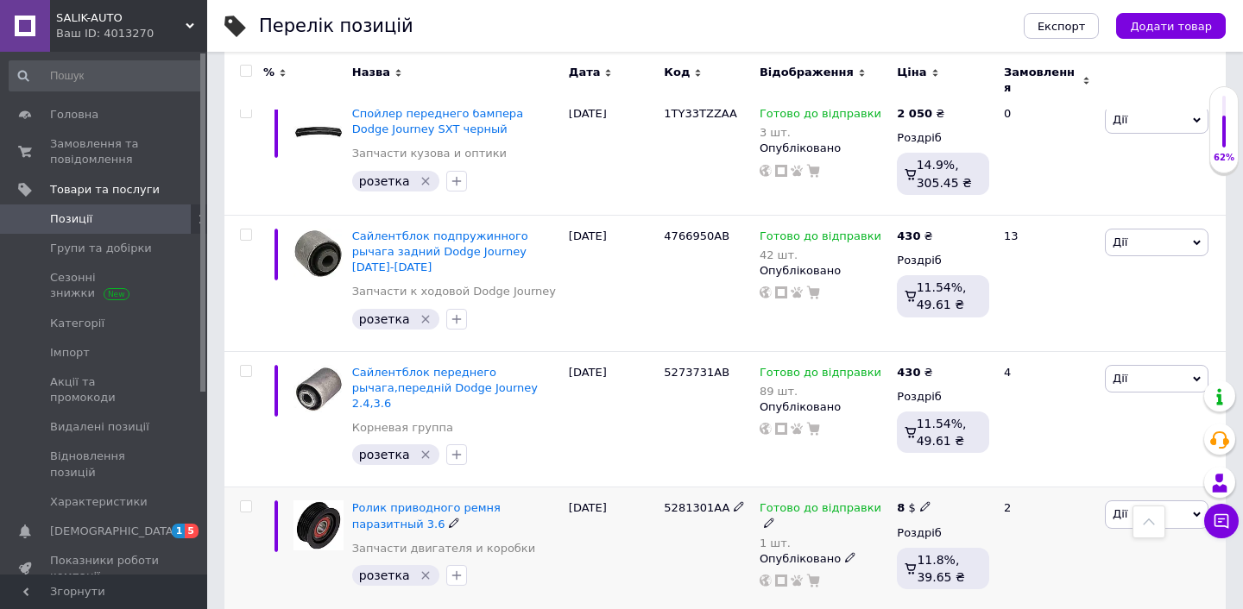
scroll to position [5587, 0]
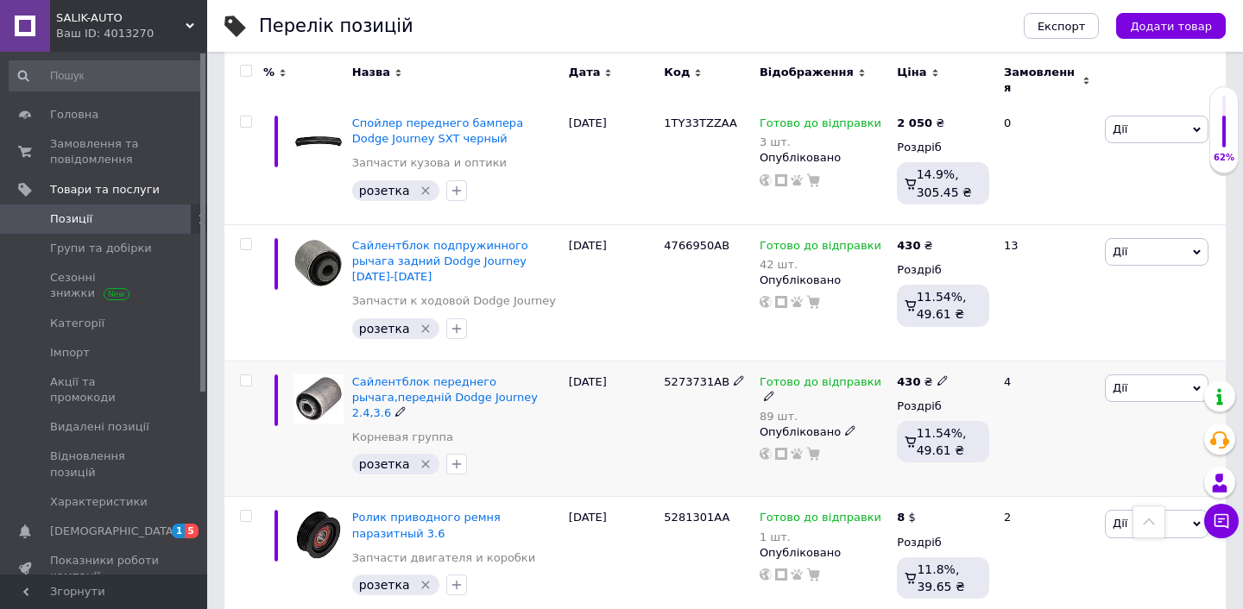
drag, startPoint x: 659, startPoint y: 315, endPoint x: 733, endPoint y: 316, distance: 74.2
click at [733, 361] on div "Сайлентблок переднего рычага,передній Dodge Journey 2.4,3.6 Корневая группа роз…" at bounding box center [724, 429] width 1001 height 136
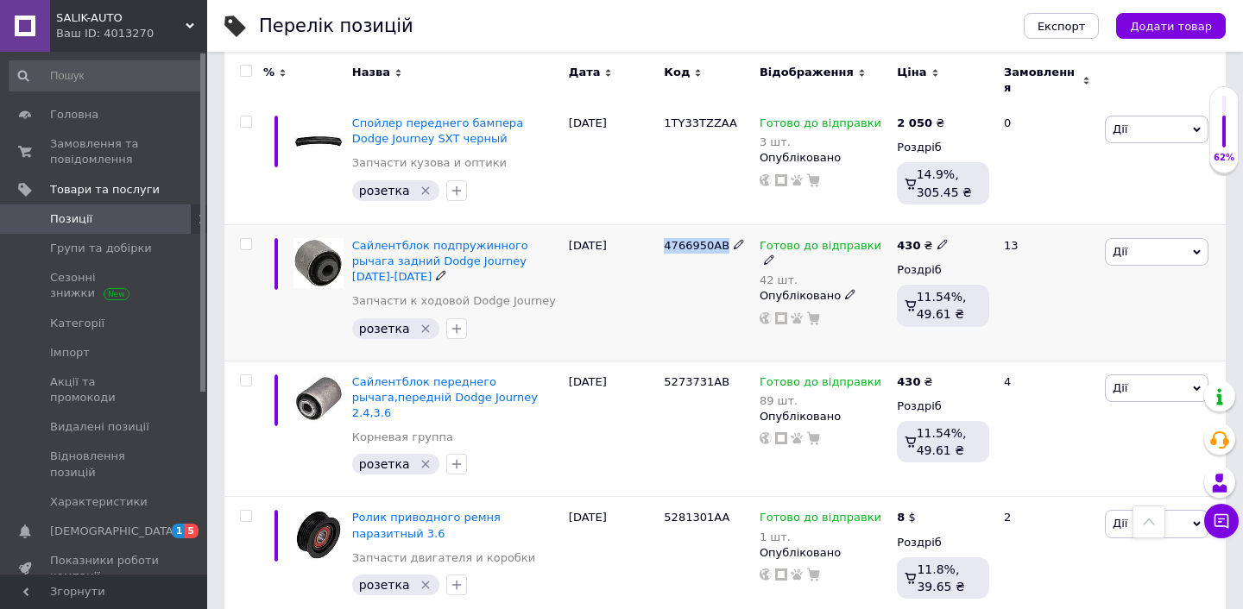
drag, startPoint x: 659, startPoint y: 193, endPoint x: 732, endPoint y: 193, distance: 72.5
click at [732, 224] on div "4766950AB" at bounding box center [707, 292] width 96 height 136
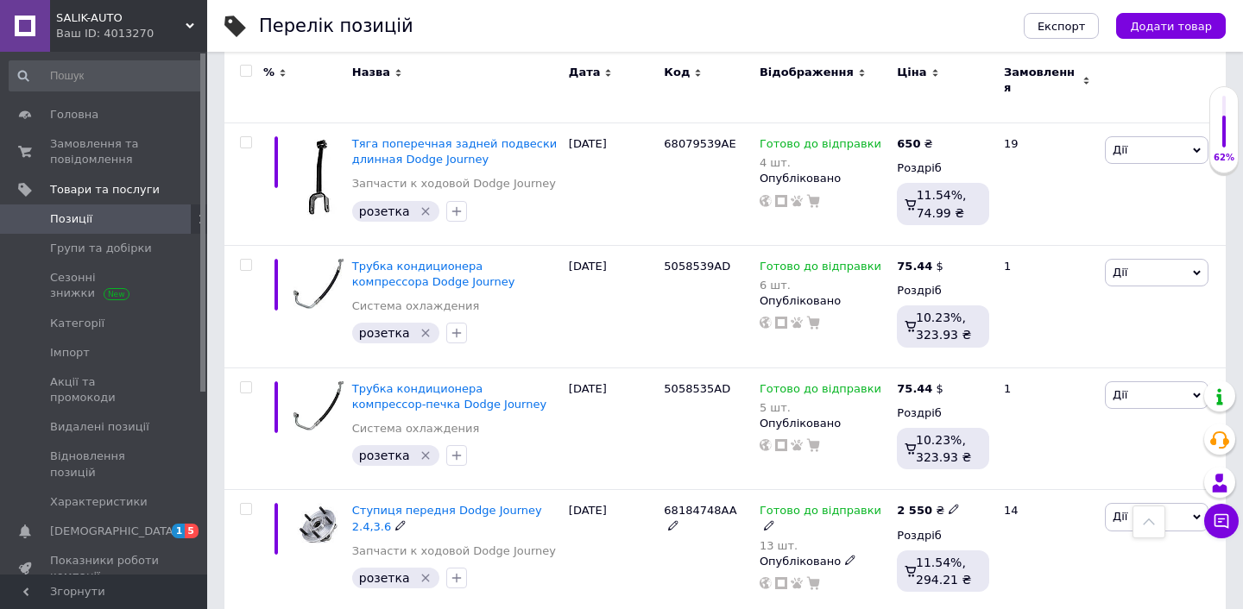
scroll to position [4583, 0]
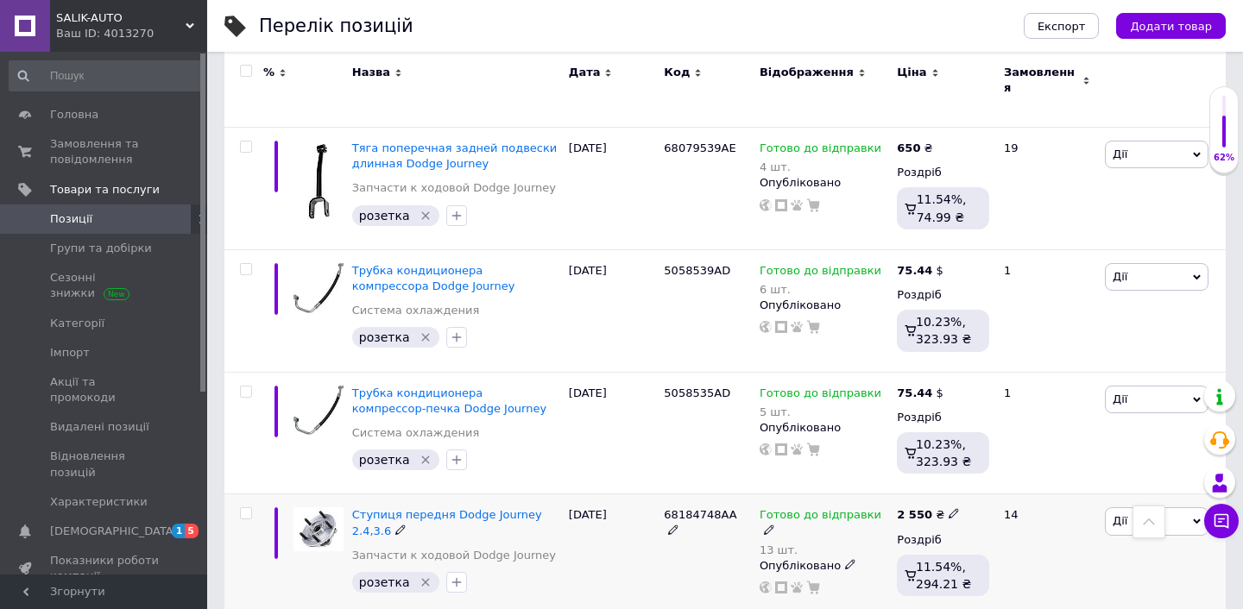
drag, startPoint x: 654, startPoint y: 463, endPoint x: 734, endPoint y: 466, distance: 79.5
click at [734, 495] on div "Ступиця передня Dodge Journey 2.4,3.6 Запчасти к ходовой Dodge Journey розетка …" at bounding box center [724, 556] width 1001 height 123
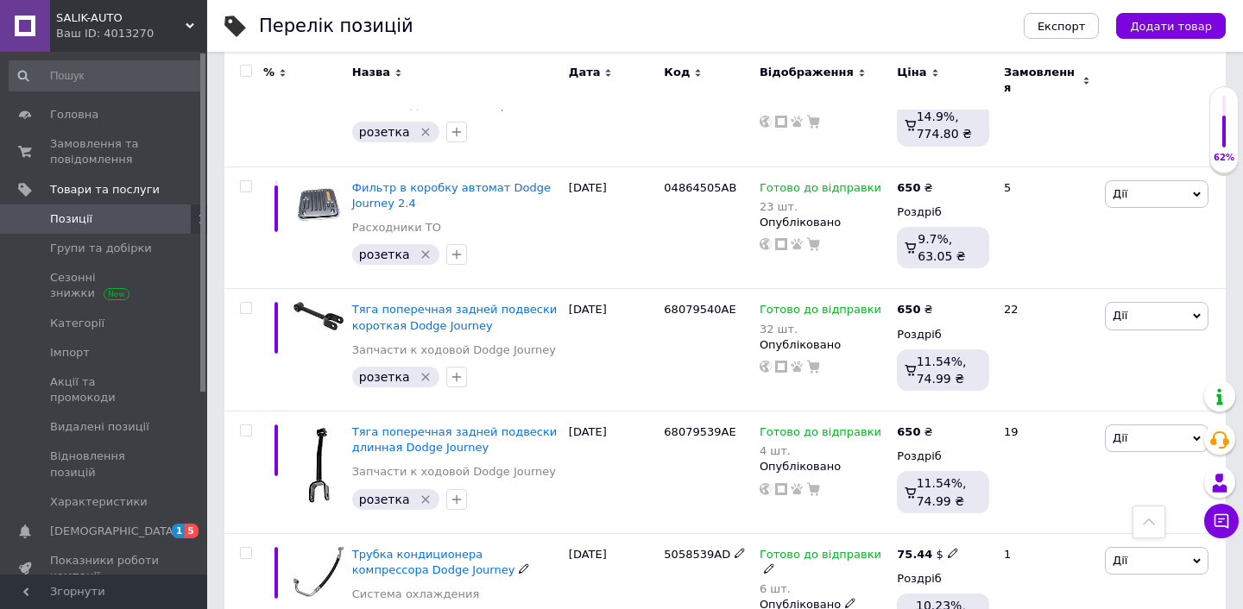
scroll to position [4278, 0]
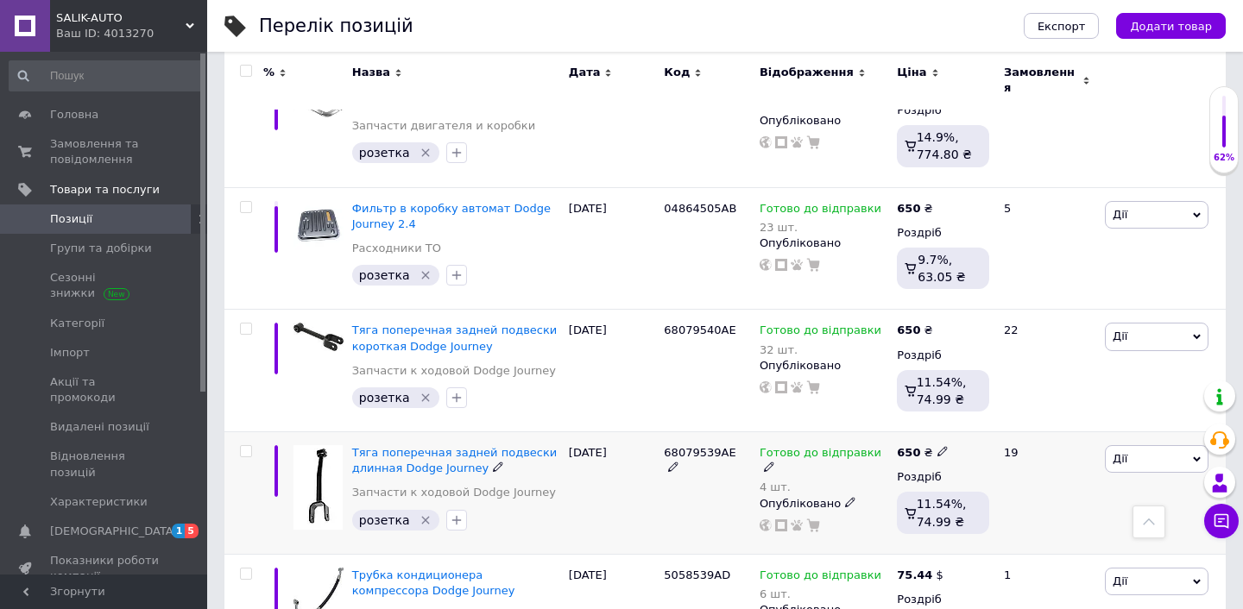
drag, startPoint x: 659, startPoint y: 401, endPoint x: 737, endPoint y: 403, distance: 78.6
click at [737, 432] on div "Тяга поперечная задней подвески длинная Dodge Journey Запчасти к ходовой Dodge …" at bounding box center [724, 493] width 1001 height 123
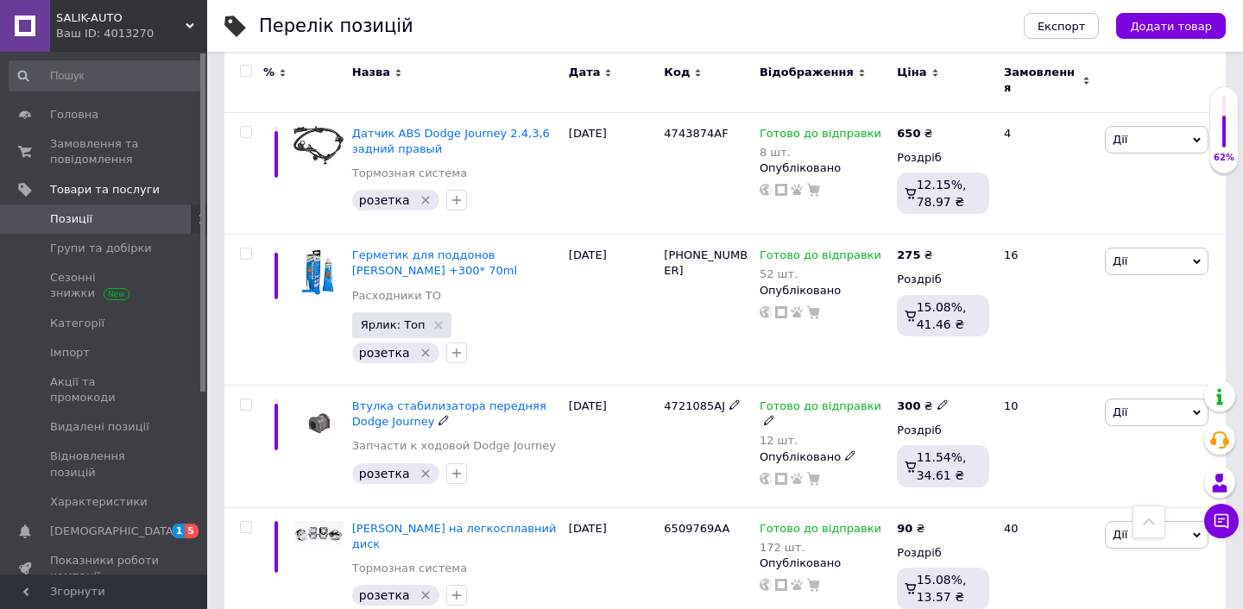
scroll to position [2417, 0]
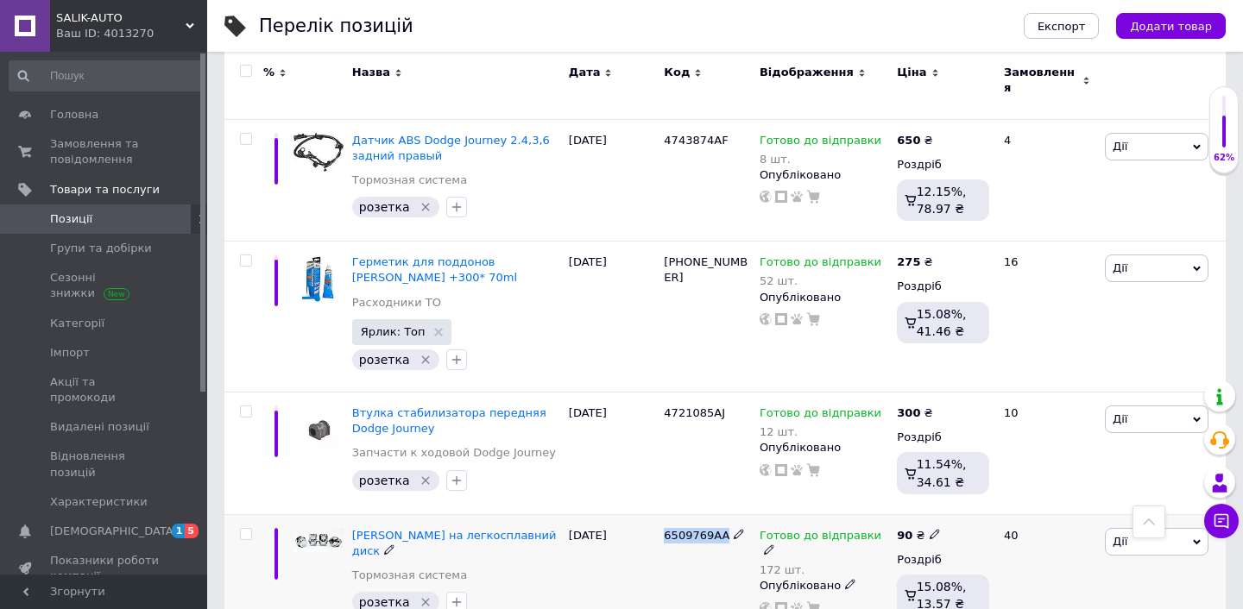
drag, startPoint x: 661, startPoint y: 489, endPoint x: 729, endPoint y: 490, distance: 67.3
click at [729, 514] on div "6509769AA" at bounding box center [707, 575] width 96 height 123
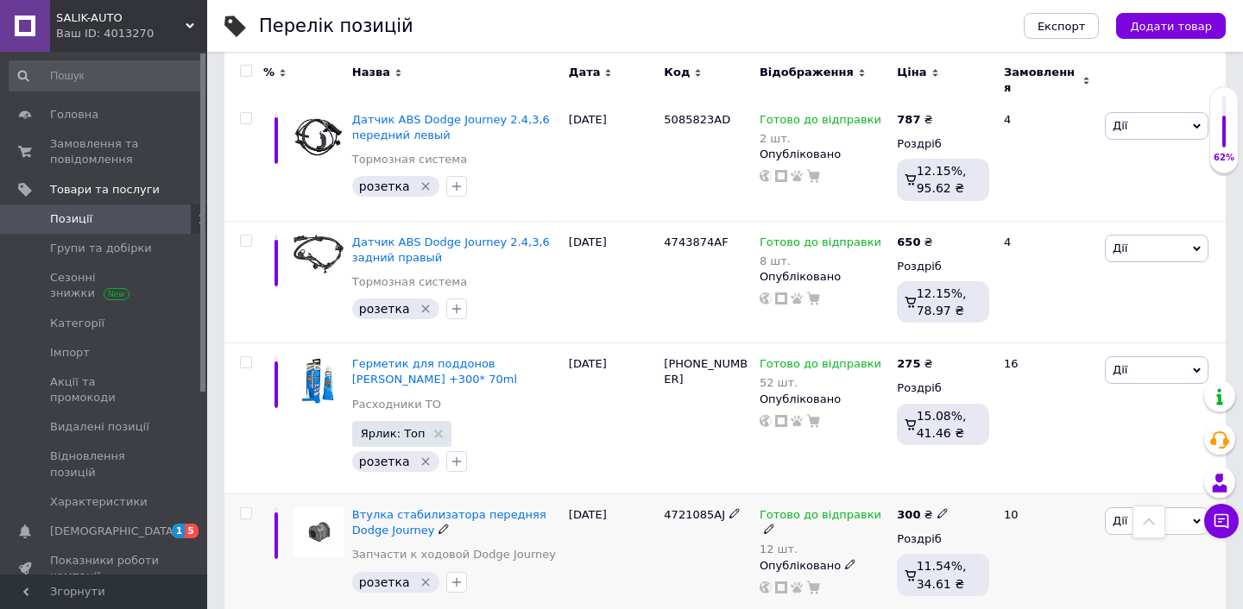
scroll to position [2314, 0]
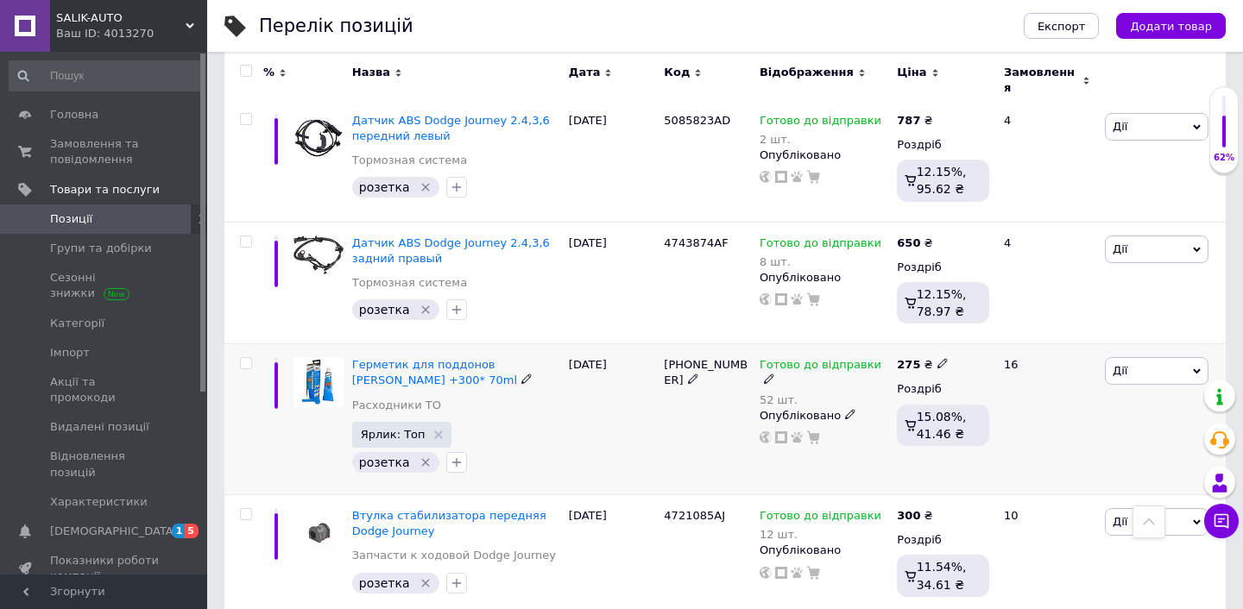
drag, startPoint x: 659, startPoint y: 321, endPoint x: 729, endPoint y: 321, distance: 70.8
click at [729, 344] on div "[PHONE_NUMBER]" at bounding box center [707, 419] width 96 height 151
drag, startPoint x: 664, startPoint y: 319, endPoint x: 731, endPoint y: 320, distance: 67.3
click at [731, 357] on div "[PHONE_NUMBER]" at bounding box center [707, 372] width 87 height 31
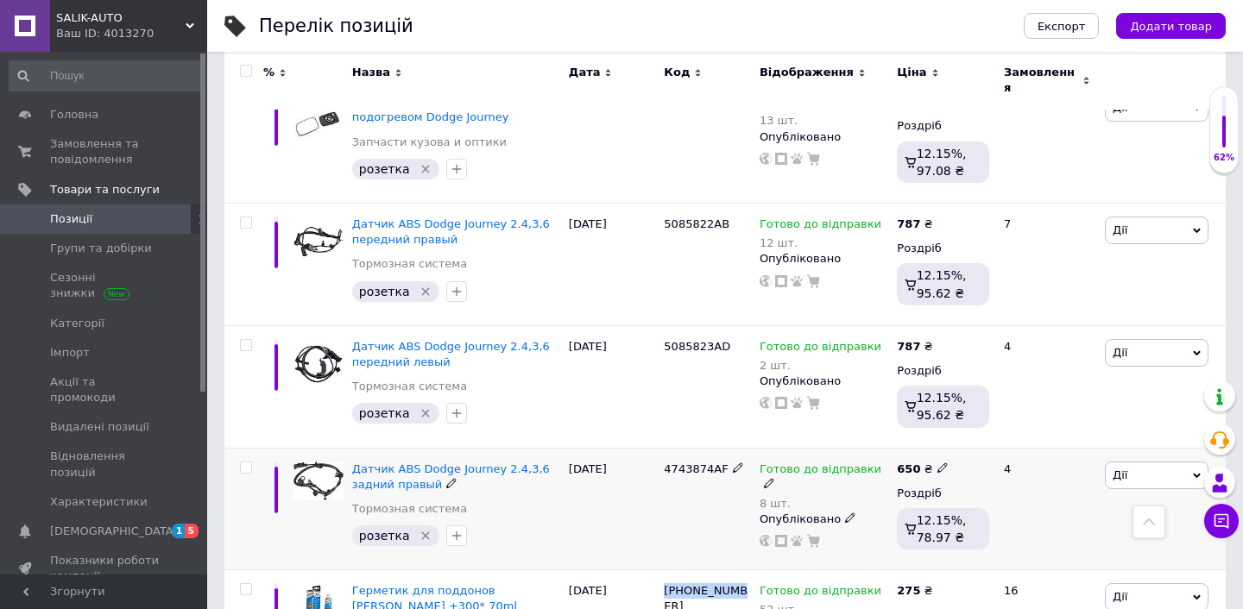
scroll to position [2076, 0]
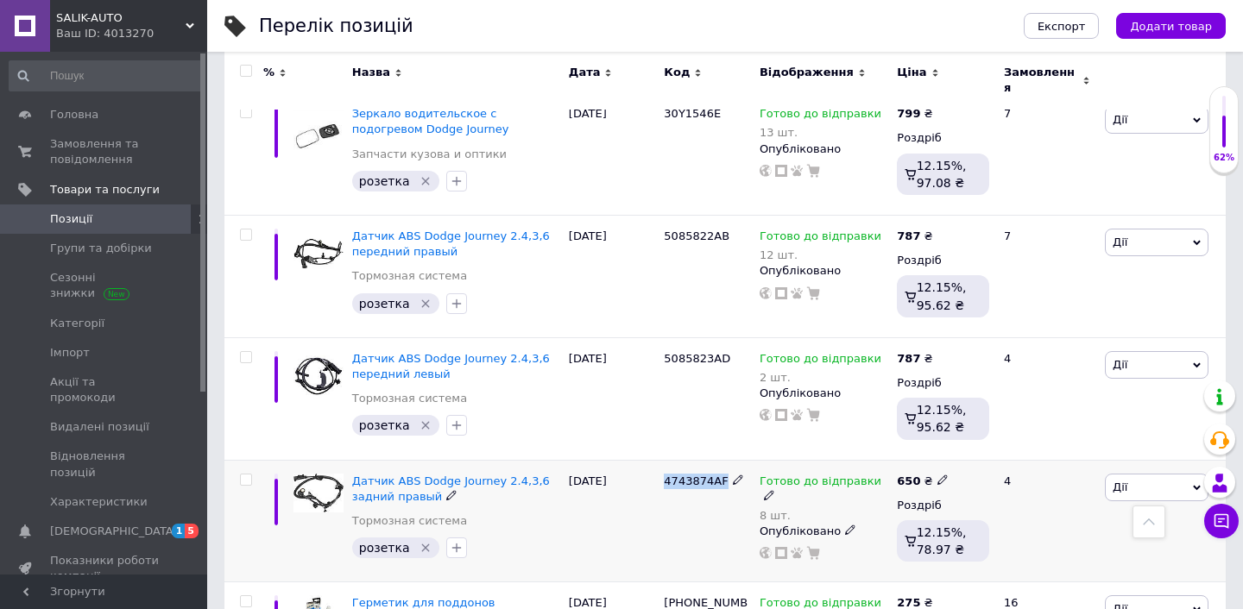
drag, startPoint x: 661, startPoint y: 437, endPoint x: 729, endPoint y: 437, distance: 67.3
click at [729, 460] on div "4743874AF" at bounding box center [707, 521] width 96 height 123
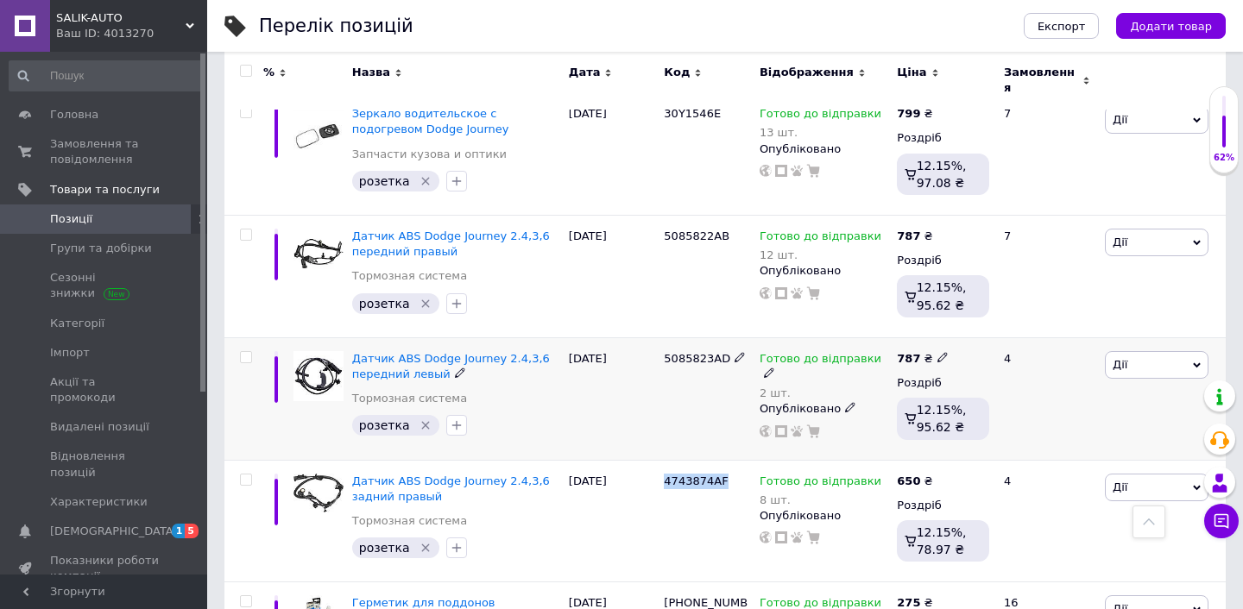
drag, startPoint x: 658, startPoint y: 316, endPoint x: 735, endPoint y: 319, distance: 76.9
click at [735, 338] on div "Датчик ABS Dodge Journey 2.4,3,6 передний левый Тормозная система розетка   [DA…" at bounding box center [724, 399] width 1001 height 123
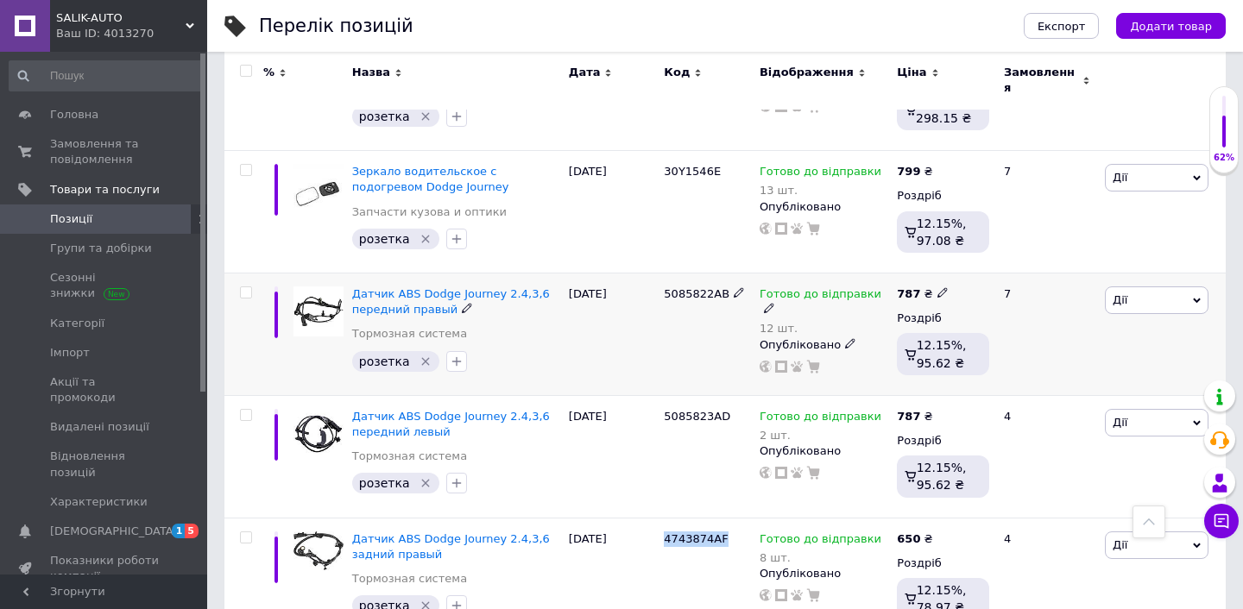
scroll to position [2014, 0]
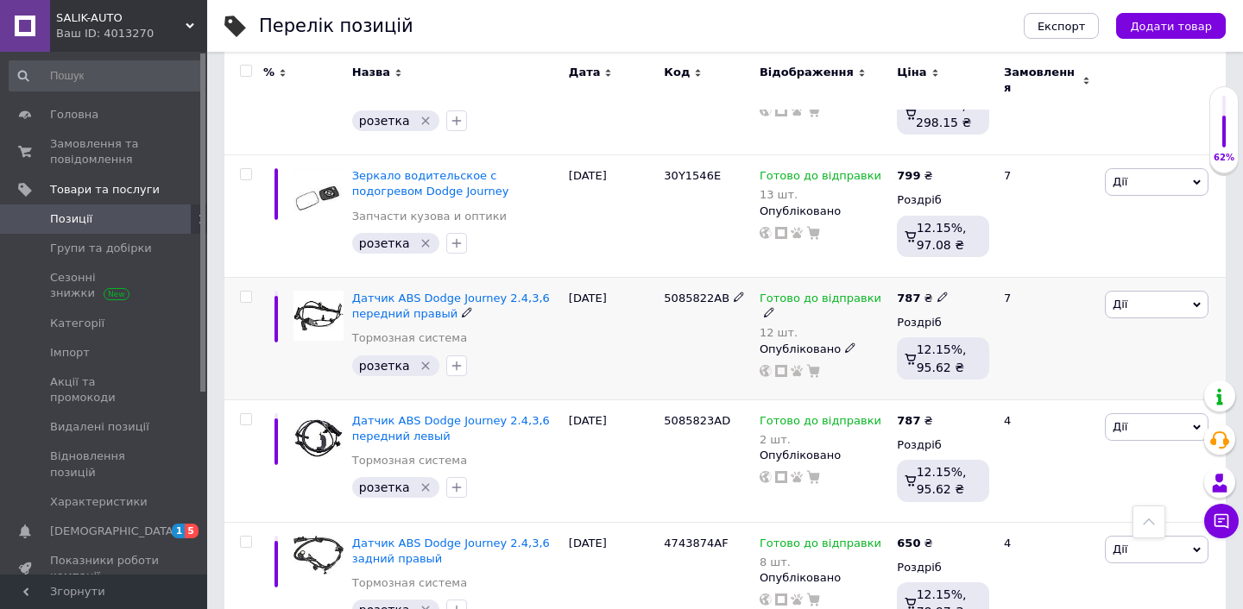
drag, startPoint x: 659, startPoint y: 255, endPoint x: 735, endPoint y: 255, distance: 76.0
click at [735, 278] on div "5085822AB" at bounding box center [707, 339] width 96 height 123
drag, startPoint x: 729, startPoint y: 253, endPoint x: 664, endPoint y: 255, distance: 64.8
click at [664, 291] on div "5085822AB" at bounding box center [707, 299] width 87 height 16
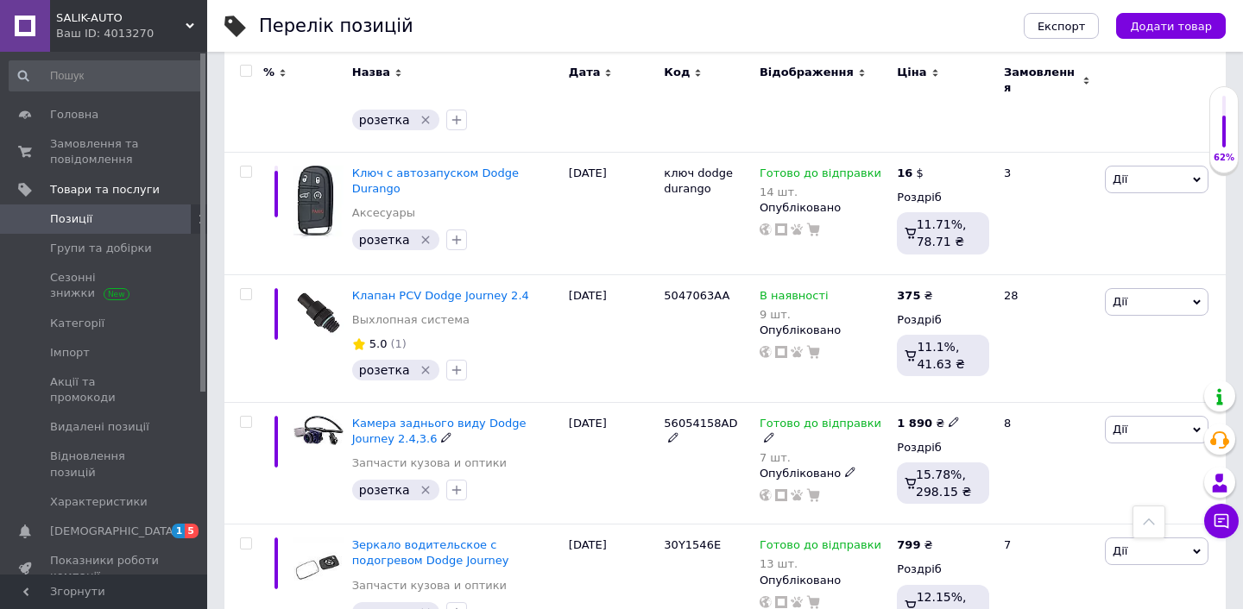
scroll to position [1644, 0]
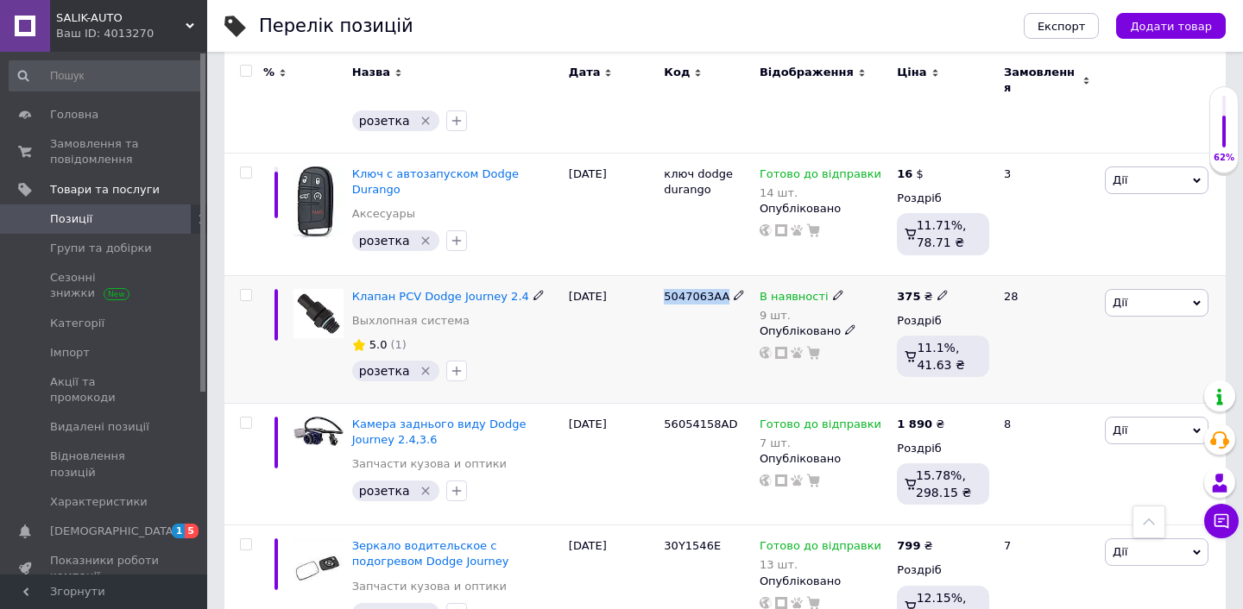
drag, startPoint x: 664, startPoint y: 253, endPoint x: 734, endPoint y: 253, distance: 69.9
click at [734, 289] on div "5047063AA" at bounding box center [707, 297] width 87 height 16
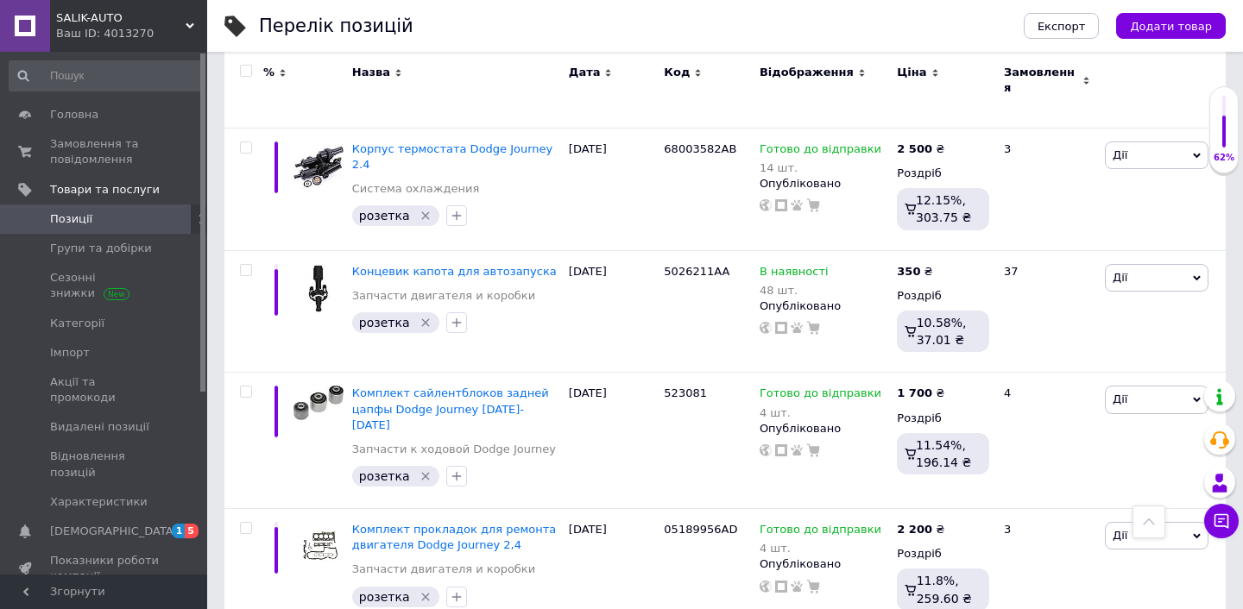
scroll to position [635, 0]
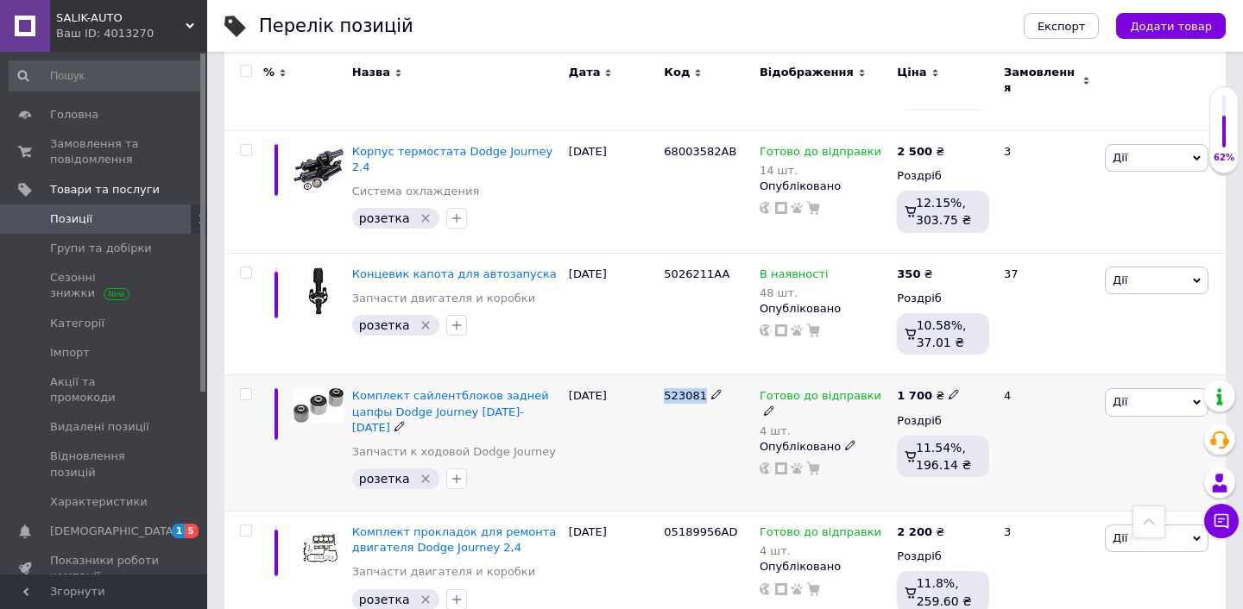
drag, startPoint x: 659, startPoint y: 385, endPoint x: 708, endPoint y: 385, distance: 48.3
click at [708, 385] on div "523081" at bounding box center [707, 443] width 96 height 136
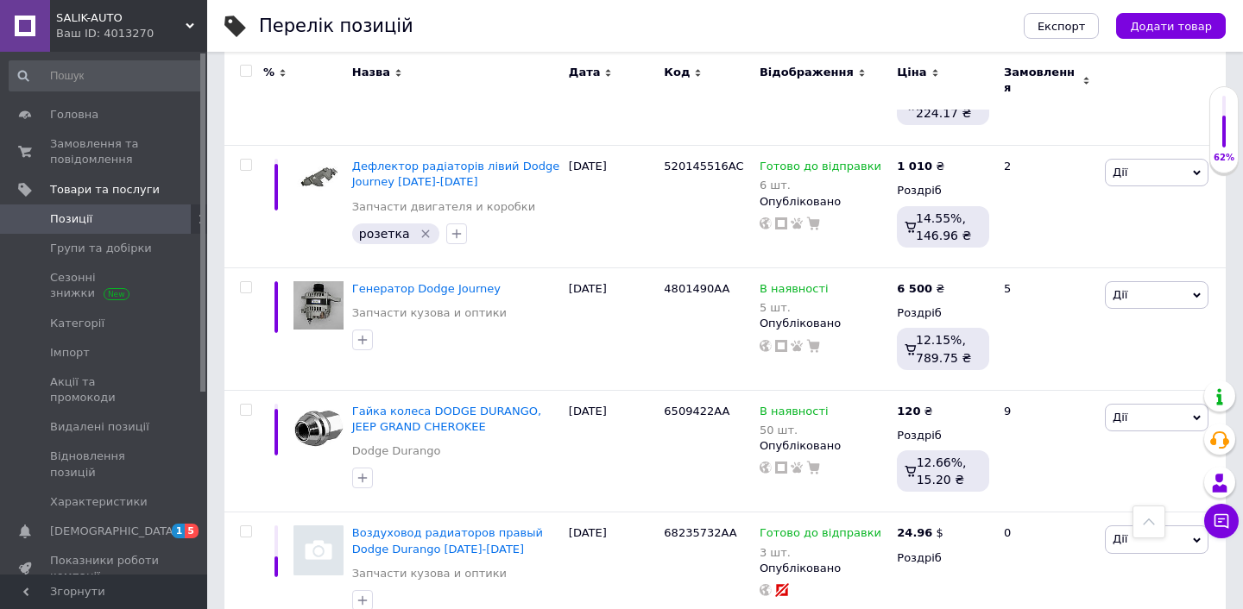
scroll to position [12228, 0]
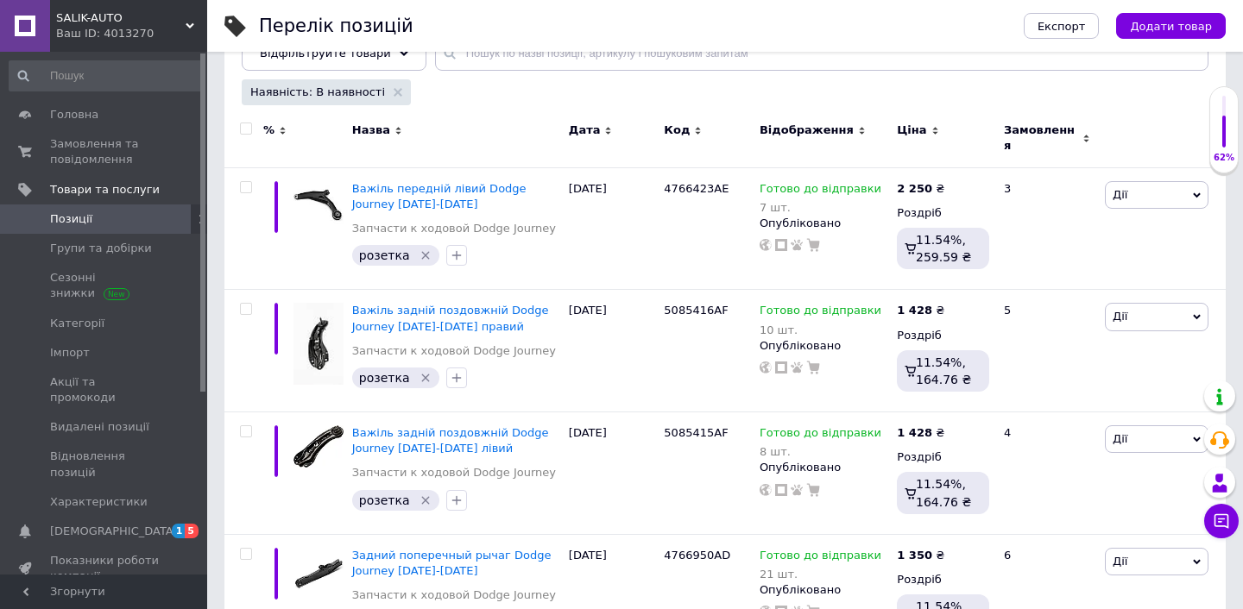
scroll to position [717, 0]
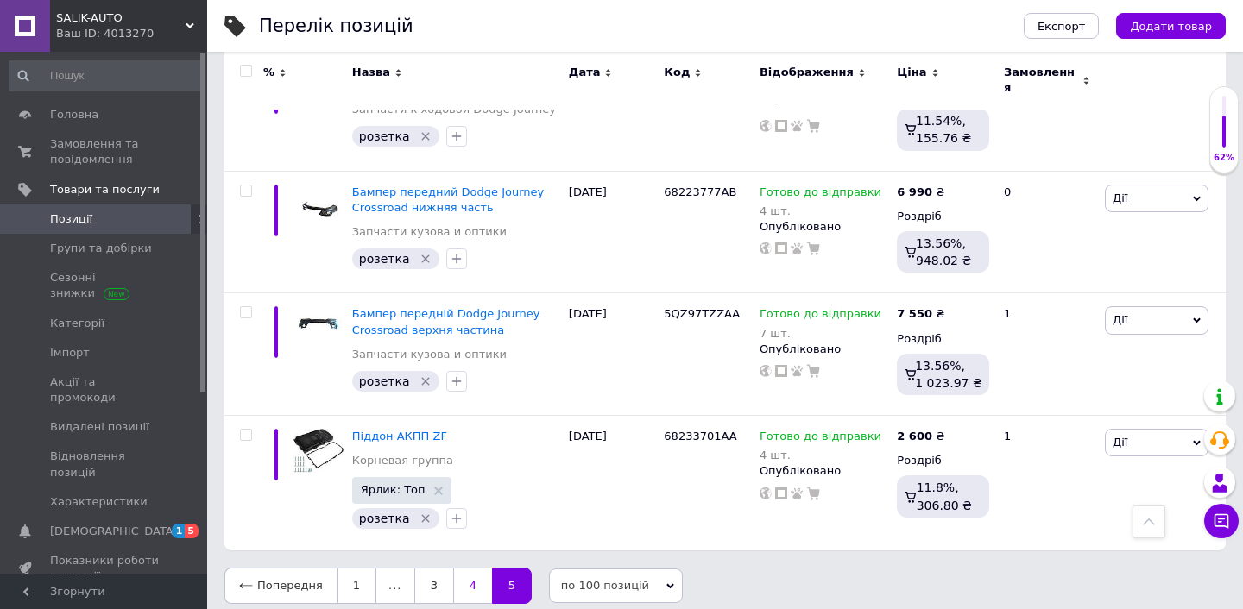
click at [465, 575] on link "4" at bounding box center [472, 586] width 39 height 36
